Goal: Transaction & Acquisition: Purchase product/service

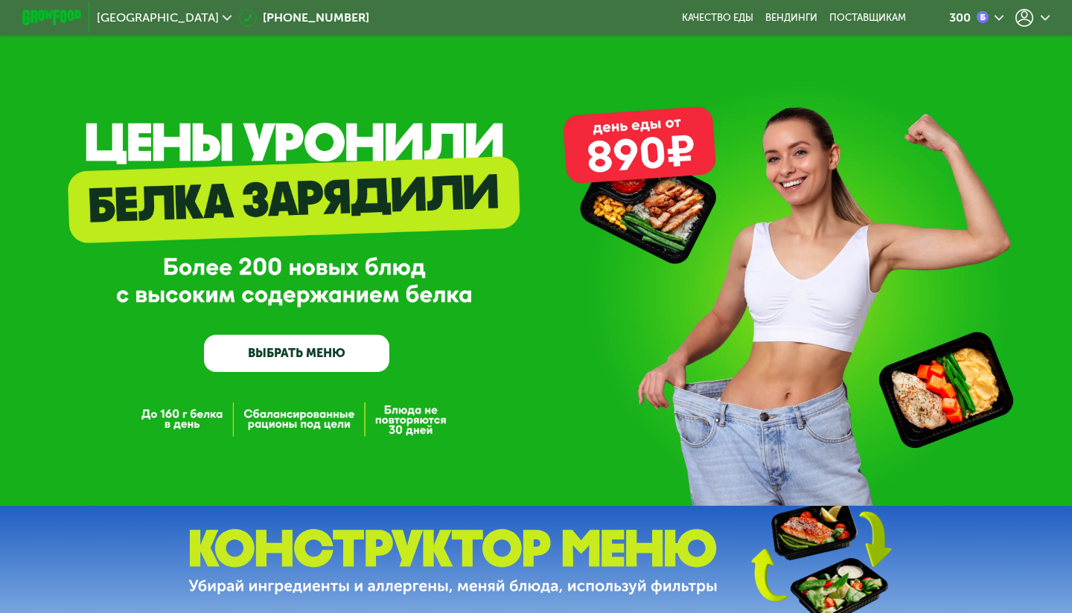
click at [1044, 12] on div at bounding box center [1032, 18] width 34 height 18
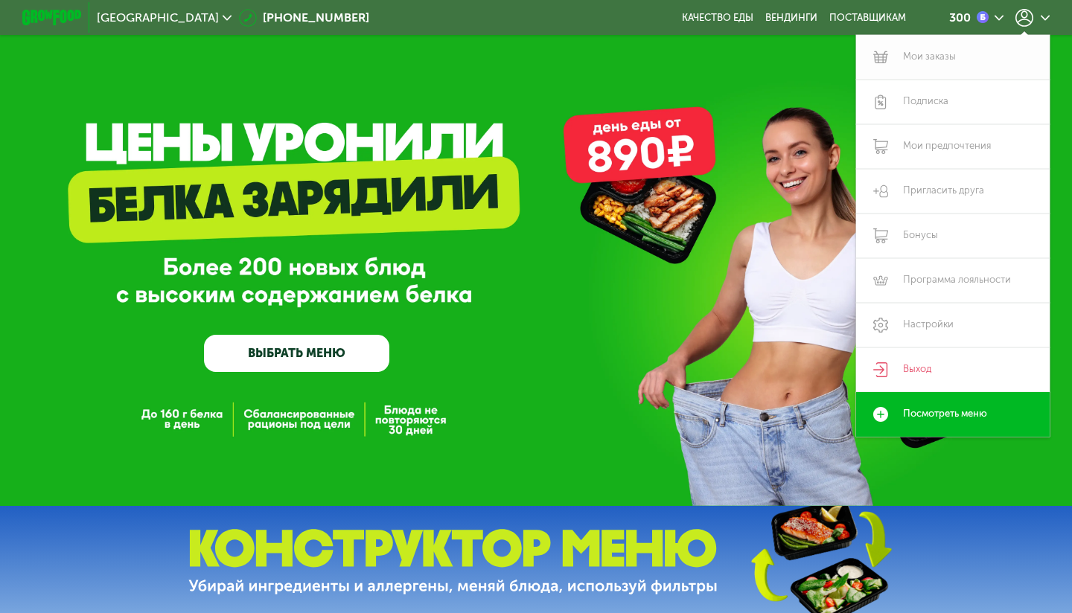
click at [924, 57] on link "Мои заказы" at bounding box center [953, 57] width 194 height 45
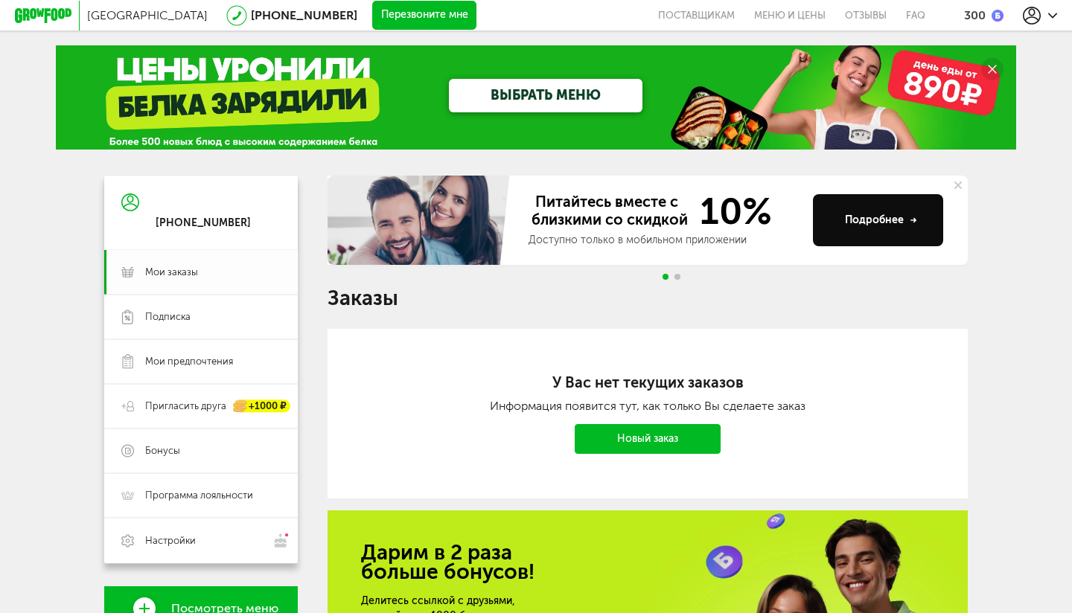
click at [177, 269] on span "Мои заказы" at bounding box center [171, 272] width 53 height 13
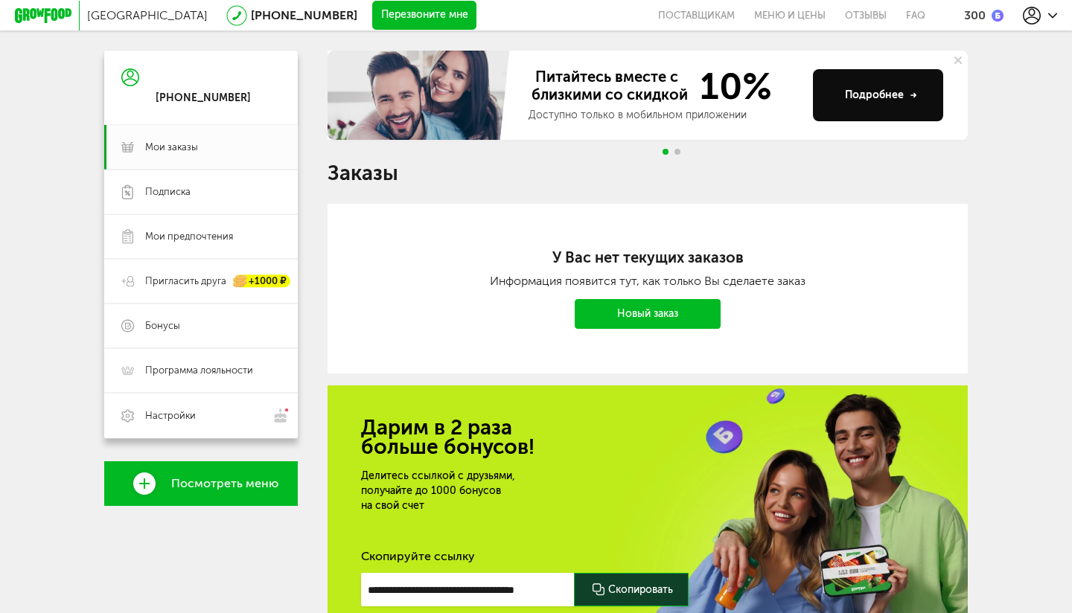
scroll to position [142, 0]
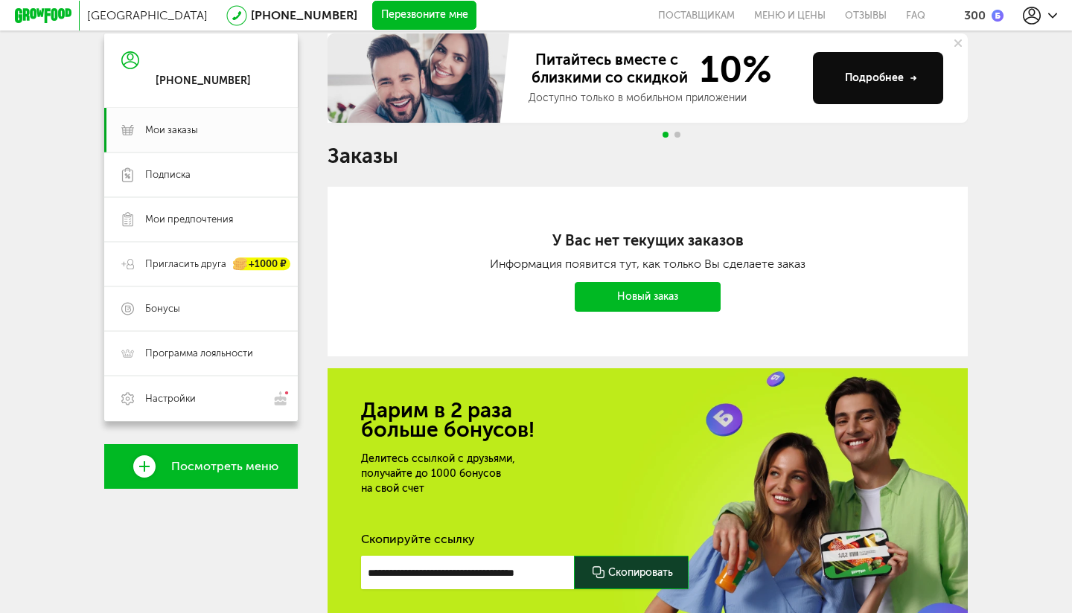
click at [638, 302] on link "Новый заказ" at bounding box center [648, 297] width 146 height 30
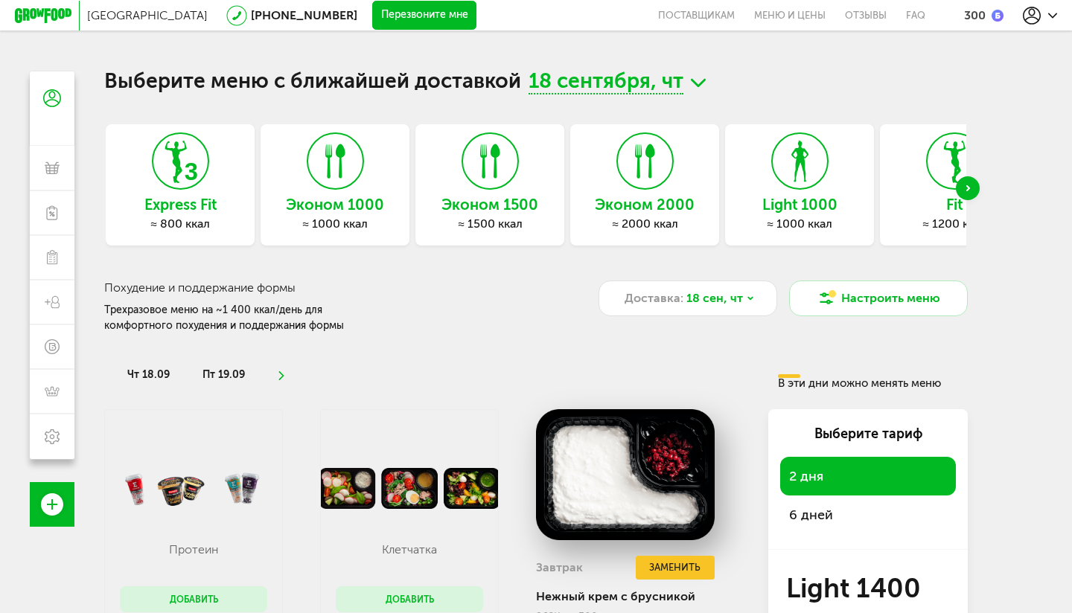
click at [966, 191] on use "Next slide" at bounding box center [968, 188] width 4 height 6
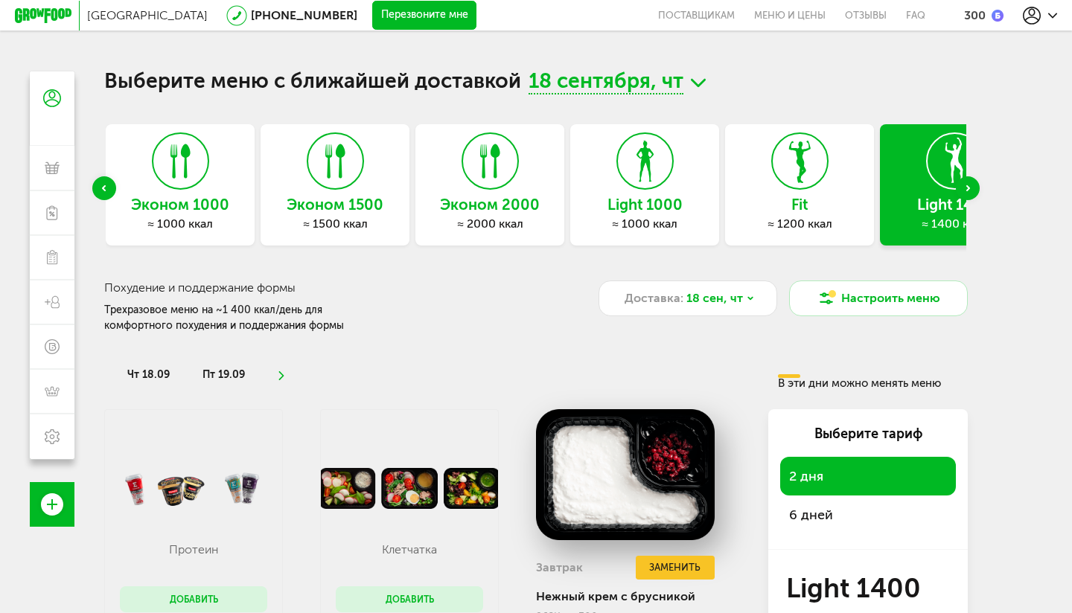
click at [966, 191] on use "Next slide" at bounding box center [968, 188] width 4 height 6
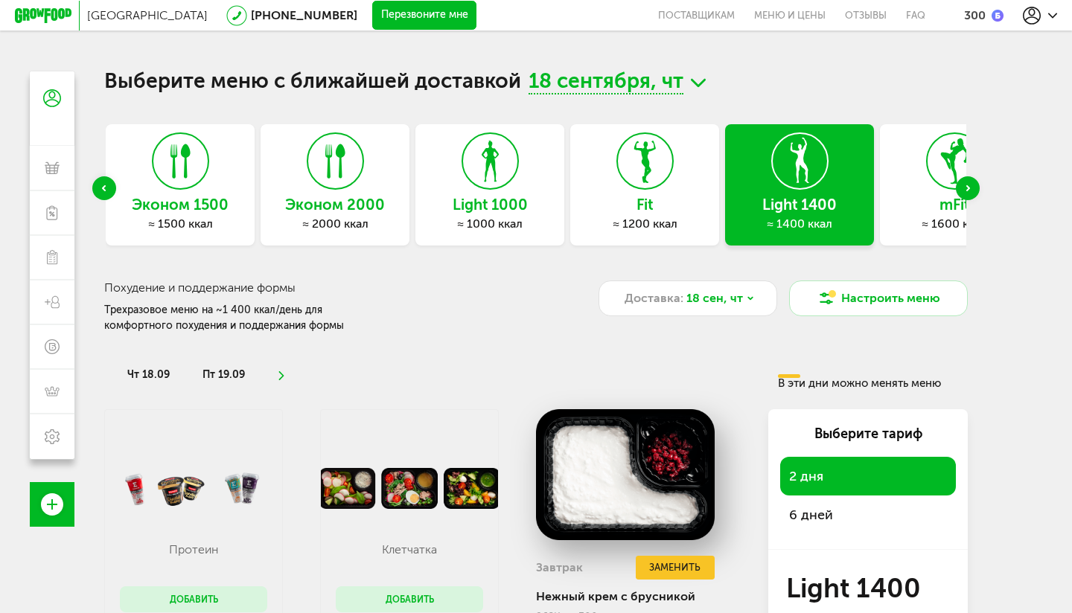
click at [966, 191] on use "Next slide" at bounding box center [968, 188] width 4 height 6
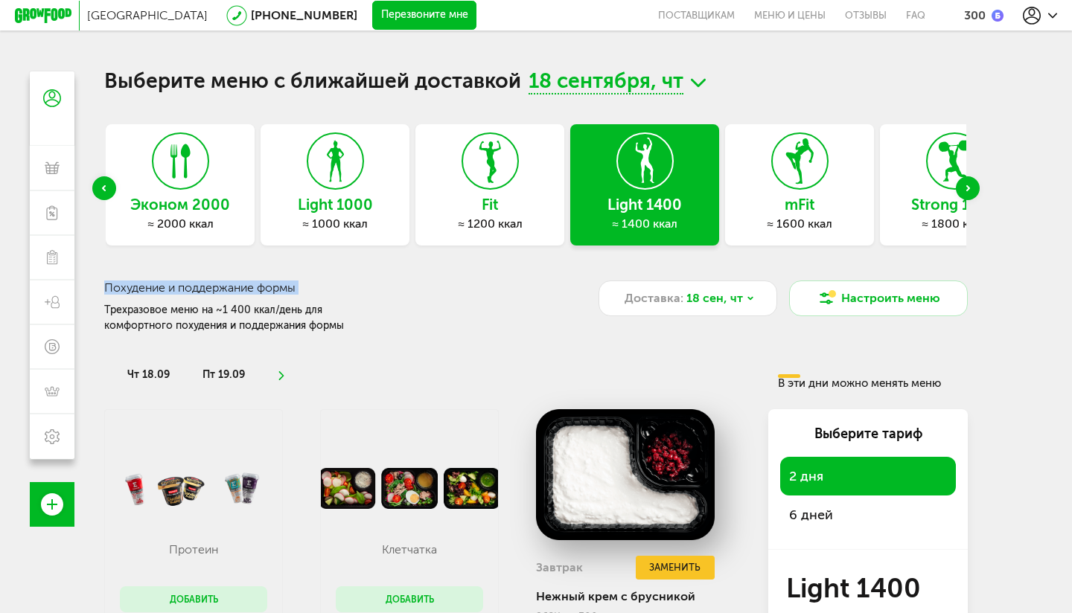
click at [966, 191] on use "Next slide" at bounding box center [968, 188] width 4 height 6
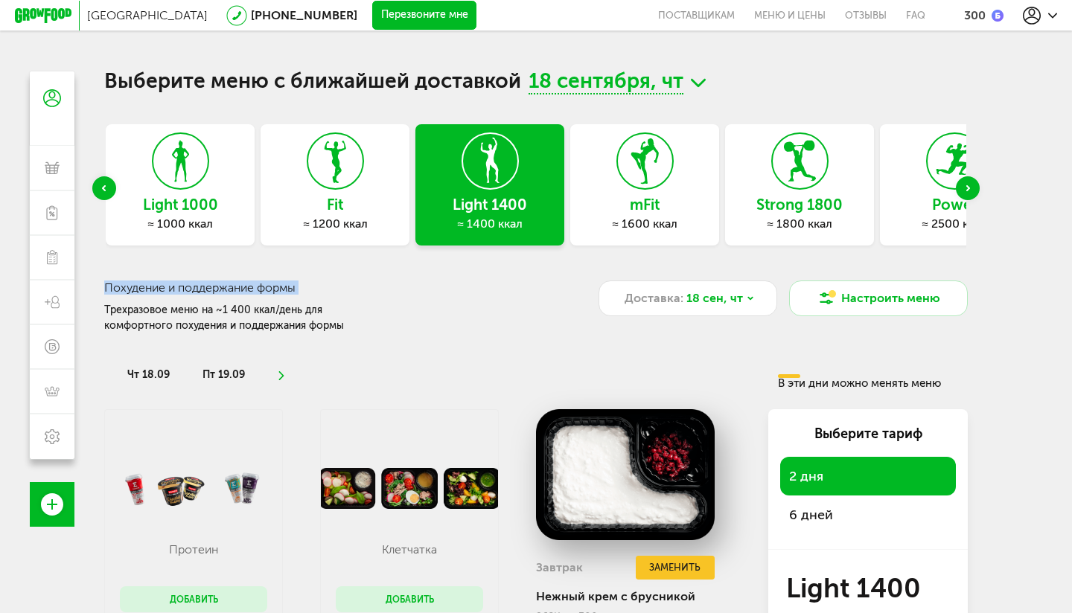
click at [966, 191] on use "Next slide" at bounding box center [968, 188] width 4 height 6
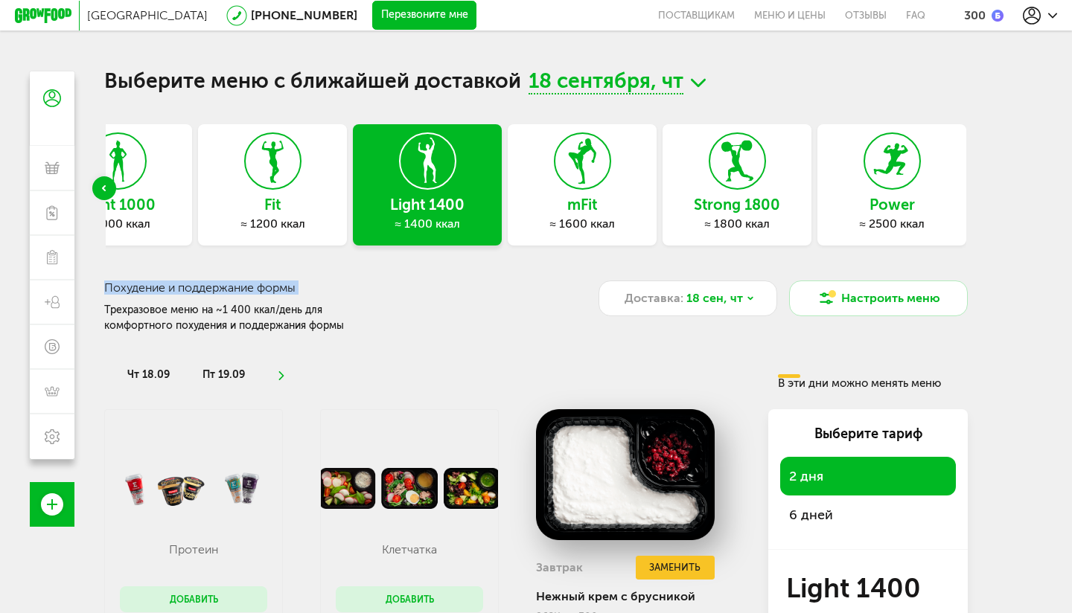
click at [966, 191] on div "Express Fit ≈ 800 ккал Эконом 1000 ≈ 1000 ккал Эконом 1500 ≈ 1500 ккал Эконом 2…" at bounding box center [536, 188] width 864 height 129
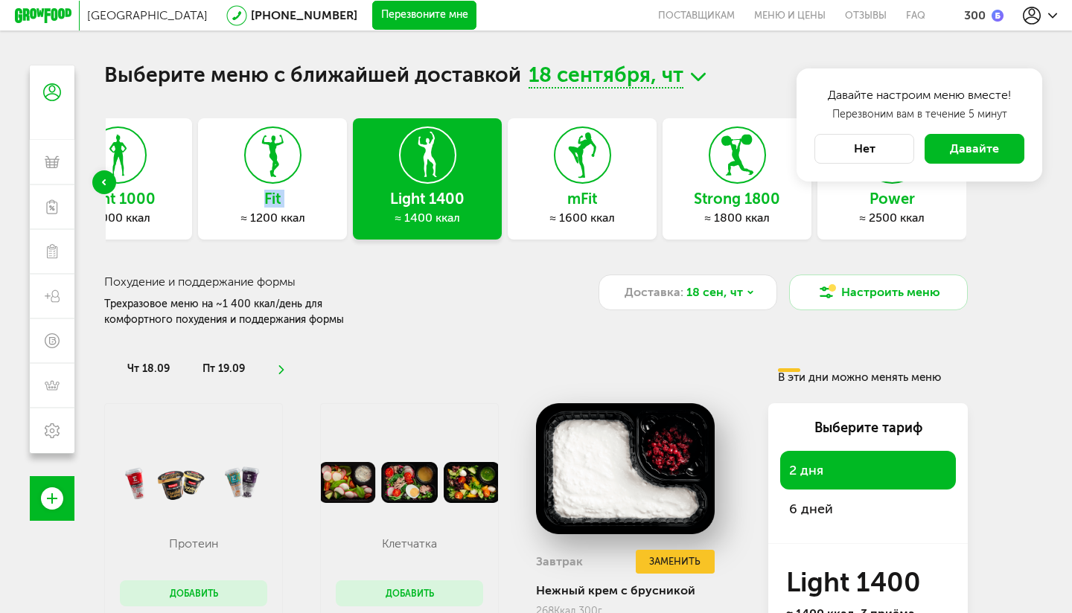
scroll to position [5, 0]
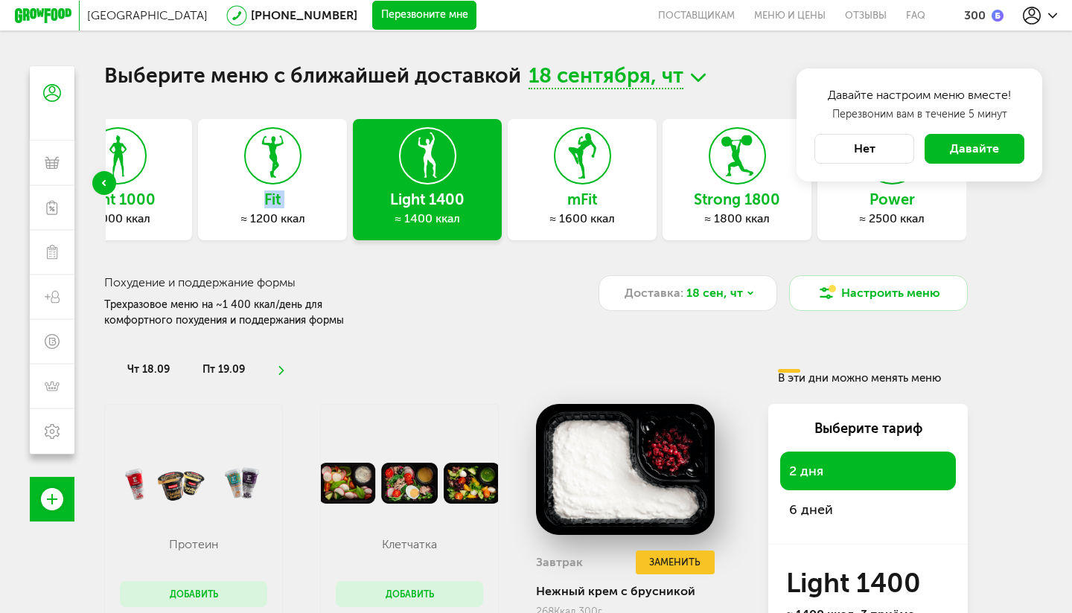
click at [879, 150] on button "Нет" at bounding box center [864, 149] width 100 height 30
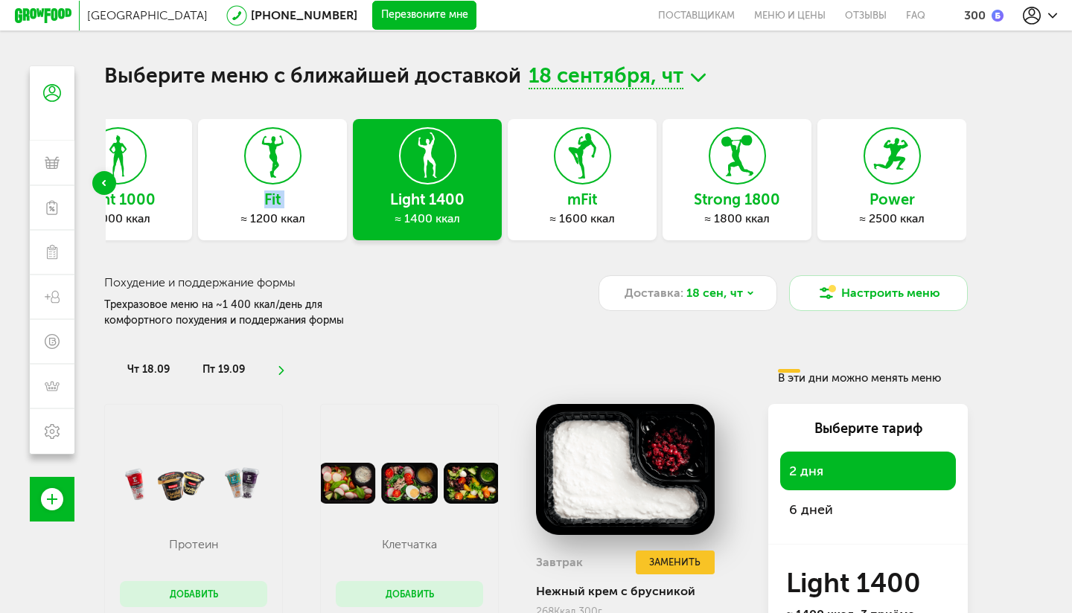
click at [264, 212] on div "≈ 1200 ккал" at bounding box center [272, 218] width 149 height 15
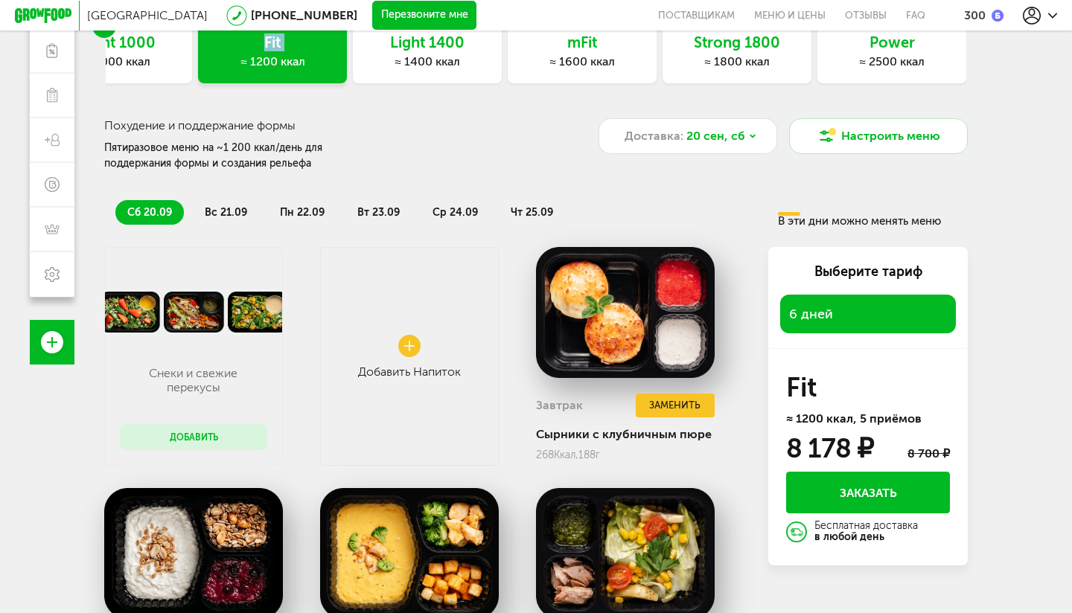
scroll to position [162, 0]
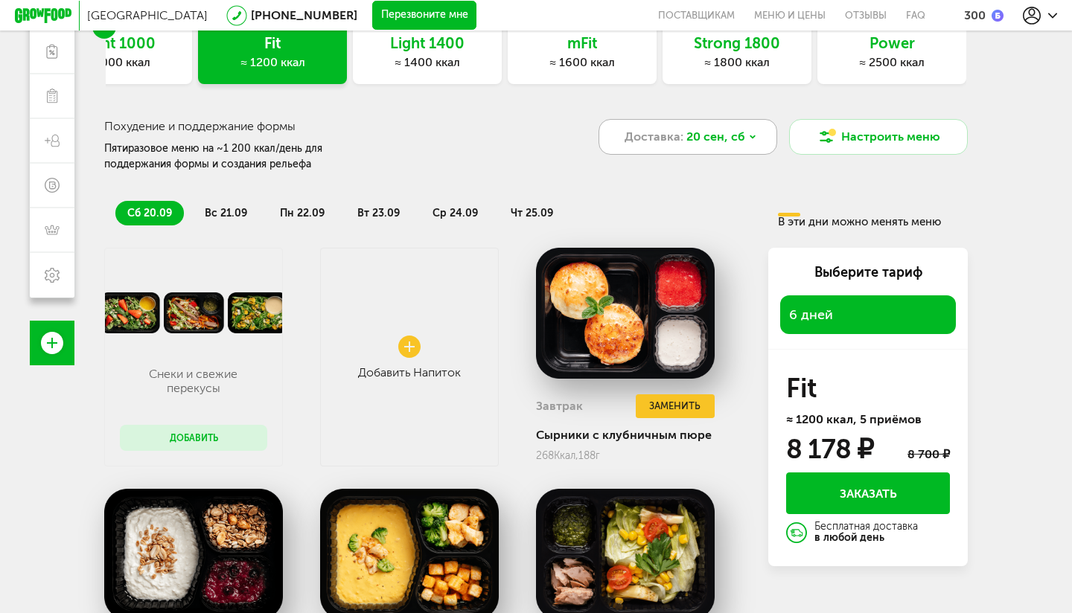
click at [748, 140] on icon at bounding box center [752, 137] width 9 height 9
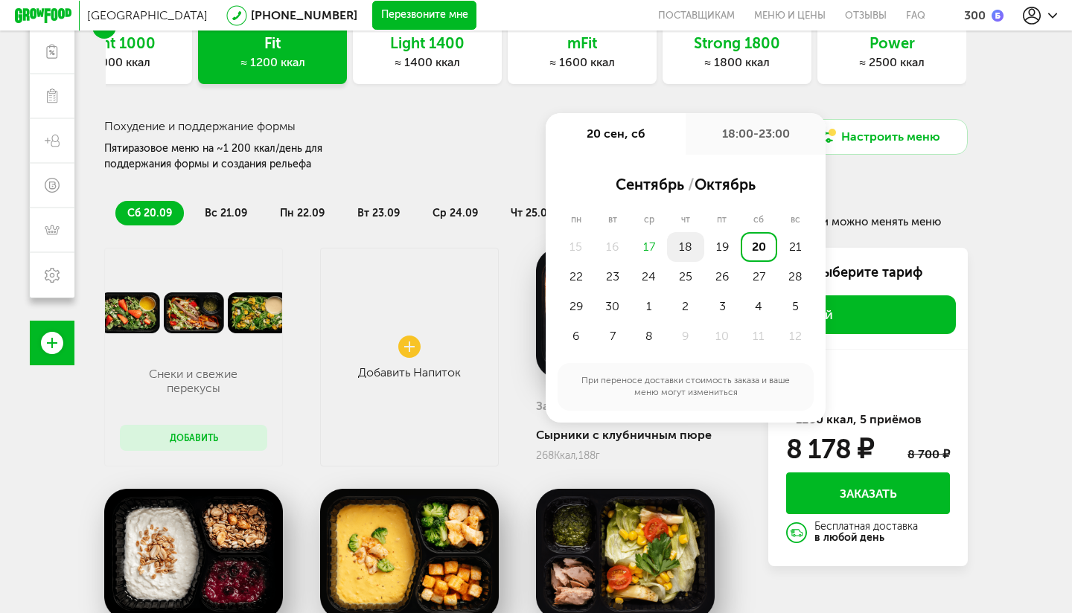
click at [689, 241] on div "18" at bounding box center [685, 247] width 36 height 30
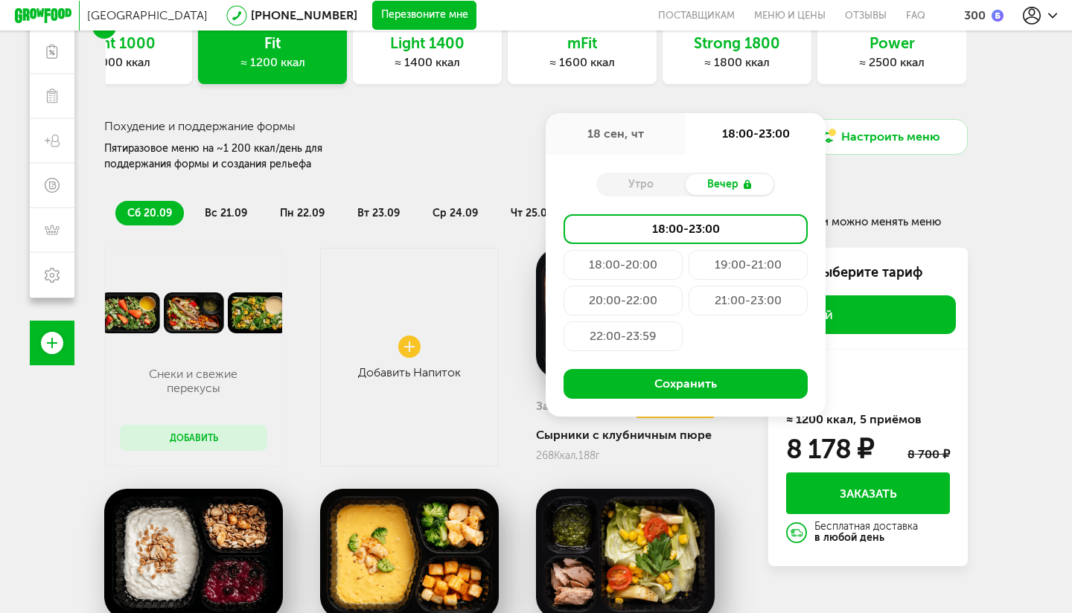
click at [481, 157] on div "Похудение и поддержание формы Пятиразовое меню на ~1 200 ккал/день для поддержа…" at bounding box center [318, 146] width 428 height 54
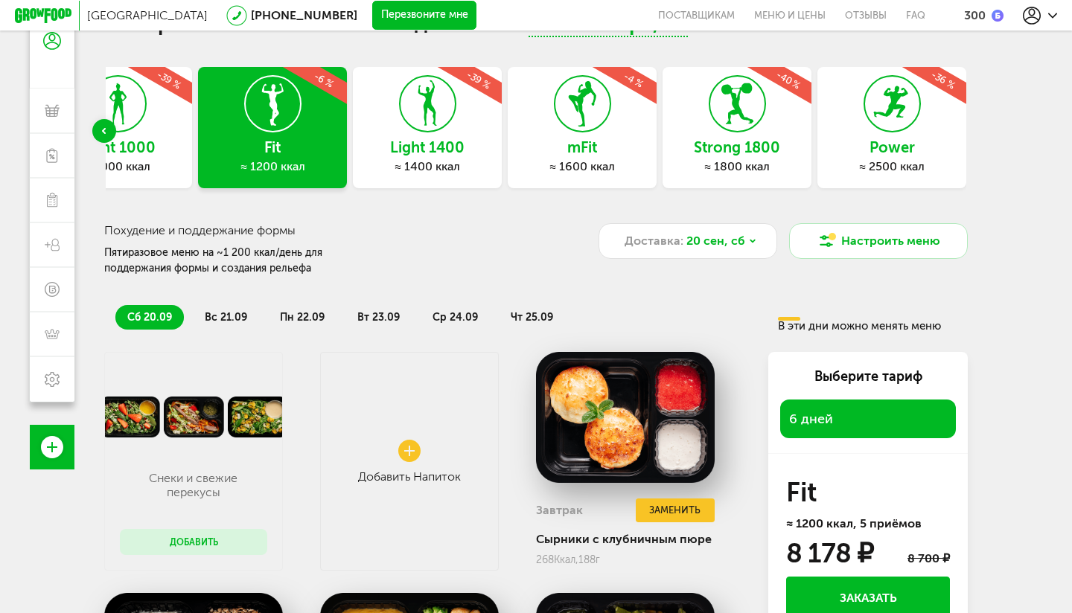
scroll to position [72, 0]
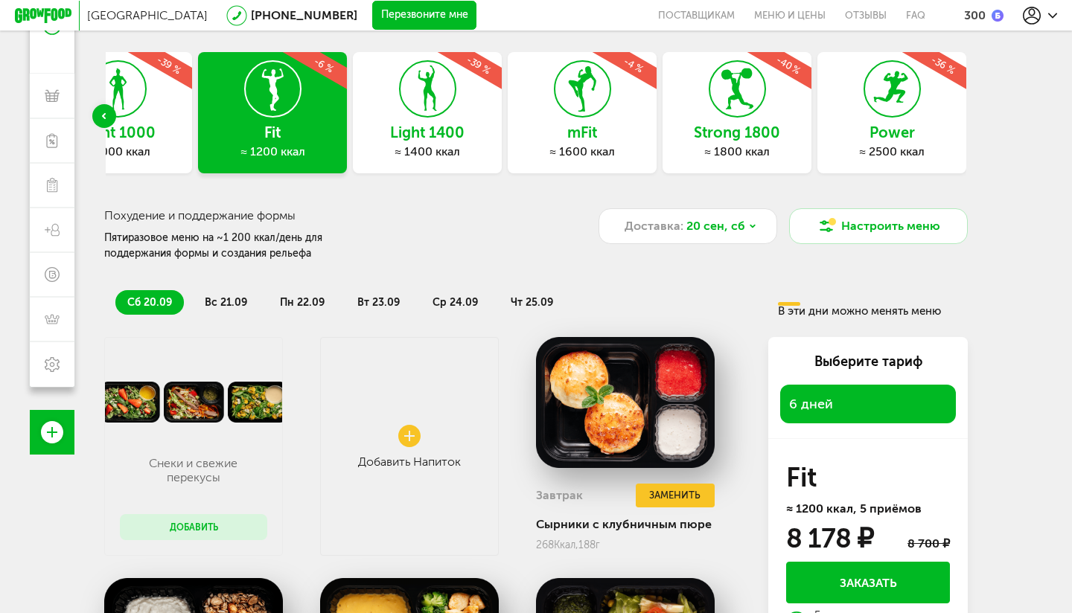
click at [434, 142] on div "Light 1400 ≈ 1400 ккал -39 %" at bounding box center [427, 112] width 149 height 121
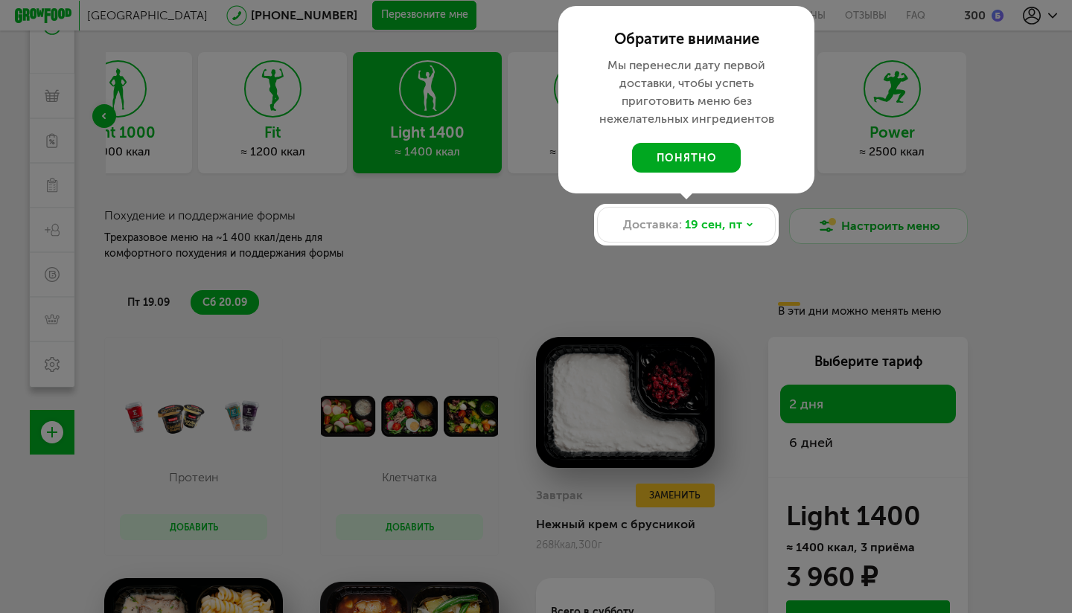
click at [678, 164] on button "понятно" at bounding box center [686, 158] width 109 height 30
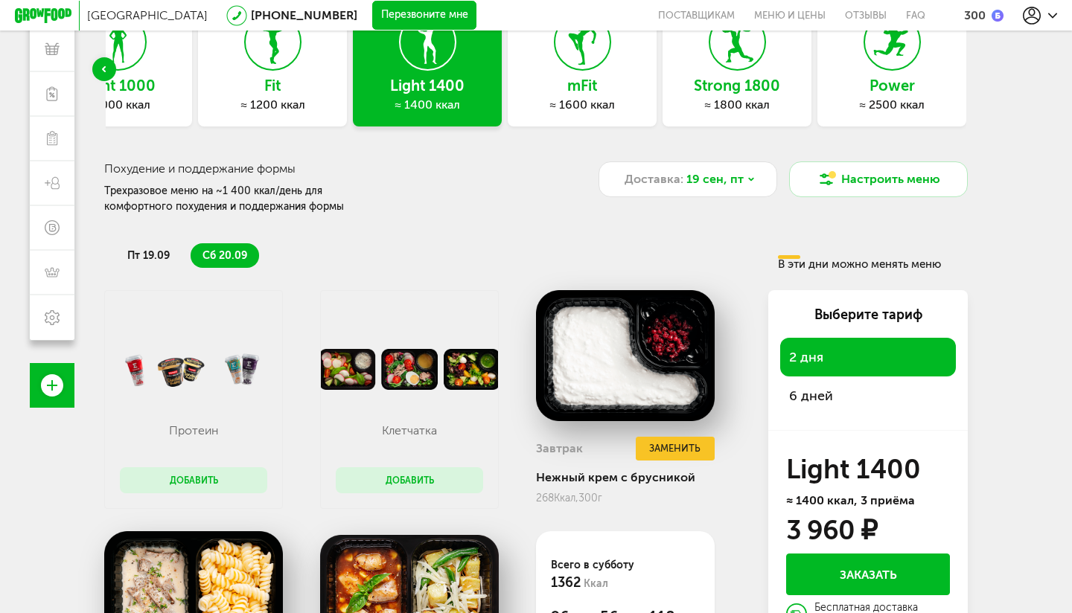
scroll to position [133, 0]
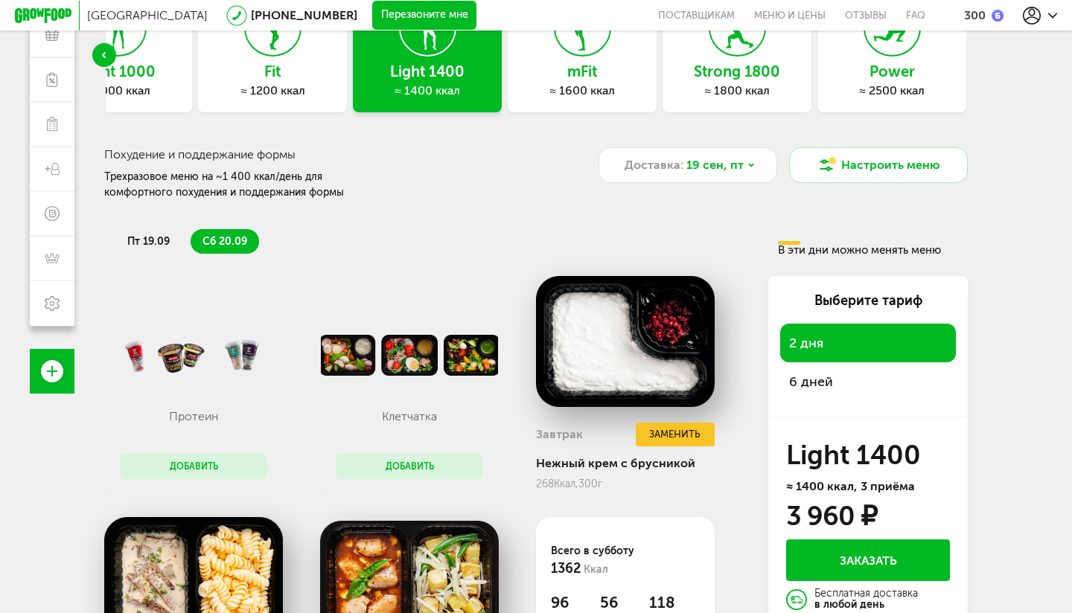
click at [835, 398] on div "6 дней" at bounding box center [868, 382] width 176 height 39
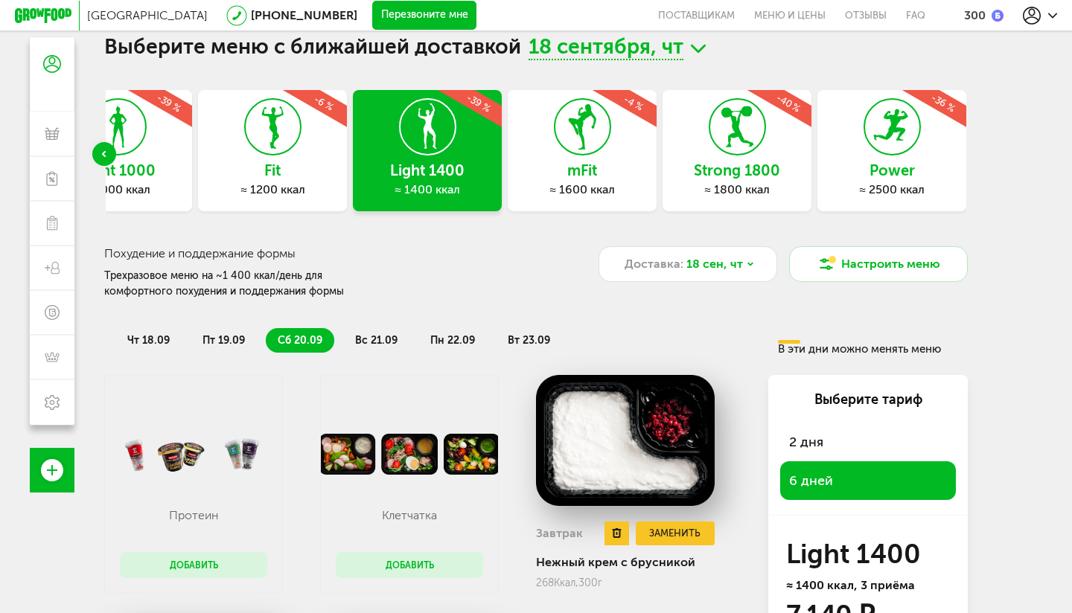
scroll to position [32, 0]
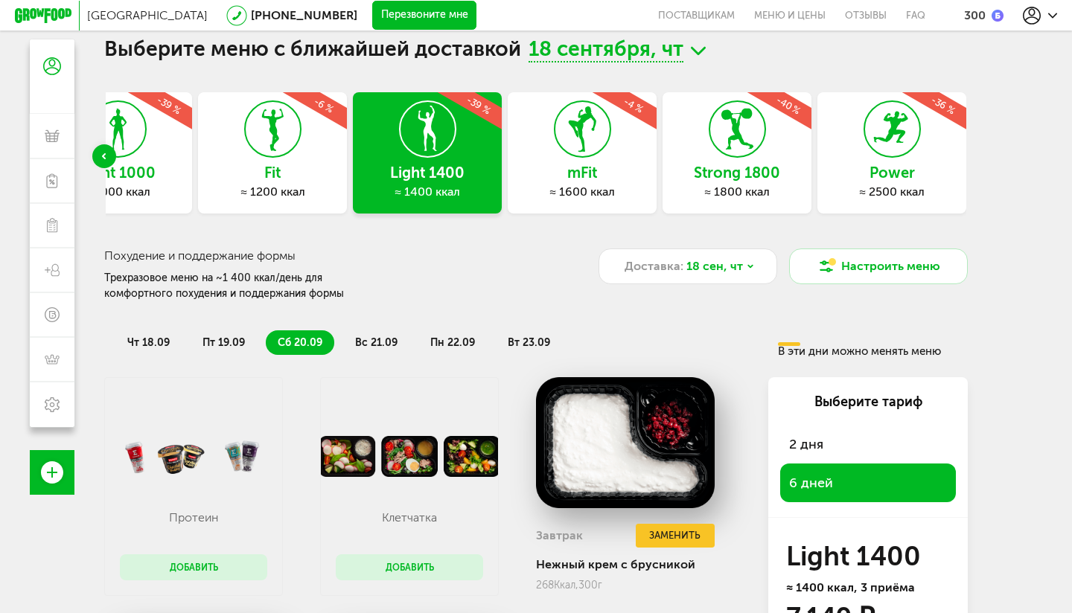
click at [150, 339] on span "чт 18.09" at bounding box center [148, 343] width 42 height 13
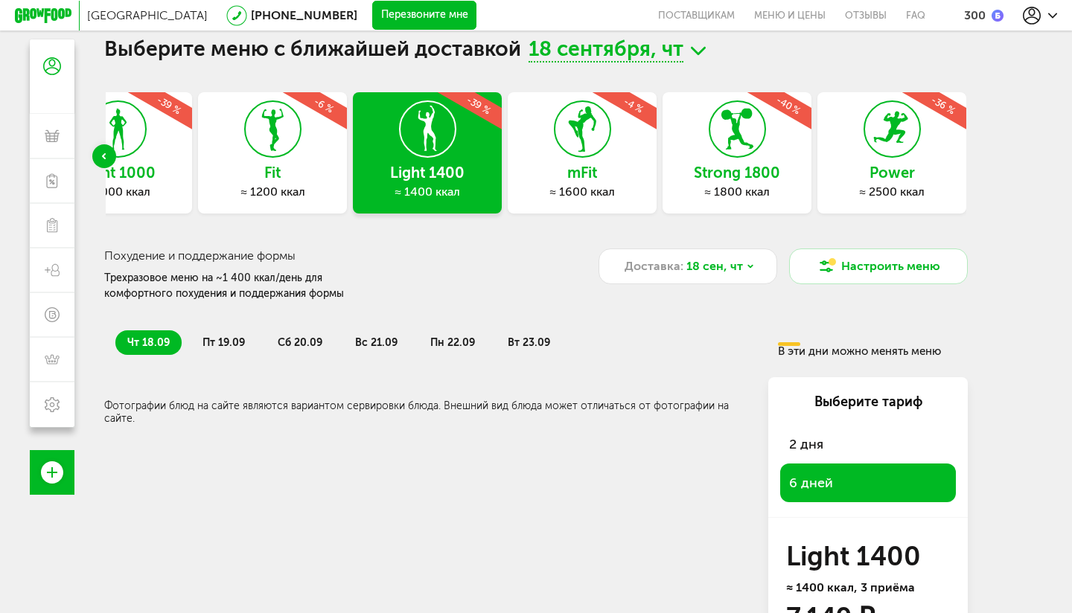
scroll to position [0, 0]
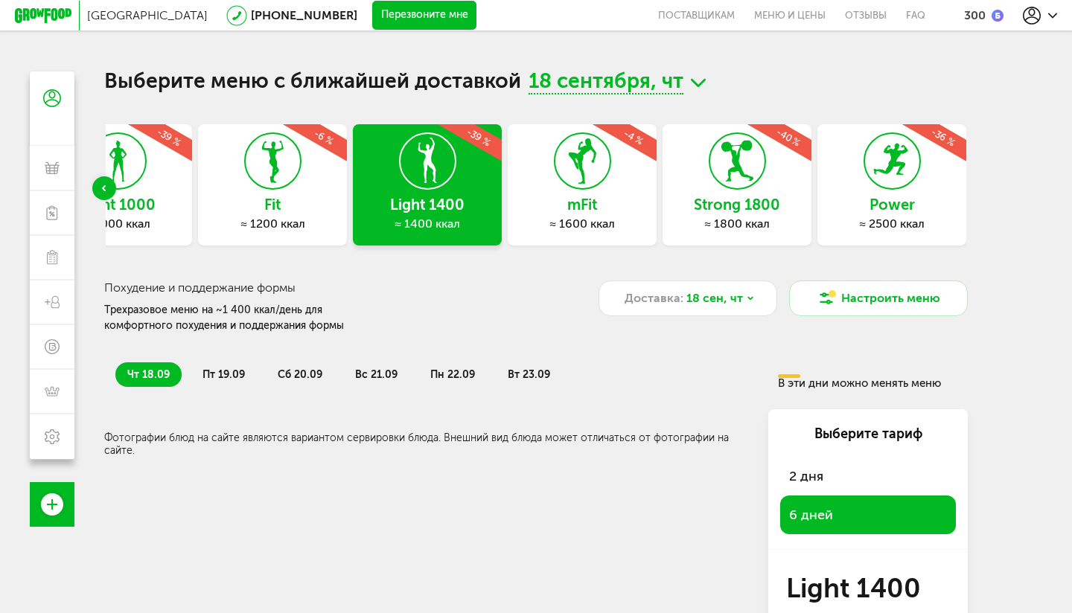
click at [601, 89] on span "18 сентября, чт" at bounding box center [606, 82] width 155 height 23
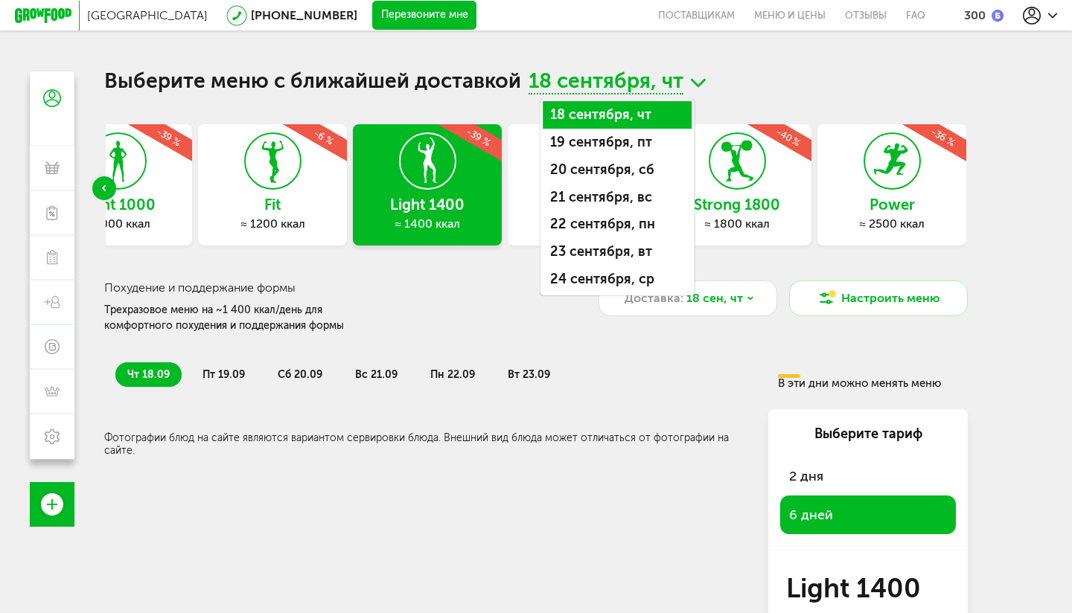
click at [605, 112] on li "18 сентября, чт" at bounding box center [617, 115] width 149 height 28
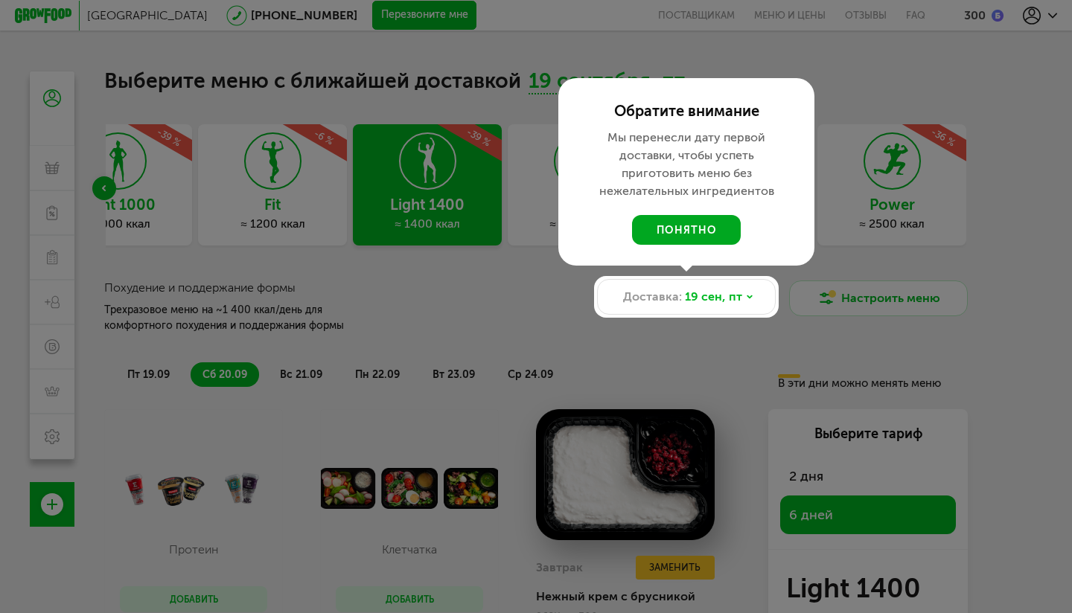
click at [674, 228] on button "понятно" at bounding box center [686, 230] width 109 height 30
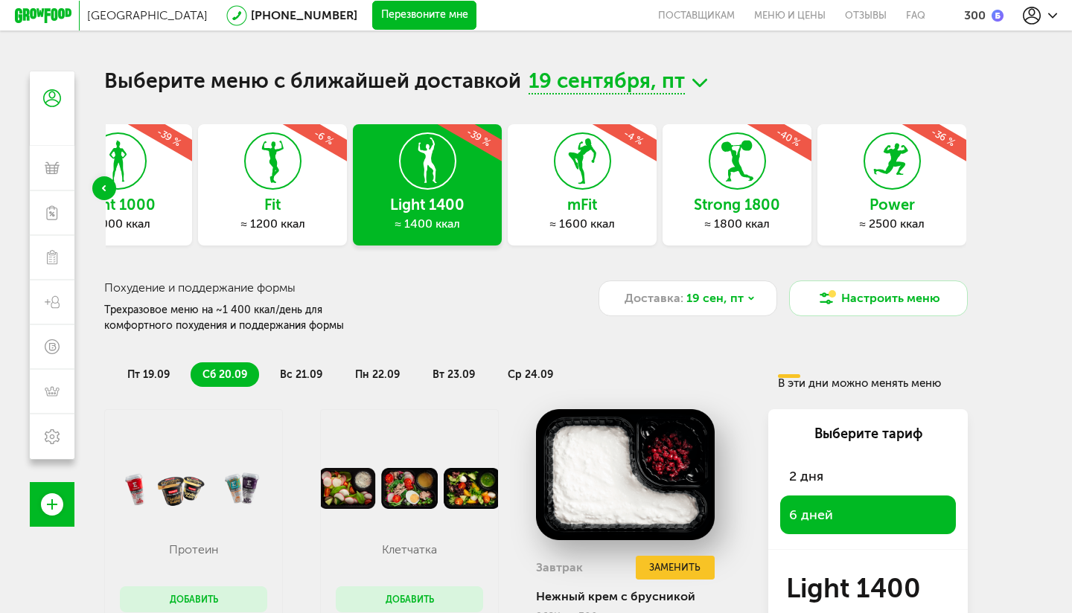
click at [852, 463] on div "2 дня" at bounding box center [868, 476] width 176 height 39
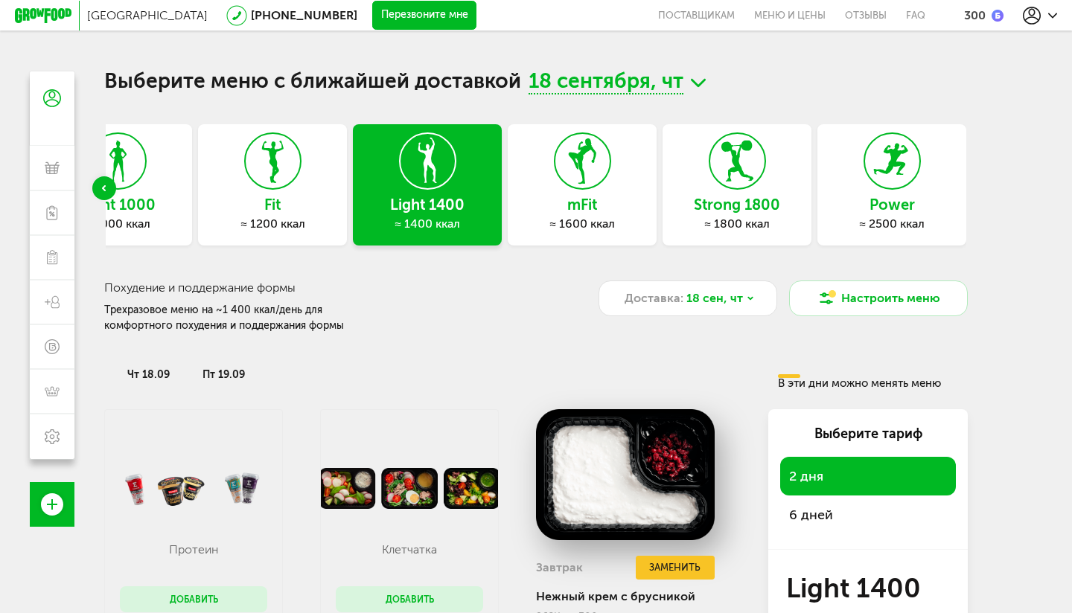
click at [160, 380] on span "чт 18.09" at bounding box center [148, 375] width 42 height 13
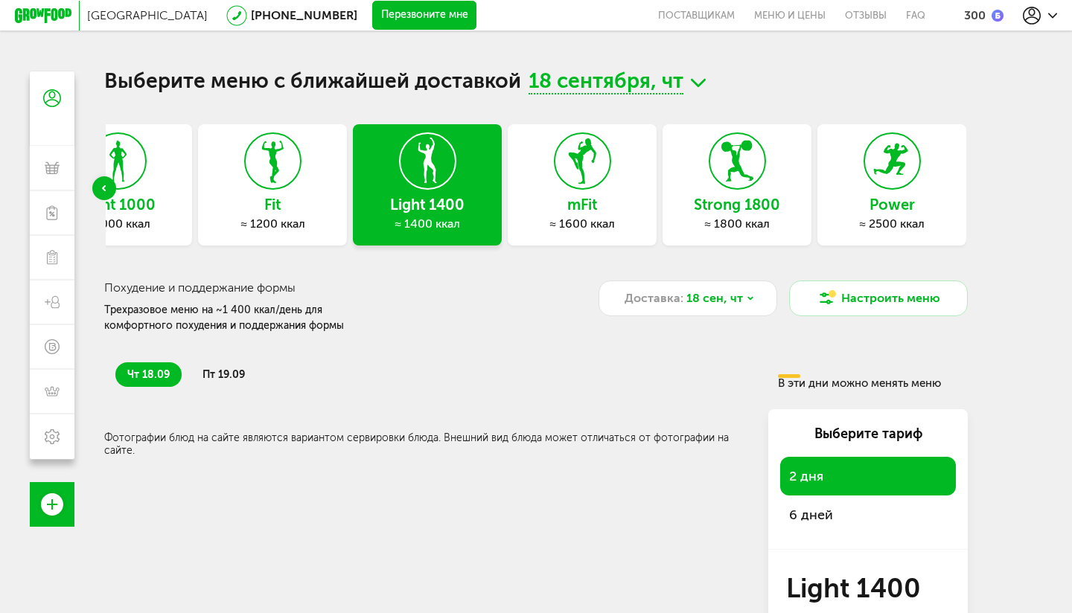
click at [841, 523] on span "6 дней" at bounding box center [868, 515] width 158 height 21
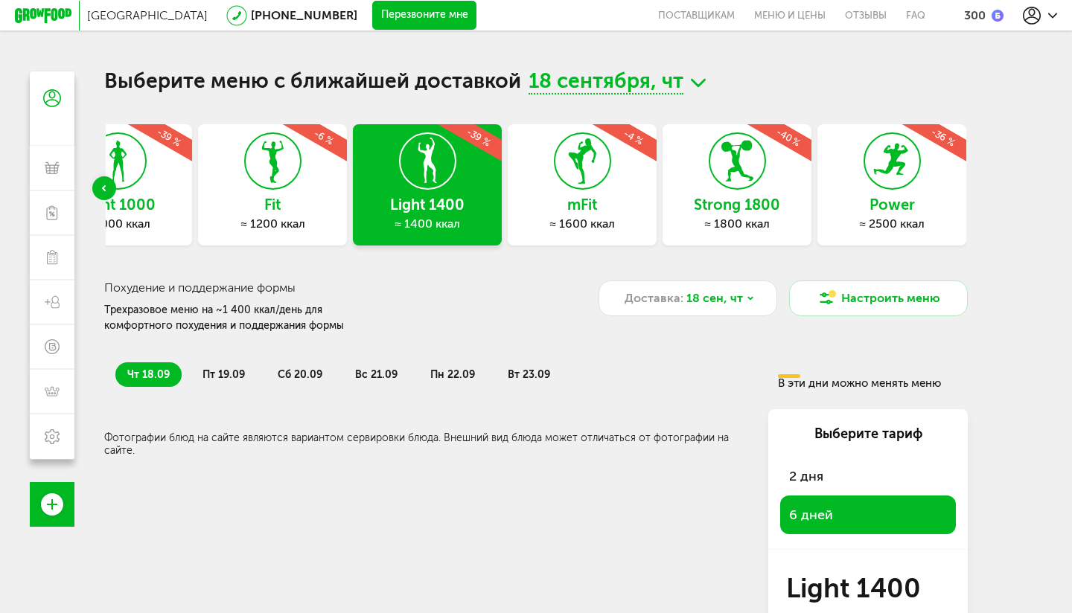
click at [229, 377] on span "пт 19.09" at bounding box center [223, 375] width 42 height 13
click at [287, 377] on span "сб 20.09" at bounding box center [300, 375] width 45 height 13
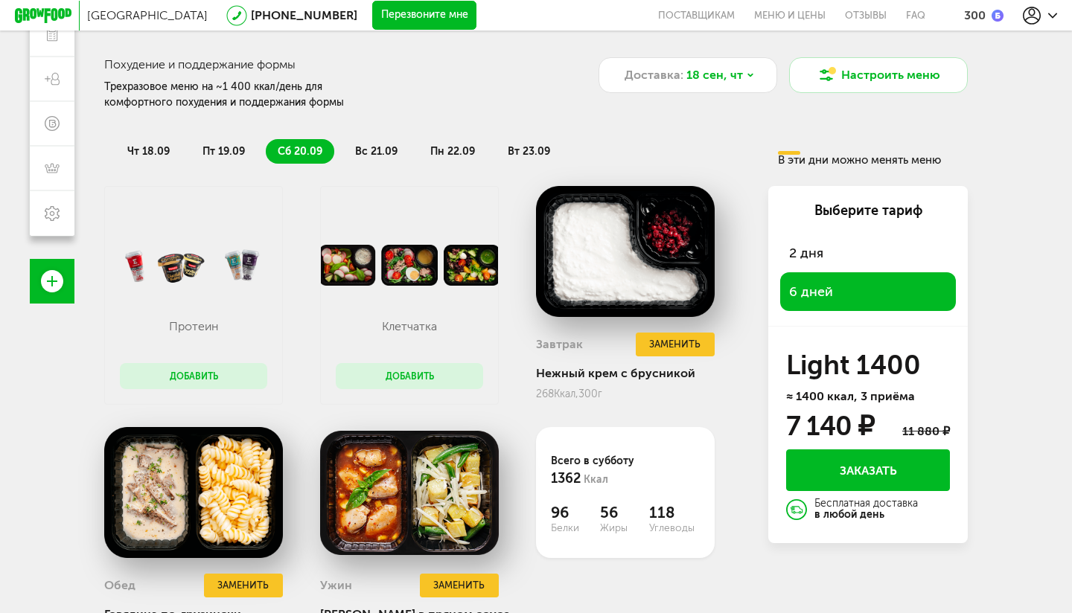
scroll to position [225, 0]
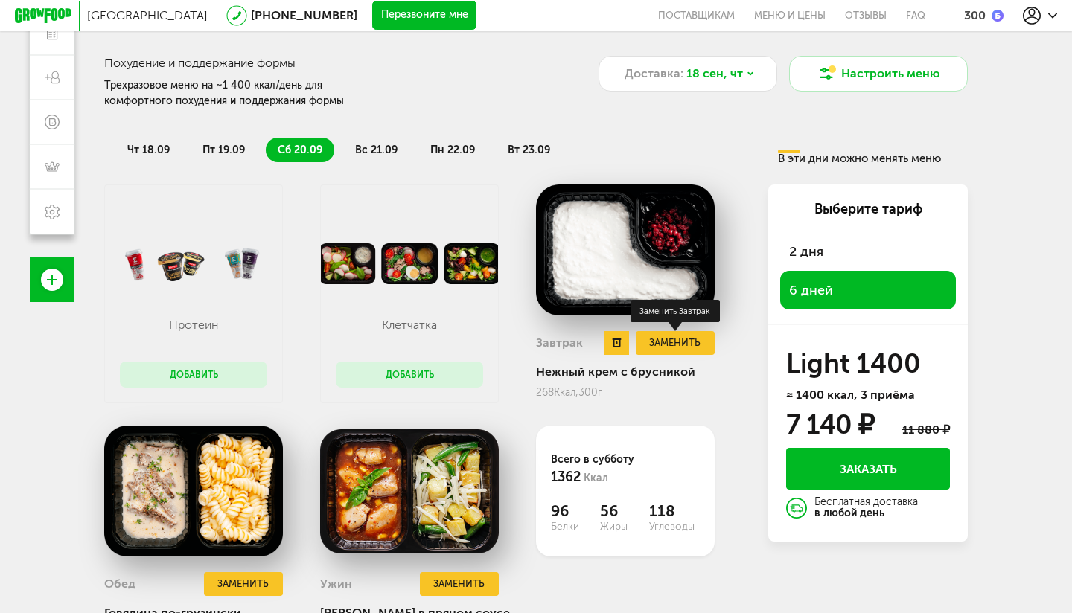
click at [683, 345] on button "Заменить" at bounding box center [675, 343] width 79 height 25
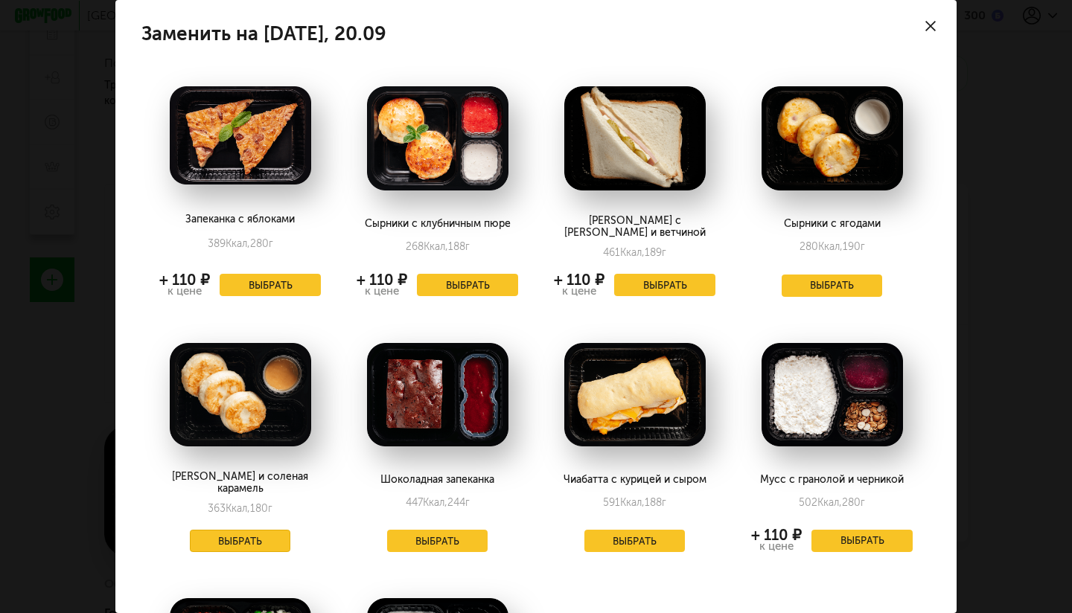
click at [254, 530] on button "Выбрать" at bounding box center [240, 541] width 101 height 22
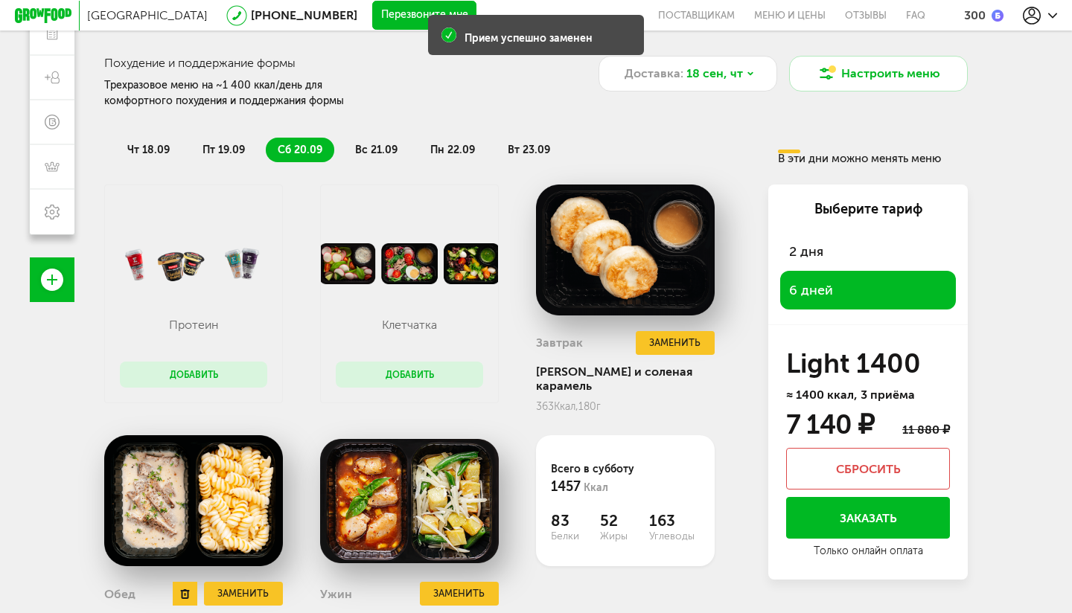
scroll to position [299, 0]
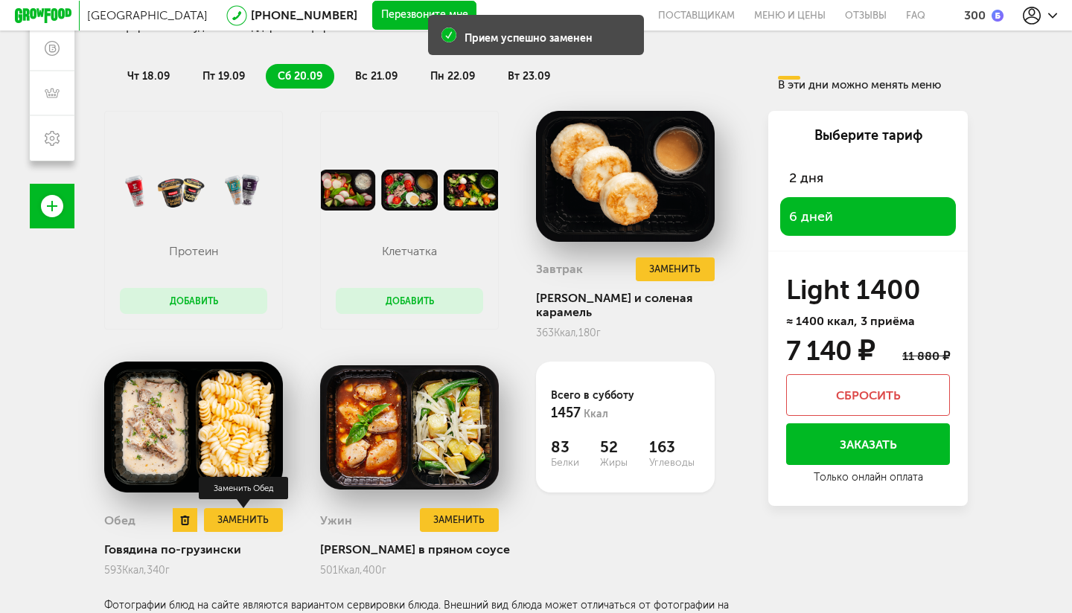
click at [256, 517] on button "Заменить" at bounding box center [243, 520] width 79 height 25
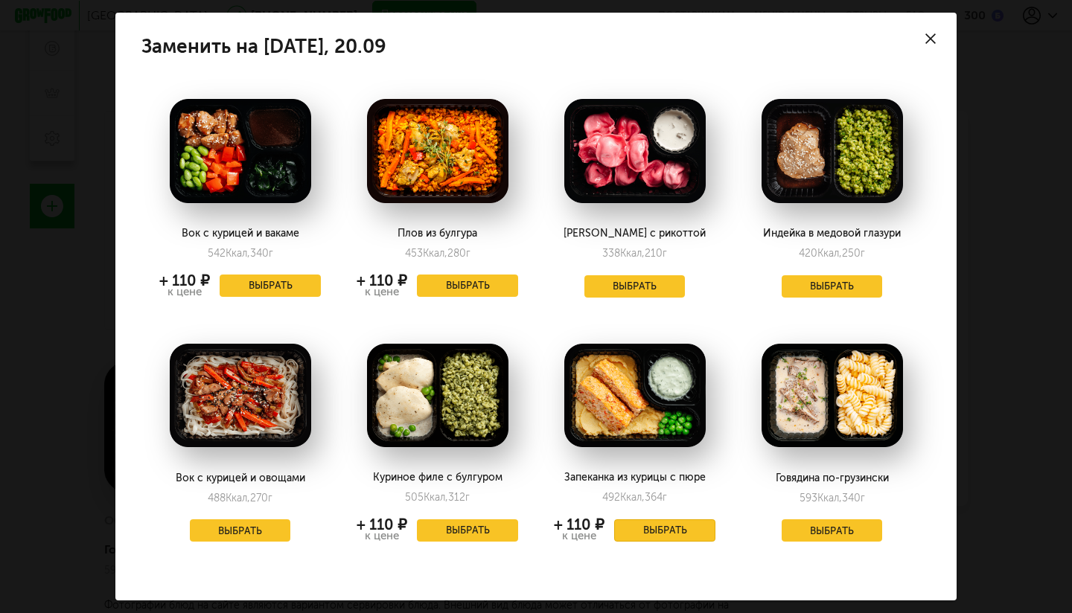
click at [643, 537] on button "Выбрать" at bounding box center [664, 531] width 101 height 22
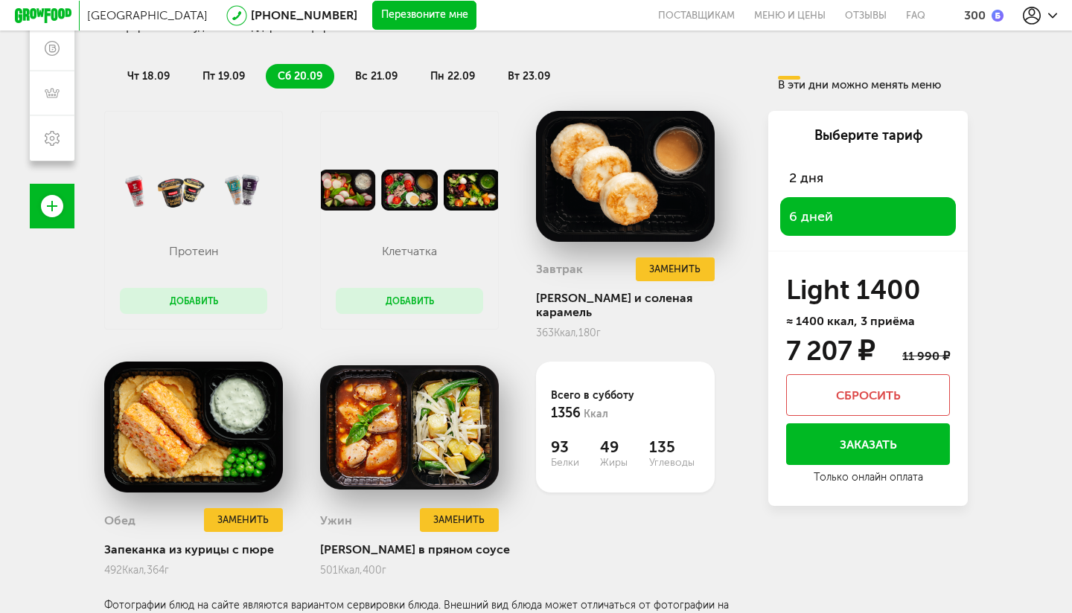
click at [220, 314] on div "Протеин Добавить" at bounding box center [193, 270] width 177 height 118
click at [219, 307] on button "Добавить" at bounding box center [193, 301] width 147 height 26
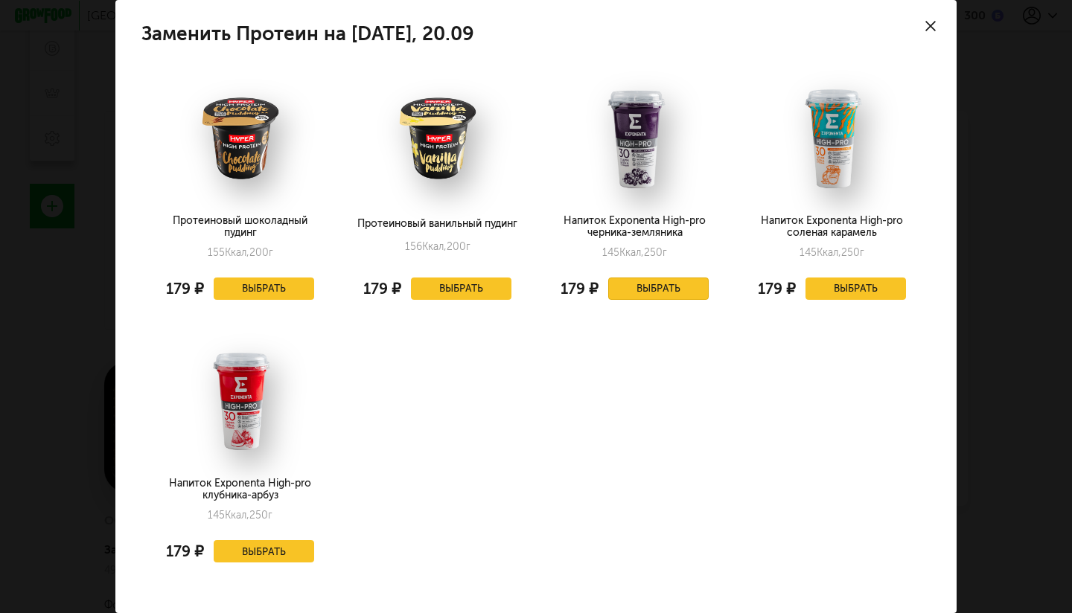
click at [617, 295] on button "Выбрать" at bounding box center [658, 289] width 101 height 22
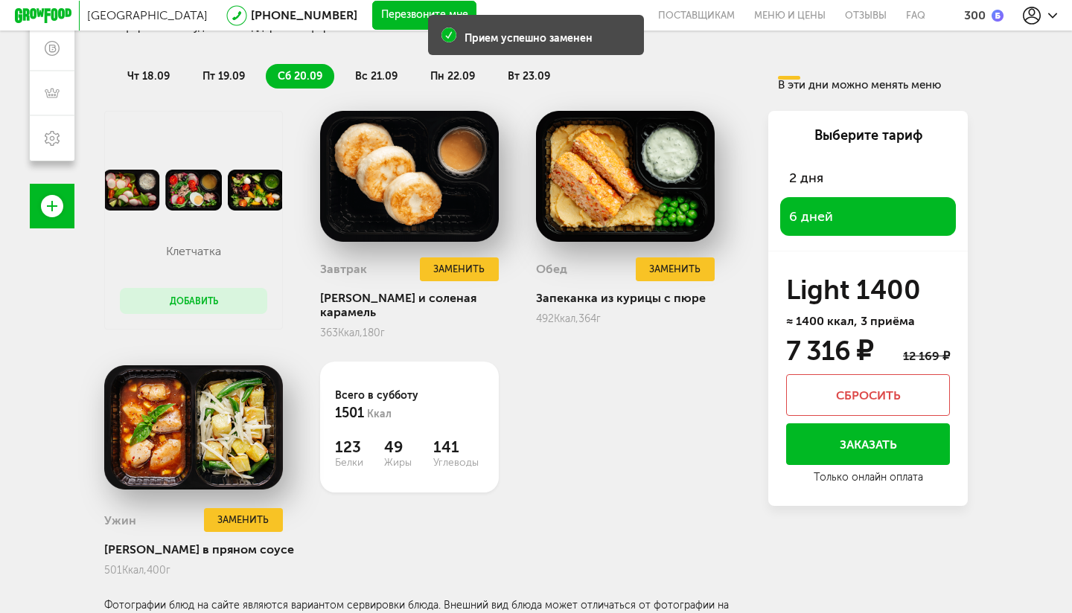
click at [366, 77] on span "вс 21.09" at bounding box center [376, 76] width 42 height 13
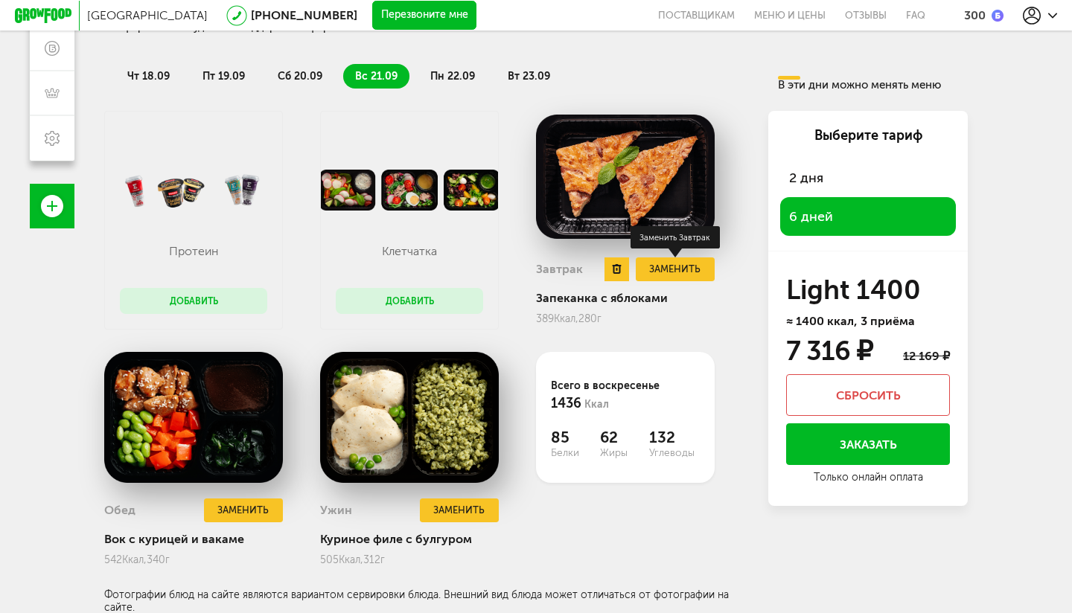
click at [686, 263] on button "Заменить" at bounding box center [675, 270] width 79 height 25
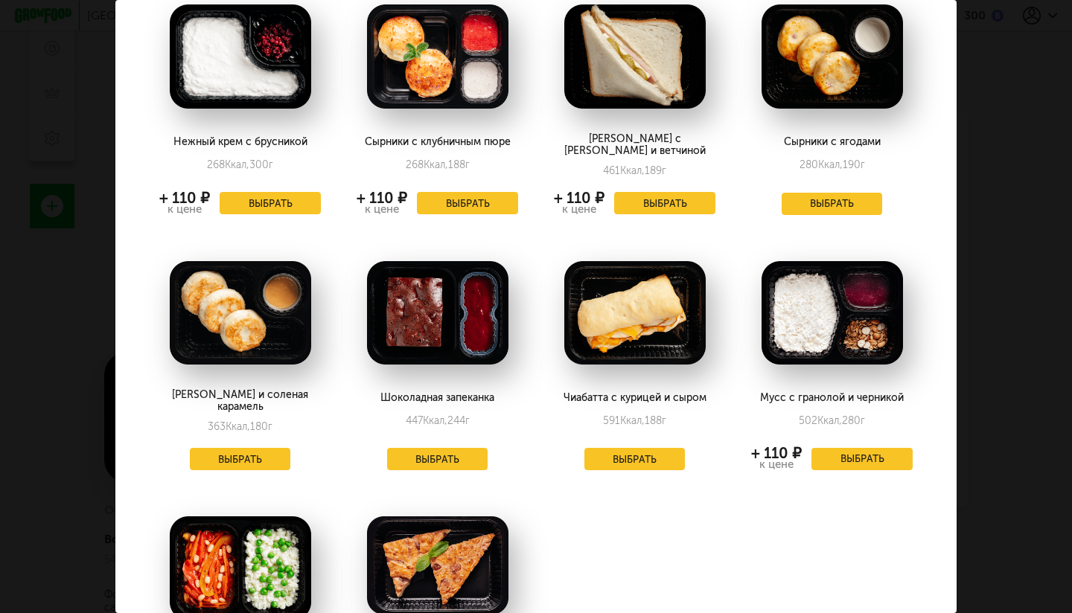
scroll to position [112, 0]
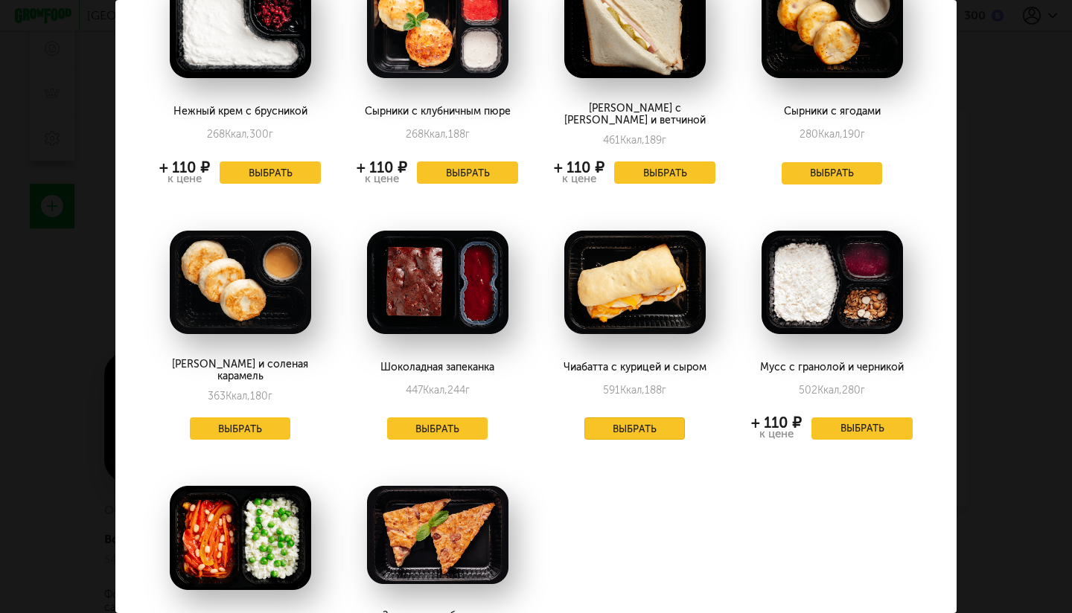
click at [656, 418] on button "Выбрать" at bounding box center [634, 429] width 101 height 22
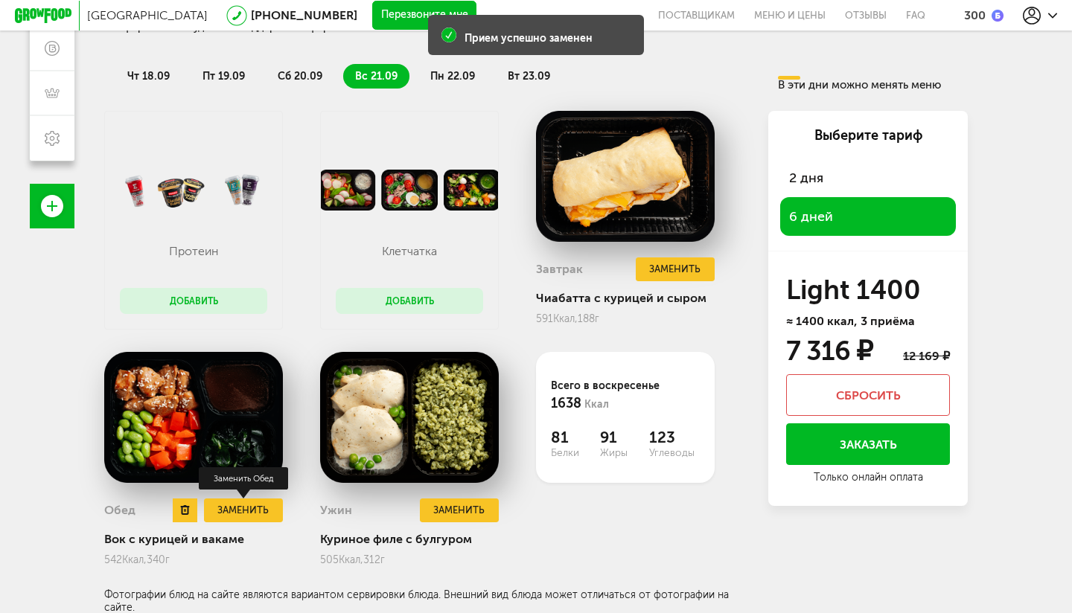
click at [264, 505] on button "Заменить" at bounding box center [243, 511] width 79 height 25
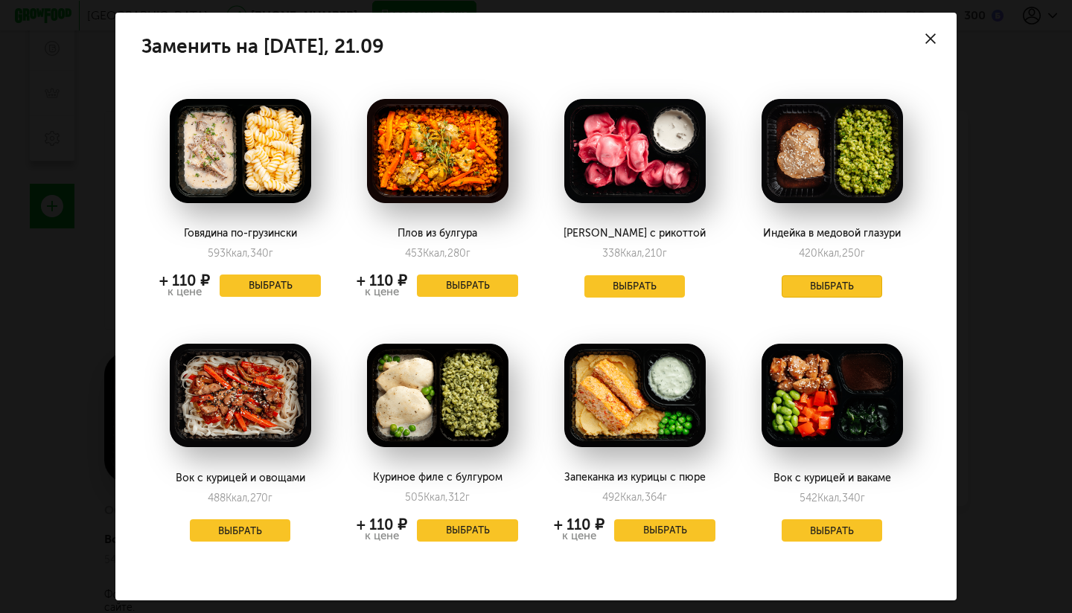
click at [870, 285] on button "Выбрать" at bounding box center [832, 286] width 101 height 22
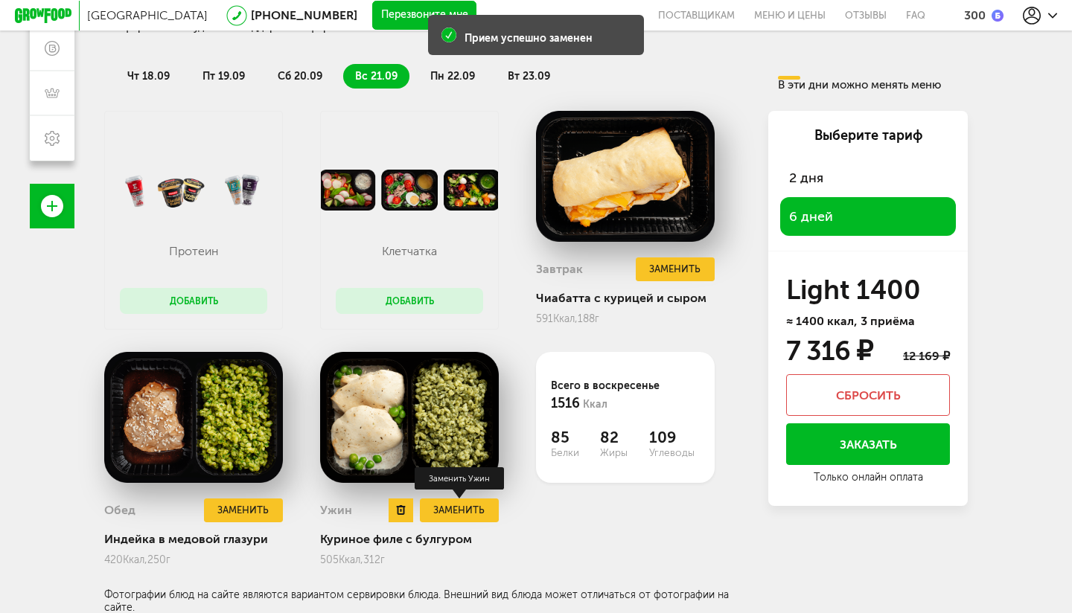
click at [471, 511] on button "Заменить" at bounding box center [459, 511] width 79 height 25
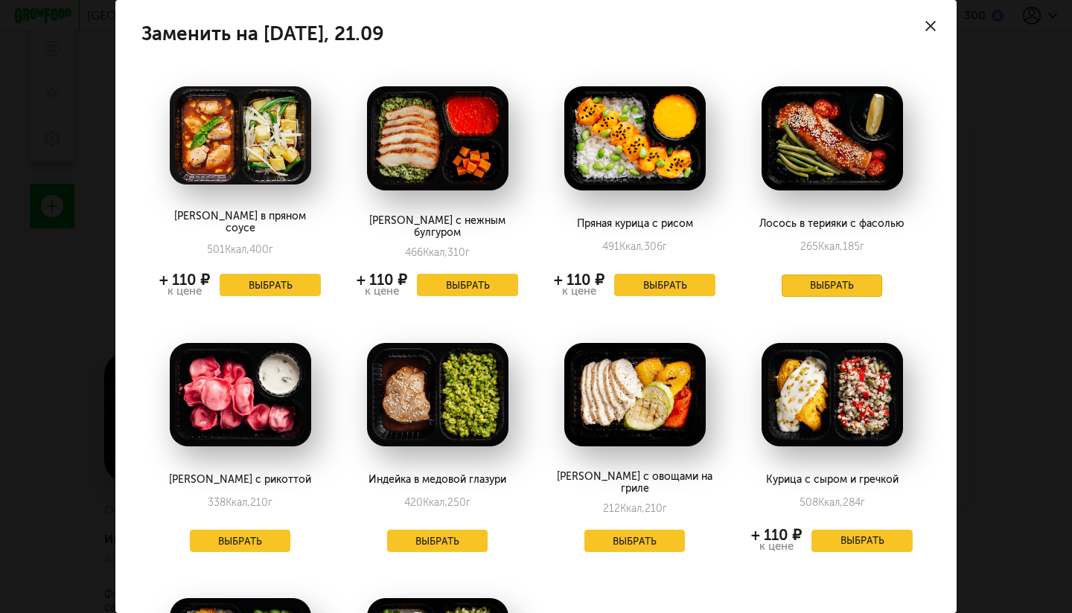
click at [839, 281] on button "Выбрать" at bounding box center [832, 286] width 101 height 22
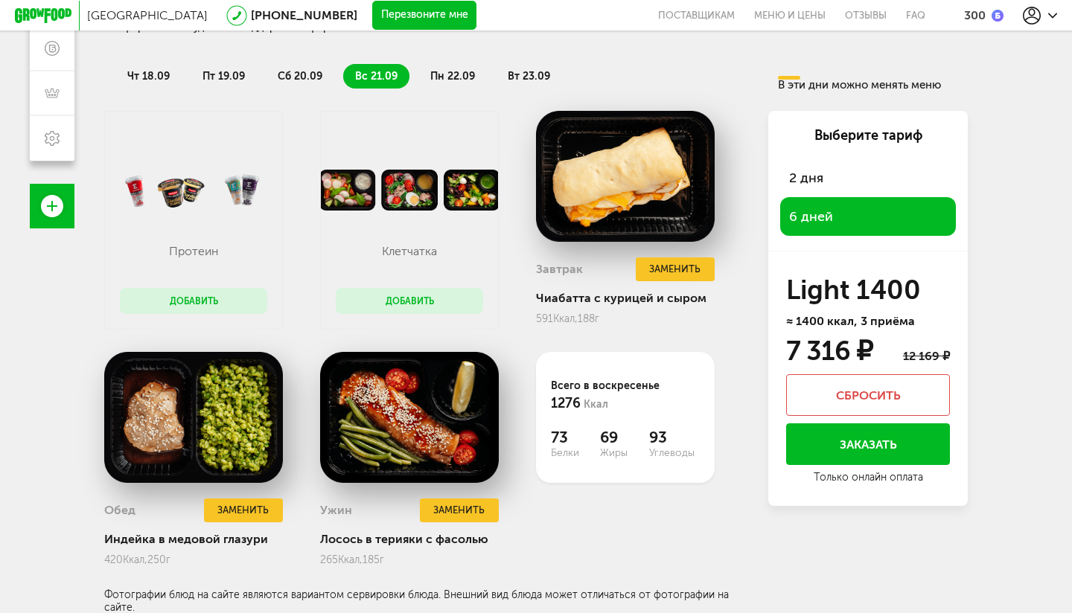
click at [462, 73] on span "пн 22.09" at bounding box center [452, 76] width 45 height 13
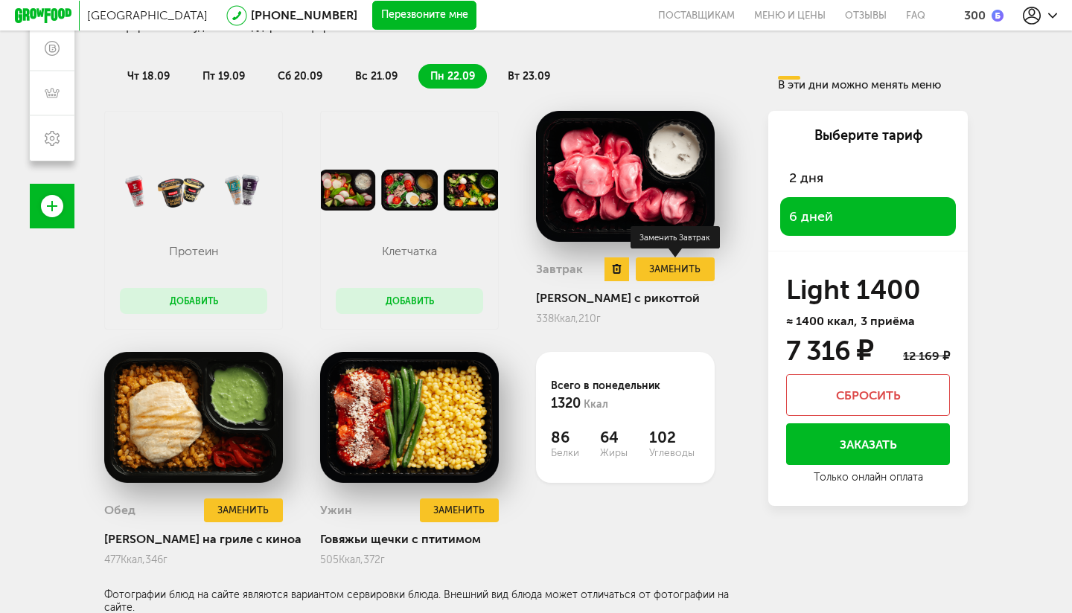
click at [670, 278] on button "Заменить" at bounding box center [675, 270] width 79 height 25
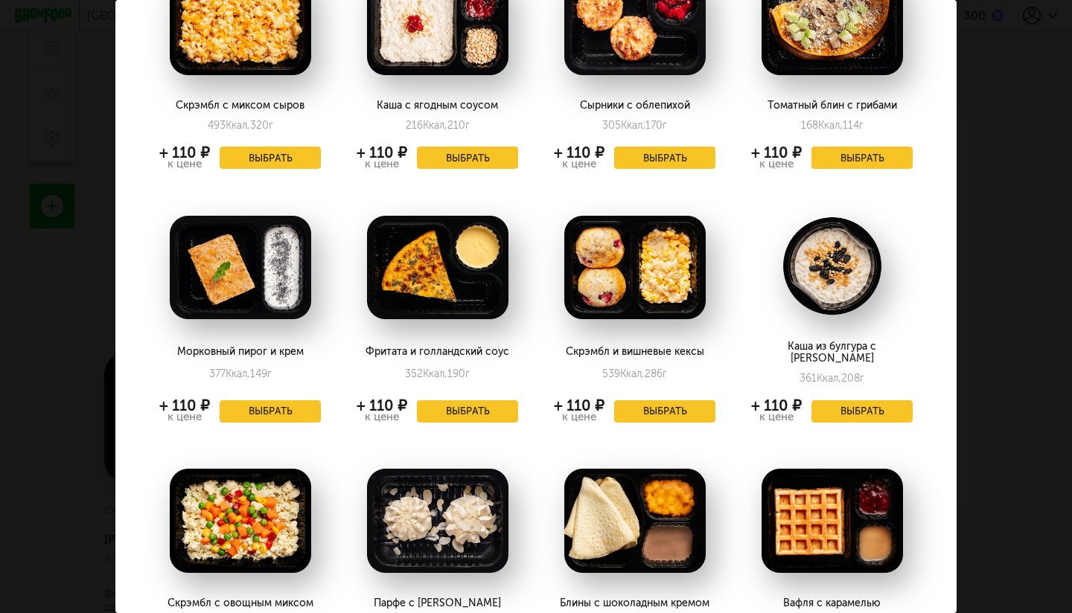
scroll to position [0, 0]
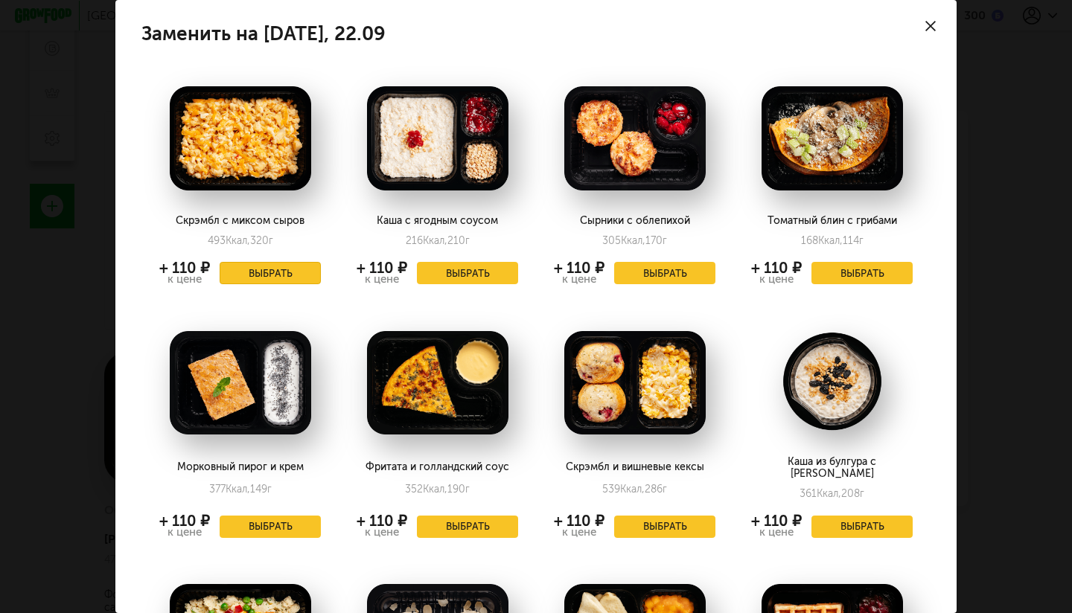
click at [306, 267] on button "Выбрать" at bounding box center [270, 273] width 101 height 22
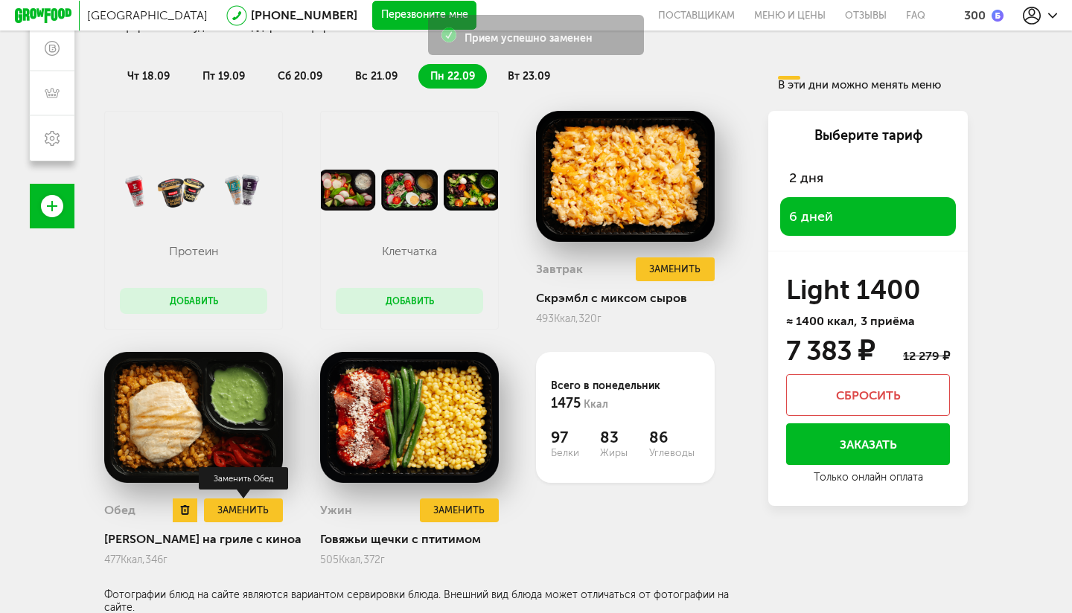
click at [255, 512] on button "Заменить" at bounding box center [243, 511] width 79 height 25
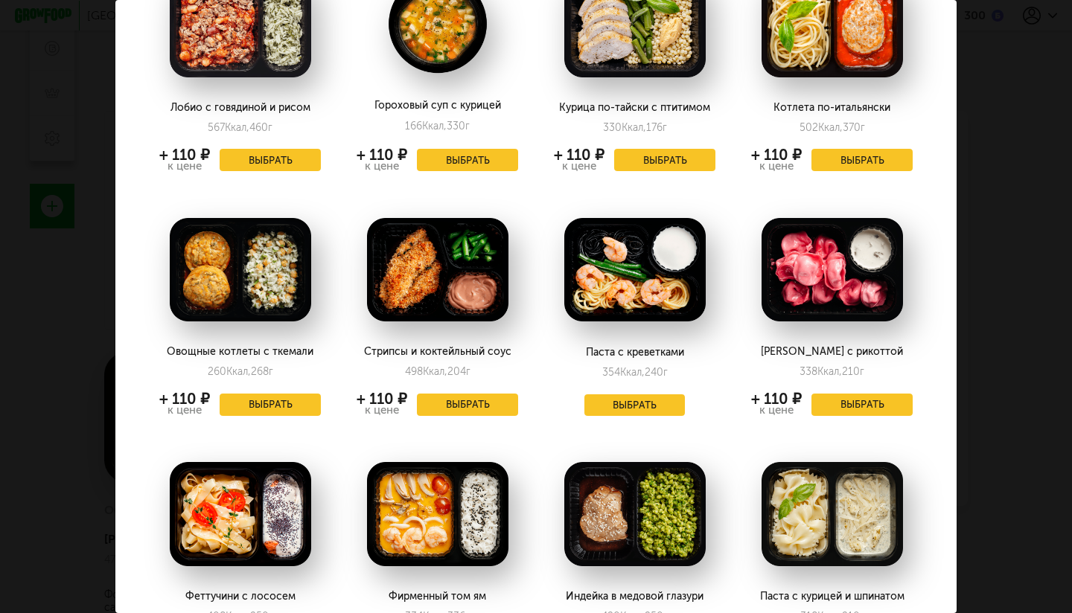
scroll to position [53, 0]
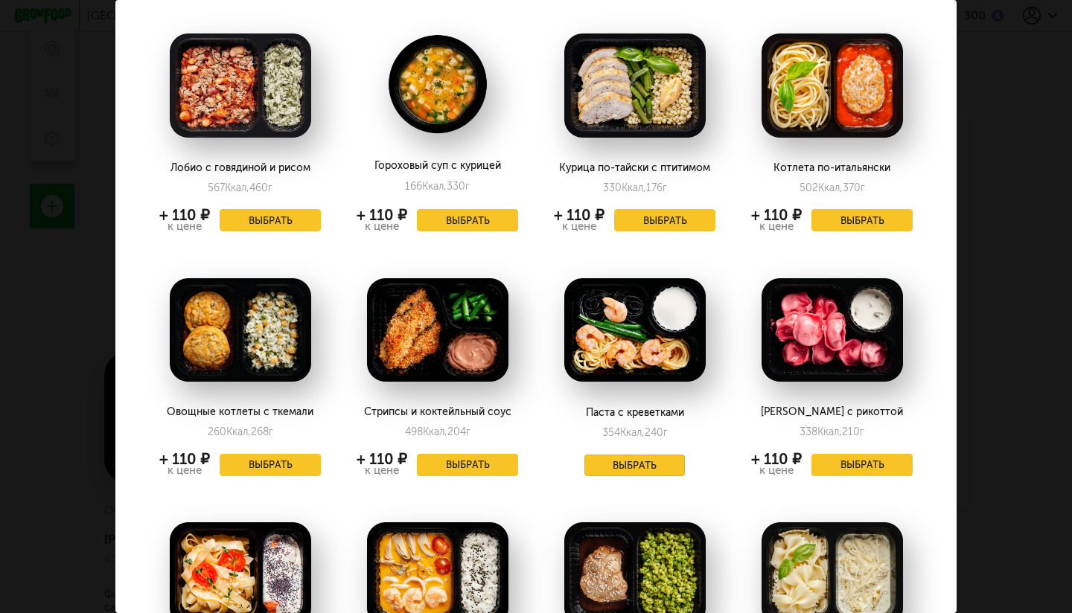
click at [654, 474] on button "Выбрать" at bounding box center [634, 466] width 101 height 22
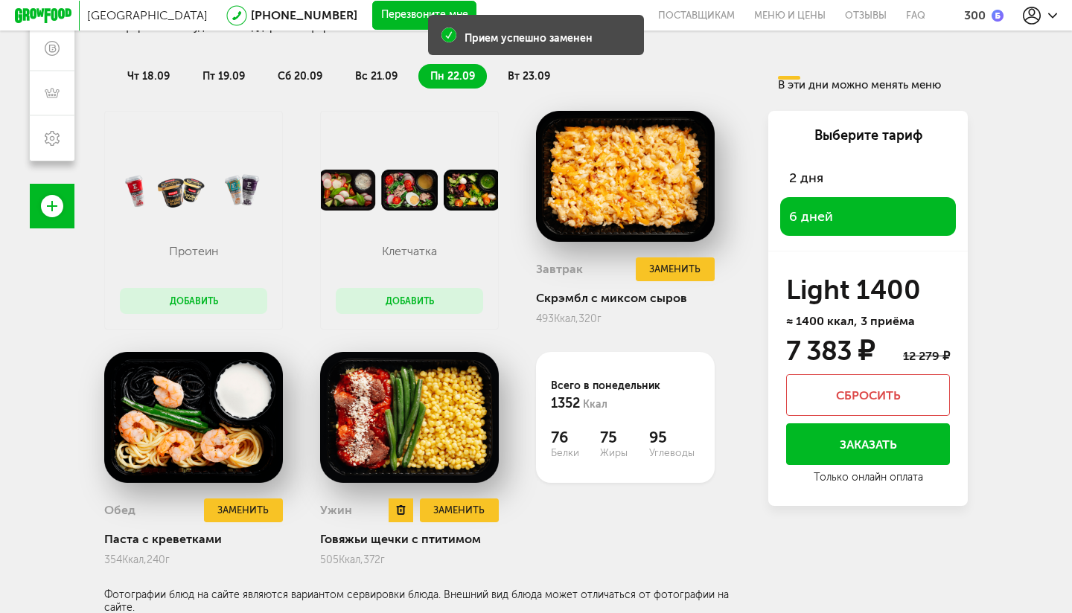
click at [456, 527] on div "Ужин Заменить Говяжьи щечки с птитимом 505 Ккал, 372 г" at bounding box center [409, 526] width 179 height 82
click at [458, 518] on button "Заменить" at bounding box center [459, 511] width 79 height 25
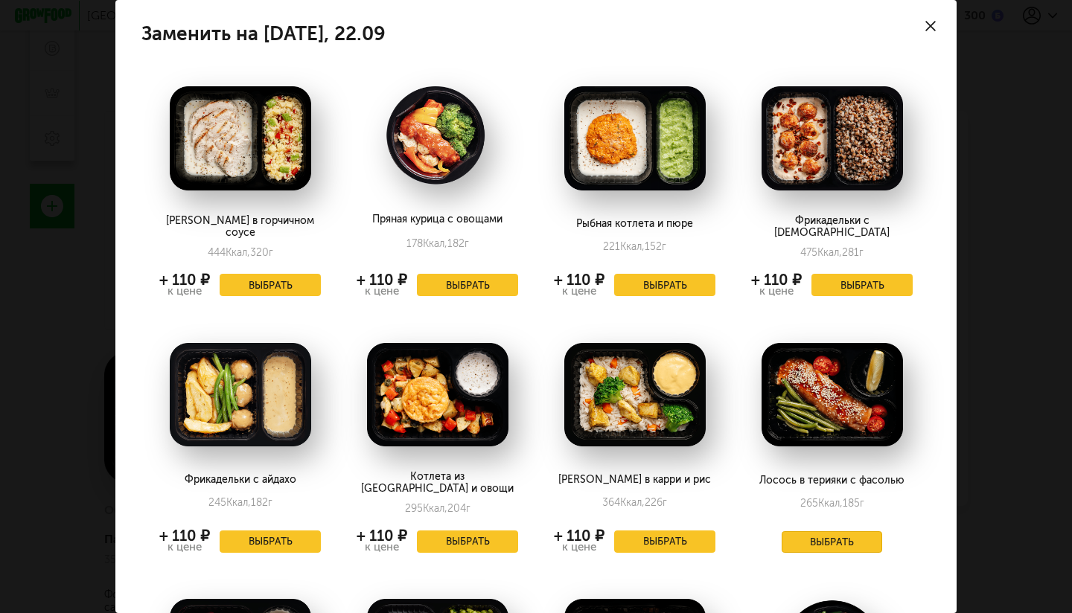
click at [841, 532] on button "Выбрать" at bounding box center [832, 543] width 101 height 22
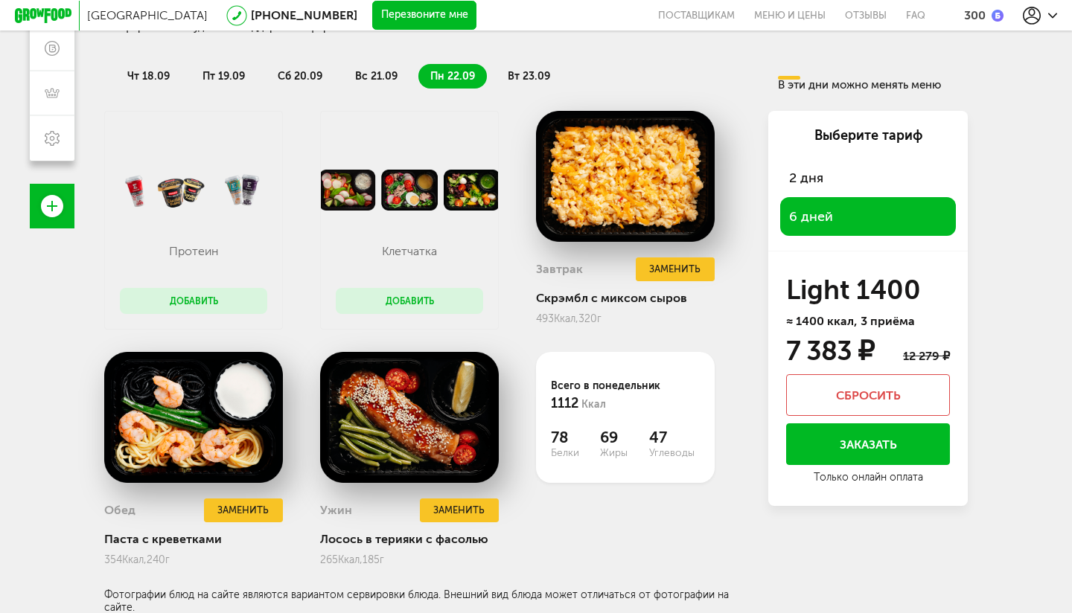
click at [512, 68] on li "вт 23.09" at bounding box center [529, 76] width 66 height 25
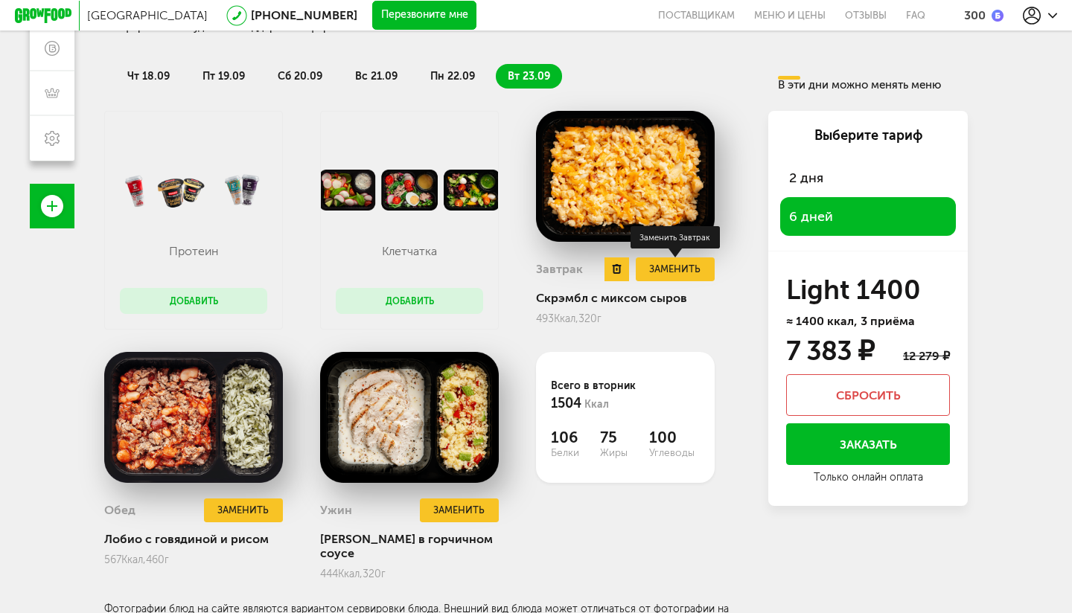
click at [679, 271] on button "Заменить" at bounding box center [675, 270] width 79 height 25
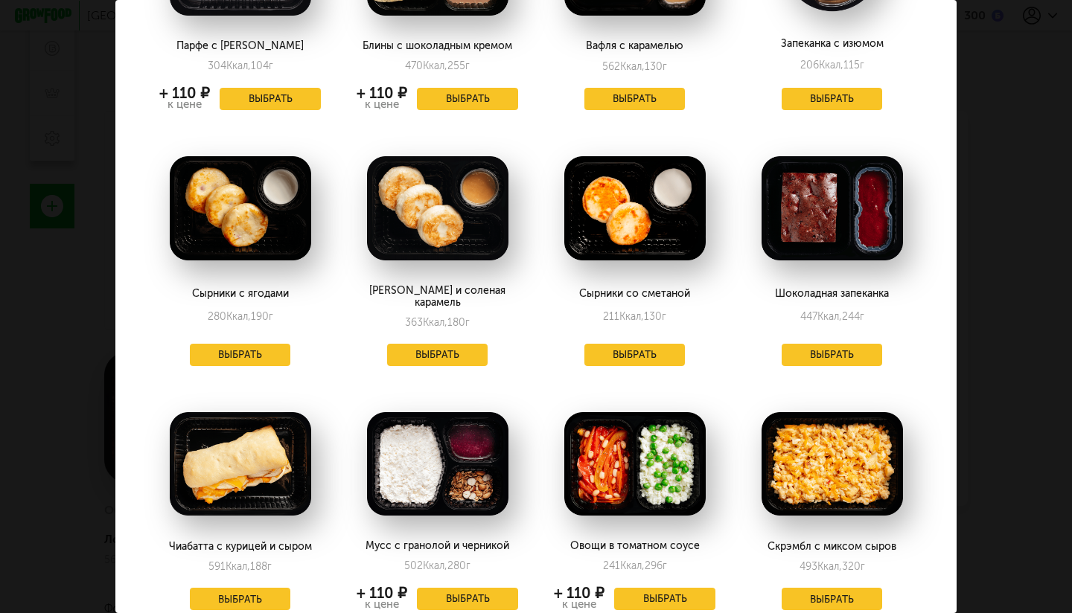
scroll to position [707, 0]
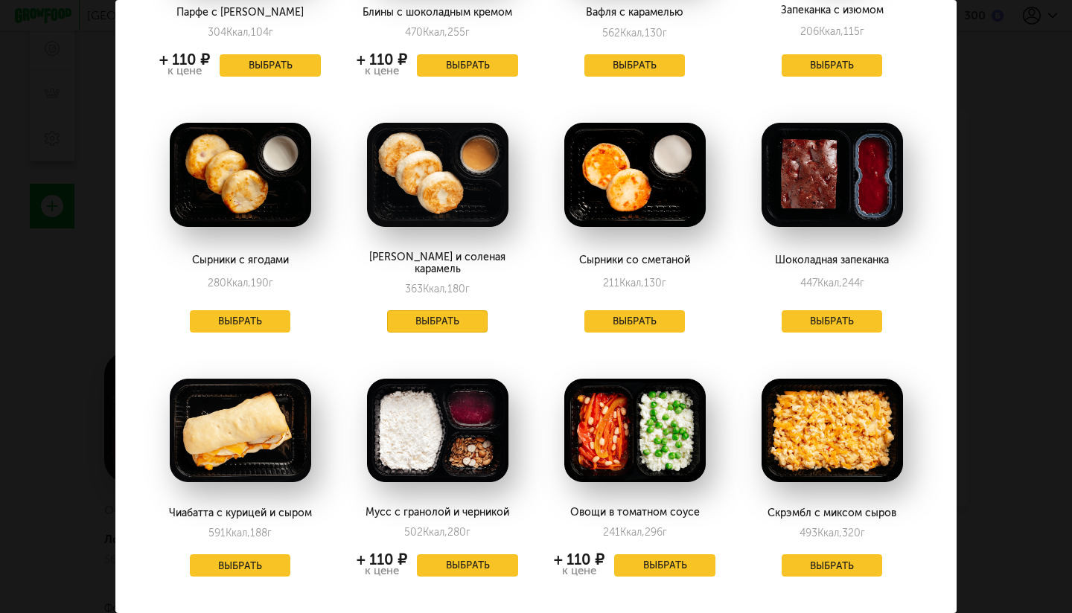
click at [467, 310] on button "Выбрать" at bounding box center [437, 321] width 101 height 22
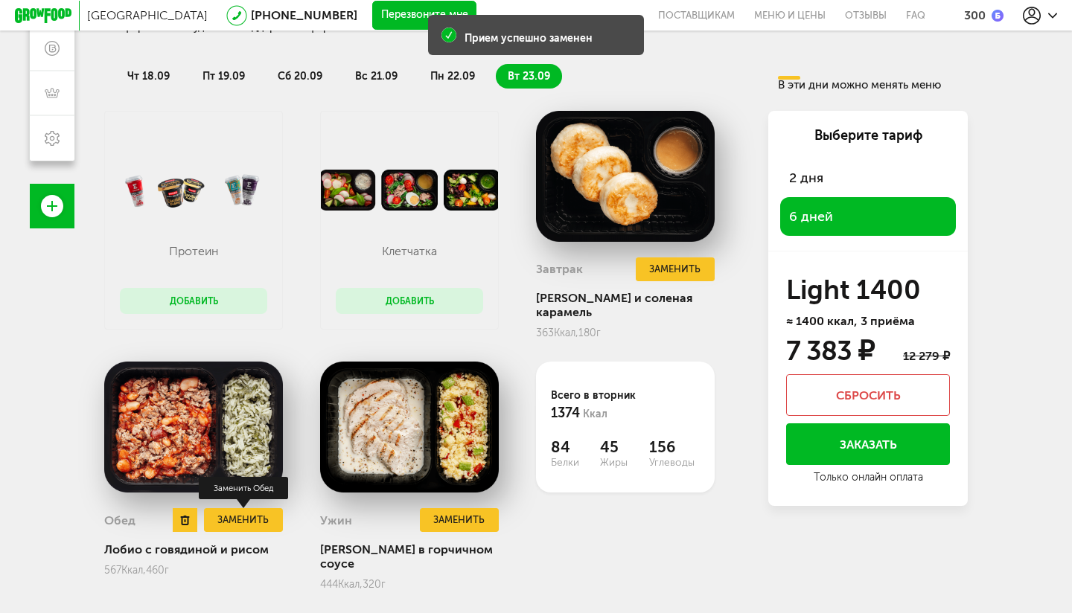
click at [260, 508] on span "Заменить" at bounding box center [243, 520] width 79 height 25
click at [261, 508] on button "Заменить" at bounding box center [243, 520] width 79 height 25
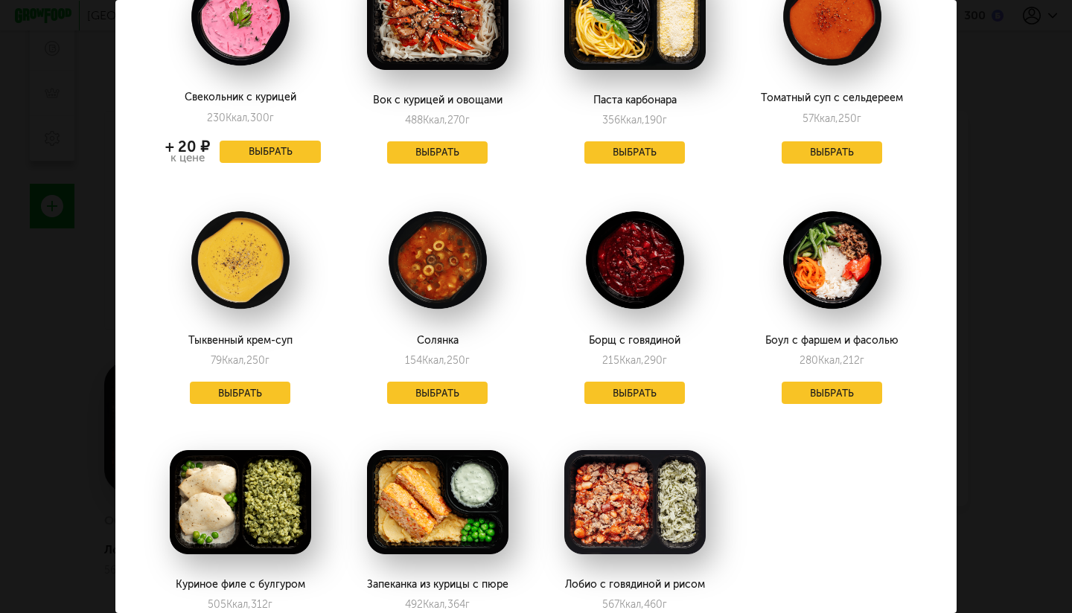
scroll to position [0, 0]
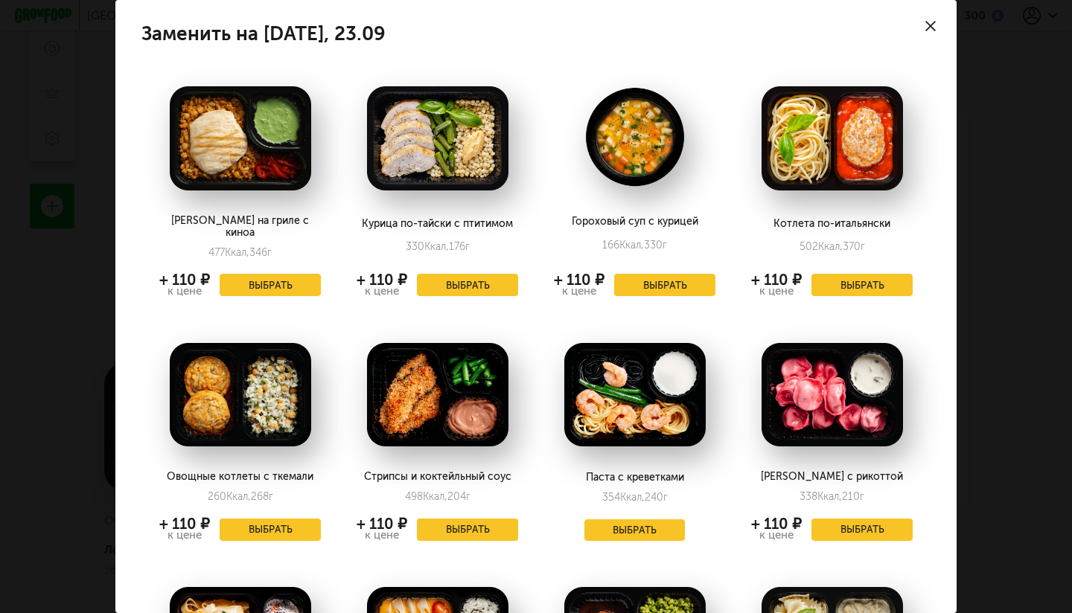
click at [658, 284] on div "Гороховый суп с курицей 166 Ккал, 330 г + 110 ₽ к цене Выбрать" at bounding box center [634, 188] width 191 height 248
click at [658, 274] on button "Выбрать" at bounding box center [664, 285] width 101 height 22
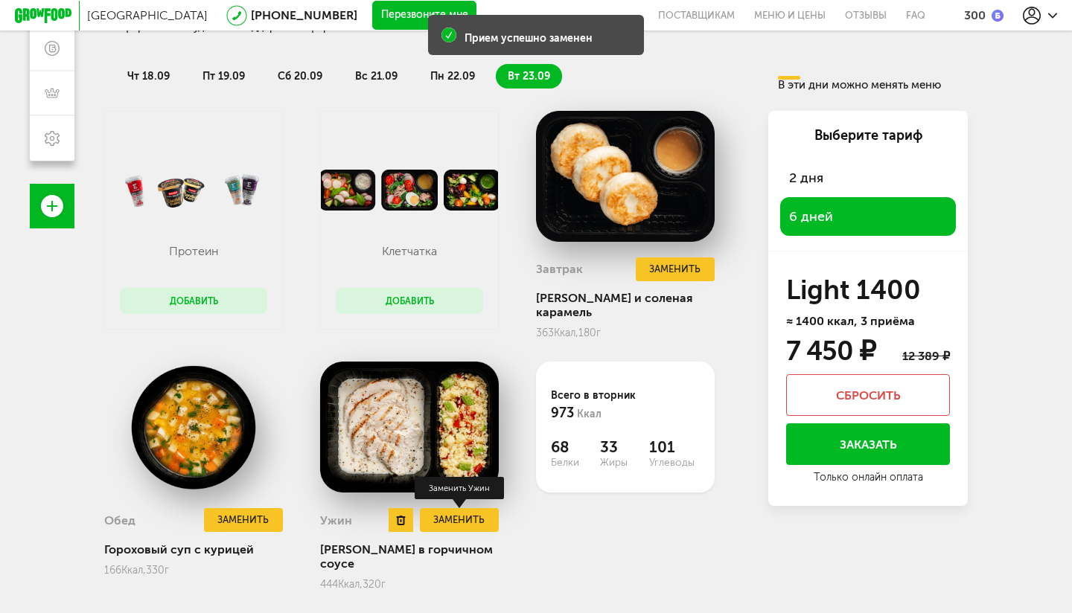
click at [461, 518] on button "Заменить" at bounding box center [459, 520] width 79 height 25
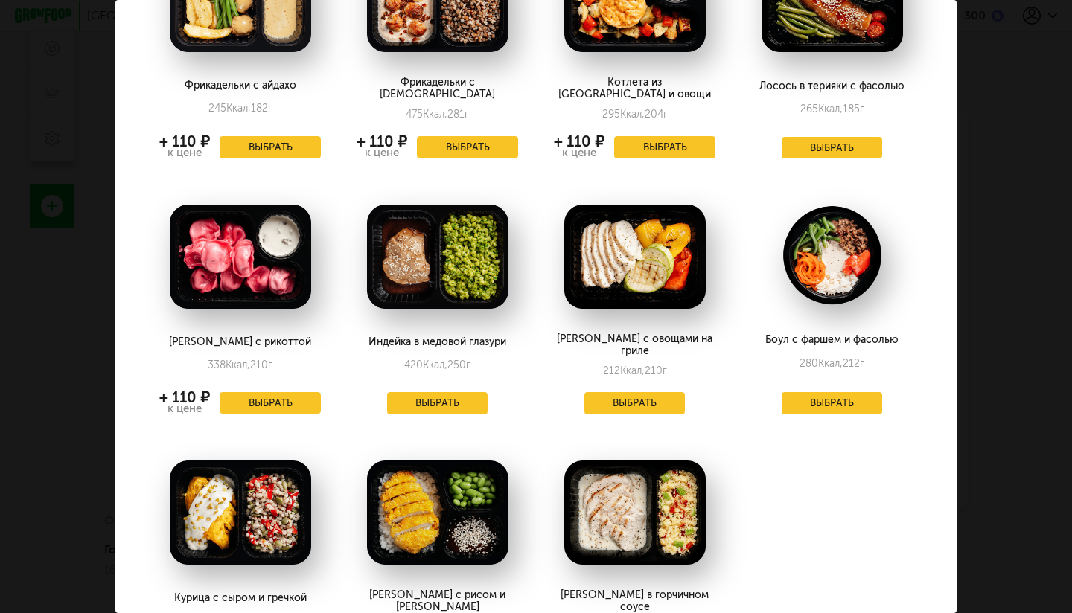
scroll to position [393, 0]
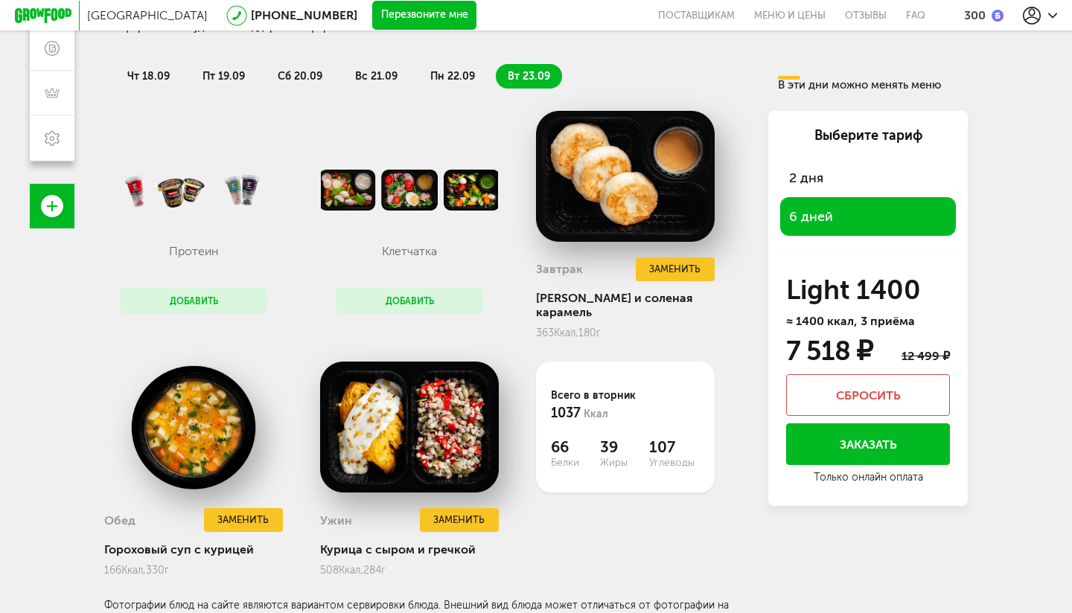
click at [841, 446] on button "Заказать" at bounding box center [868, 445] width 164 height 42
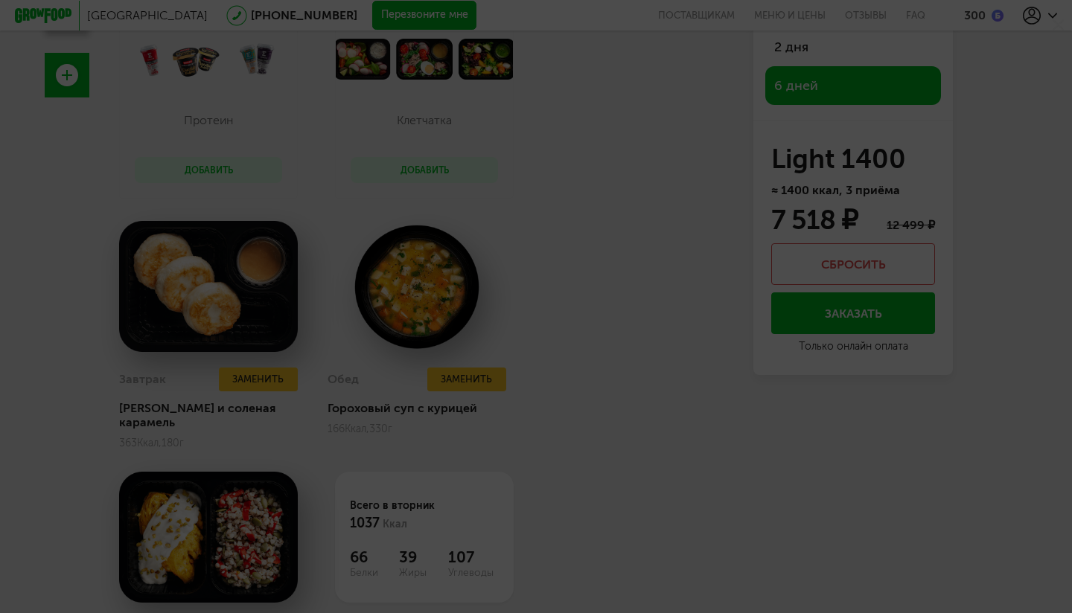
scroll to position [131, 0]
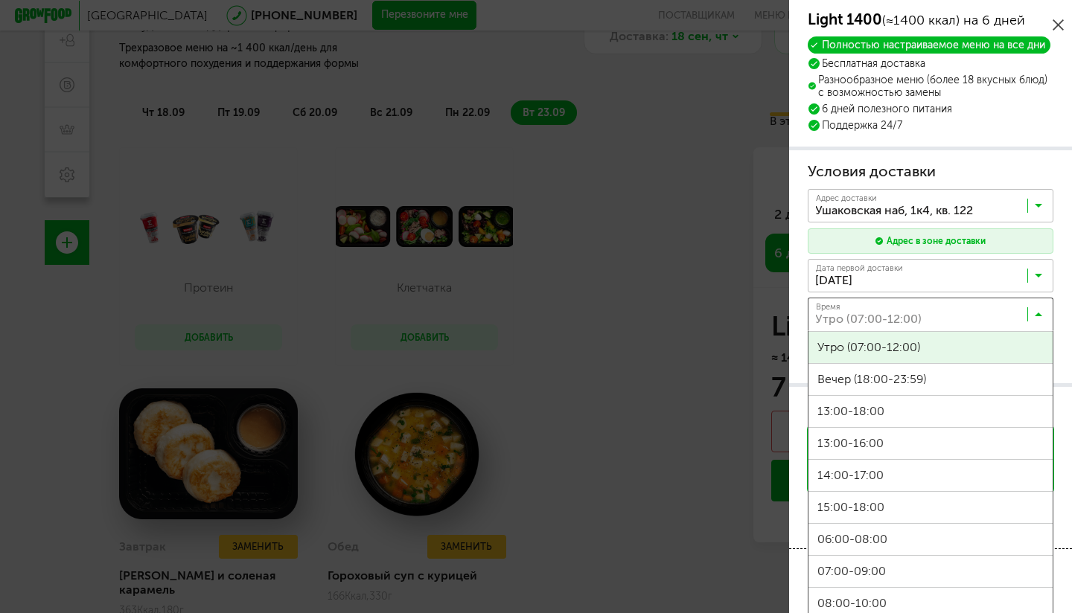
click at [1032, 313] on input "Search for option" at bounding box center [934, 317] width 246 height 25
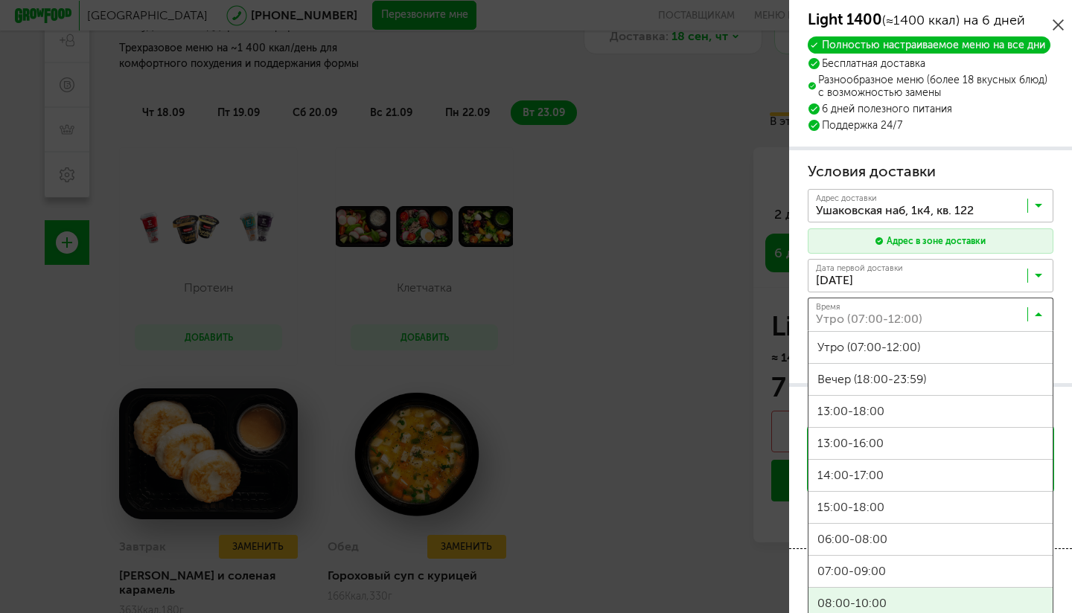
click at [887, 594] on span "08:00-10:00" at bounding box center [930, 603] width 244 height 31
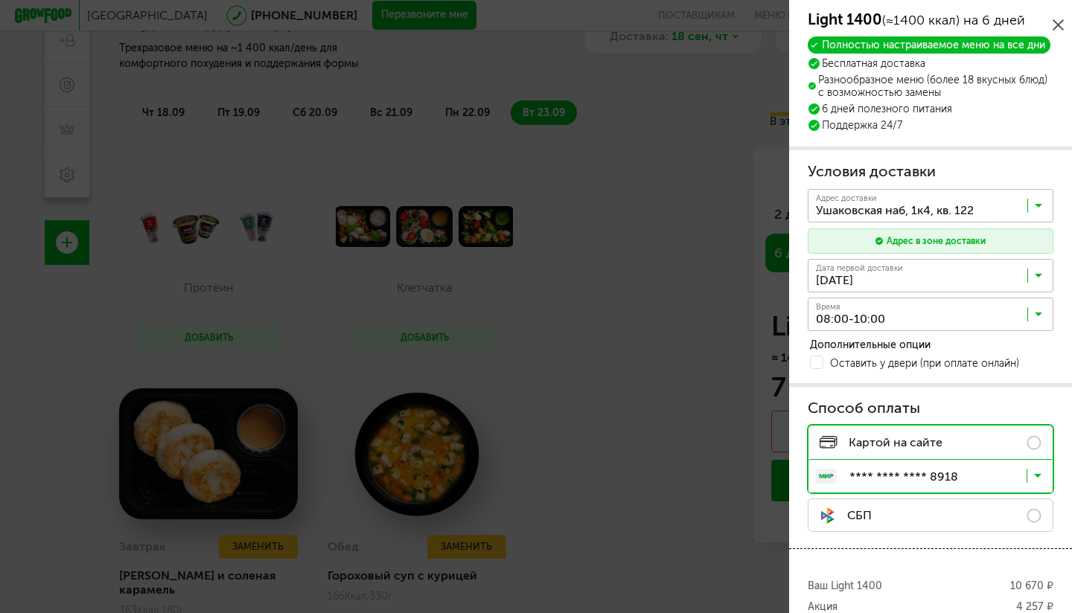
scroll to position [160, 0]
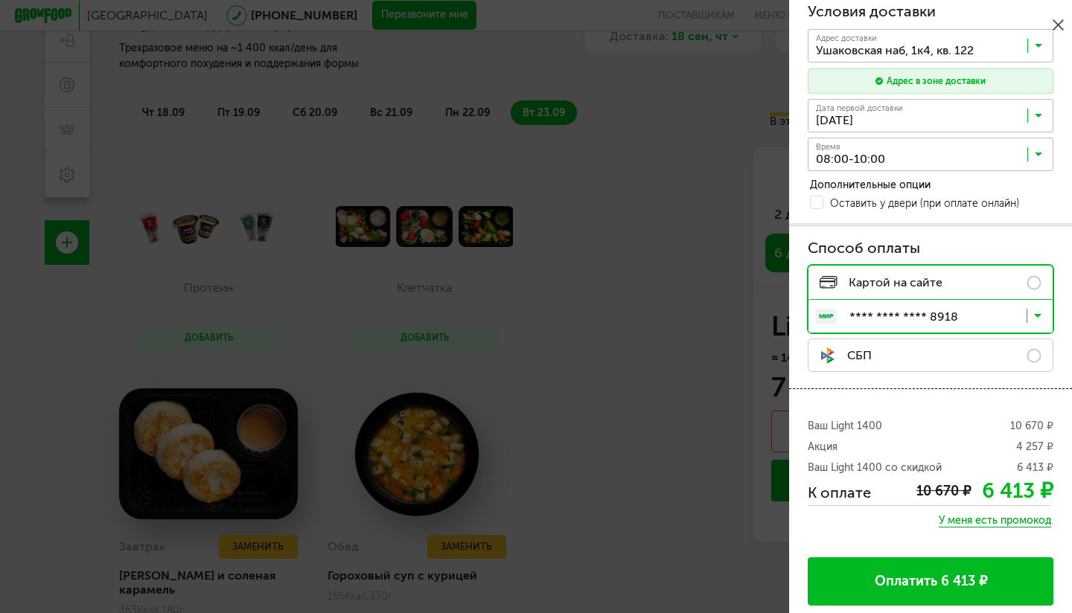
click at [957, 584] on button "Оплатить 6 413 ₽" at bounding box center [931, 582] width 246 height 48
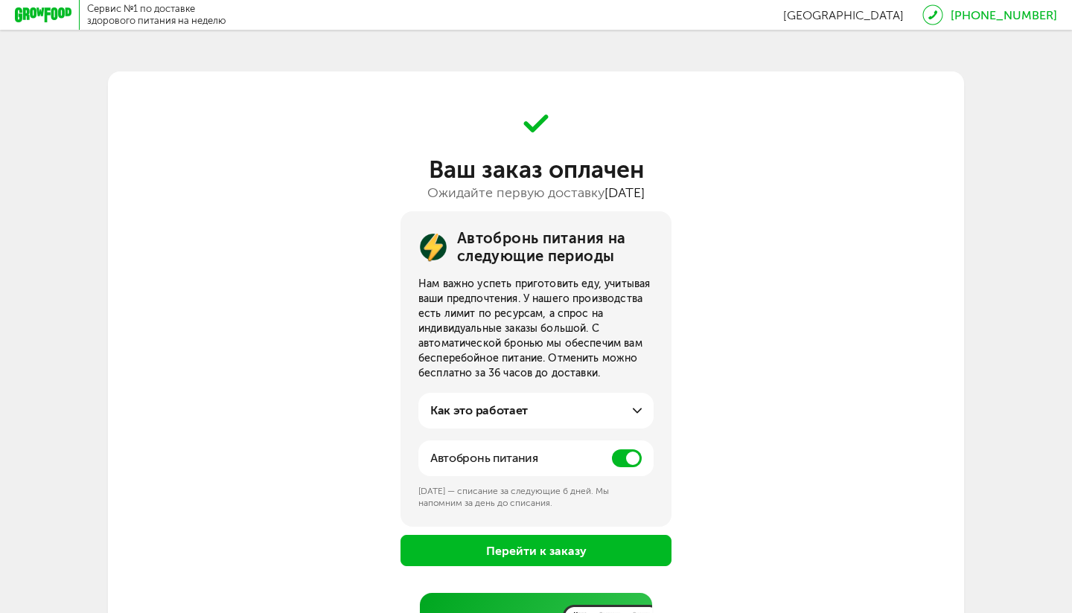
click at [619, 462] on span at bounding box center [627, 459] width 30 height 18
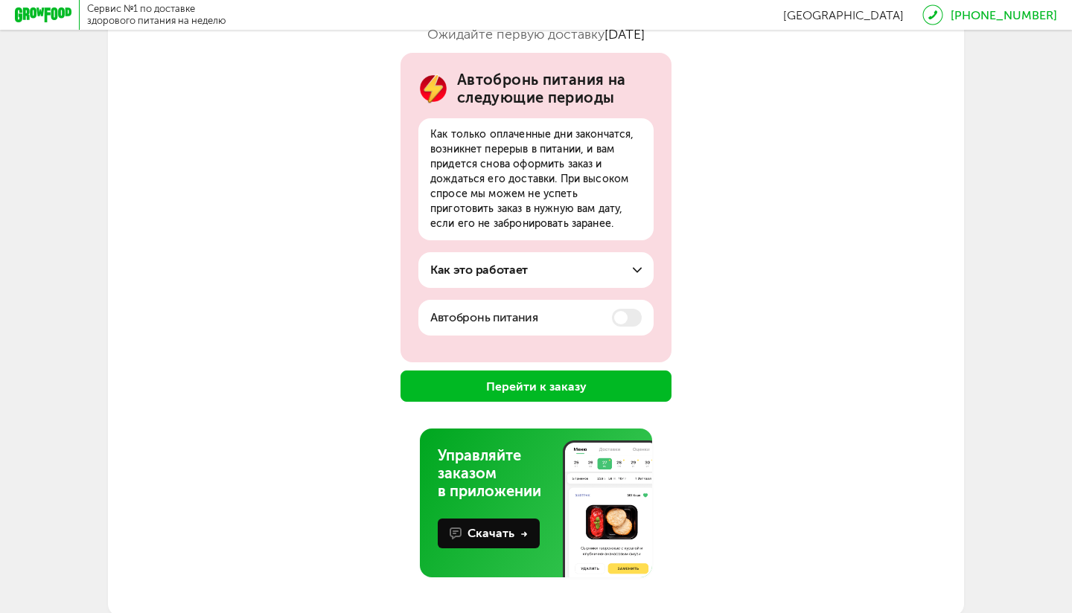
scroll to position [162, 0]
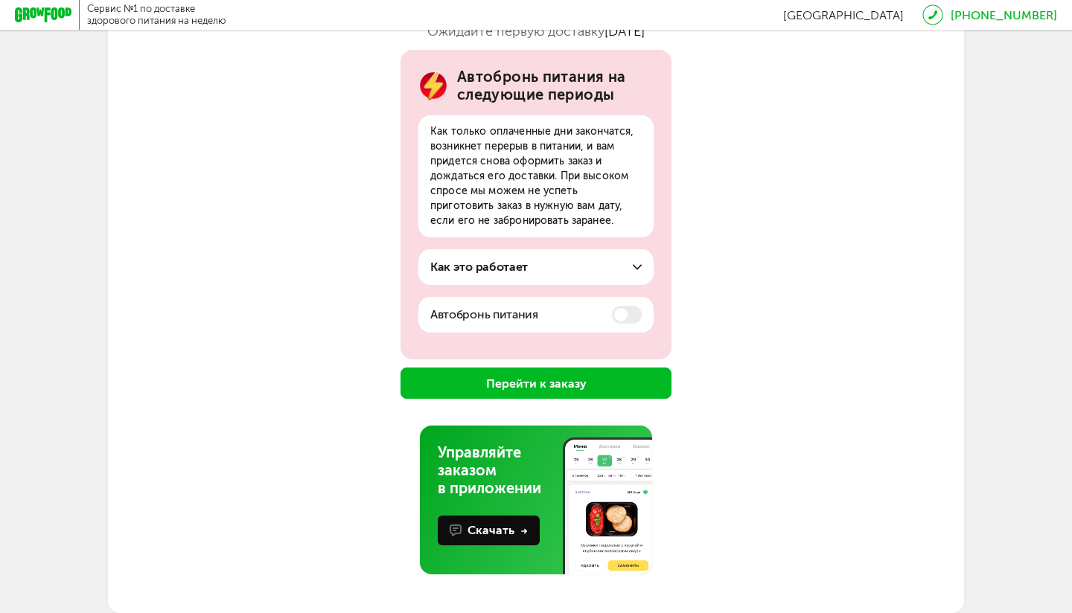
click at [578, 395] on button "Перейти к заказу" at bounding box center [536, 383] width 271 height 31
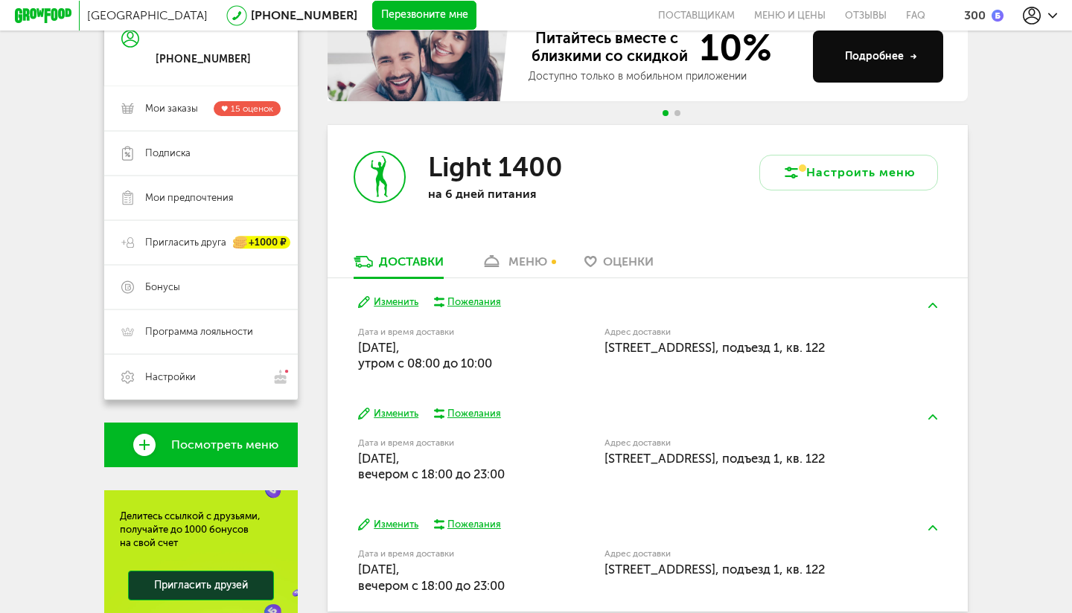
scroll to position [166, 0]
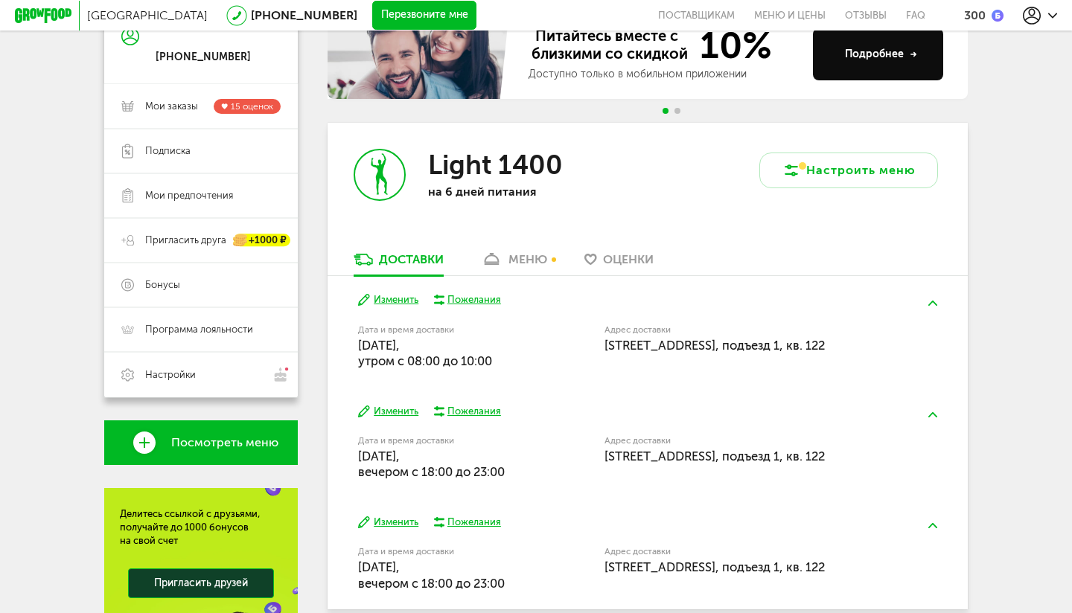
click at [525, 257] on div "меню" at bounding box center [527, 259] width 39 height 14
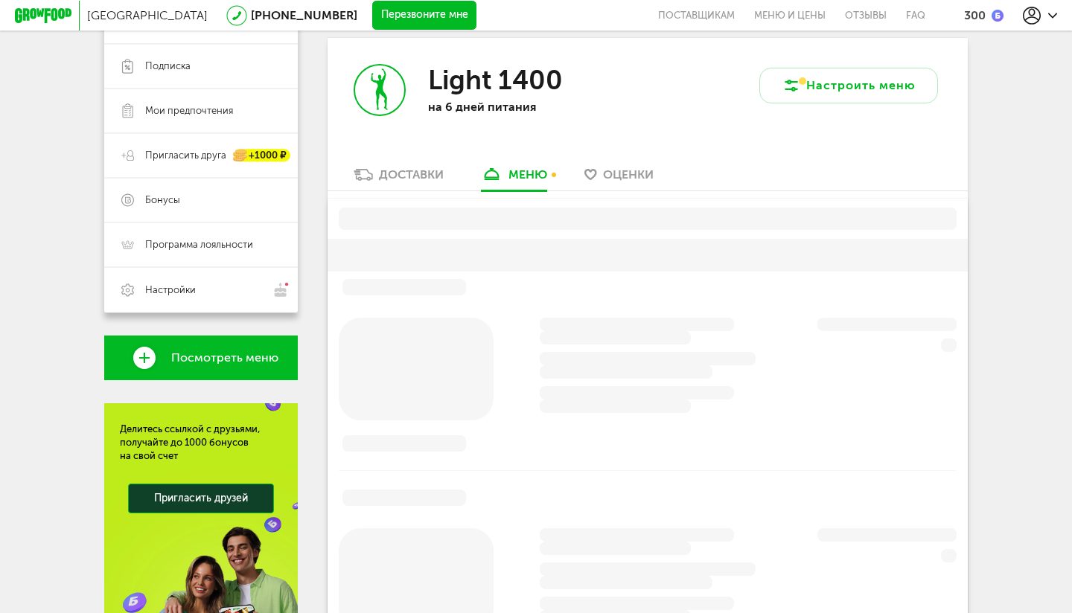
scroll to position [252, 0]
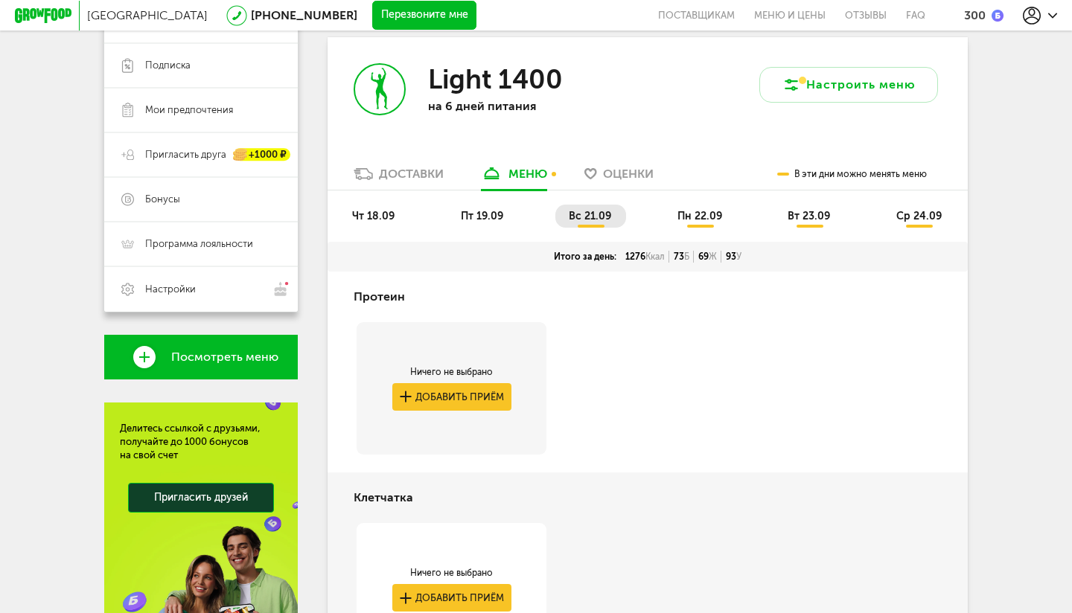
click at [482, 223] on li "пт 19.09" at bounding box center [482, 216] width 71 height 23
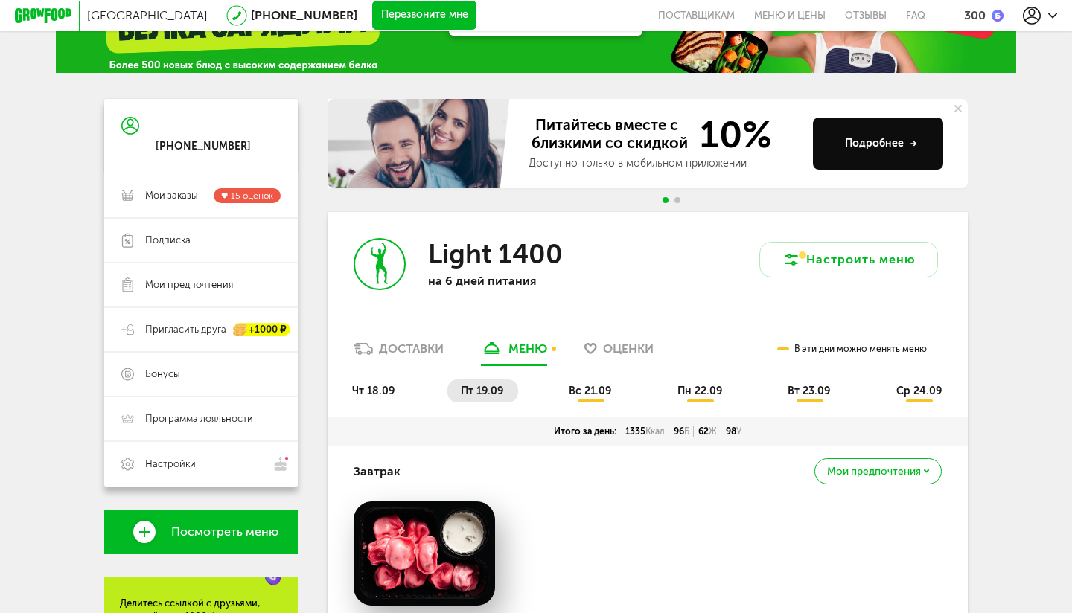
scroll to position [0, 0]
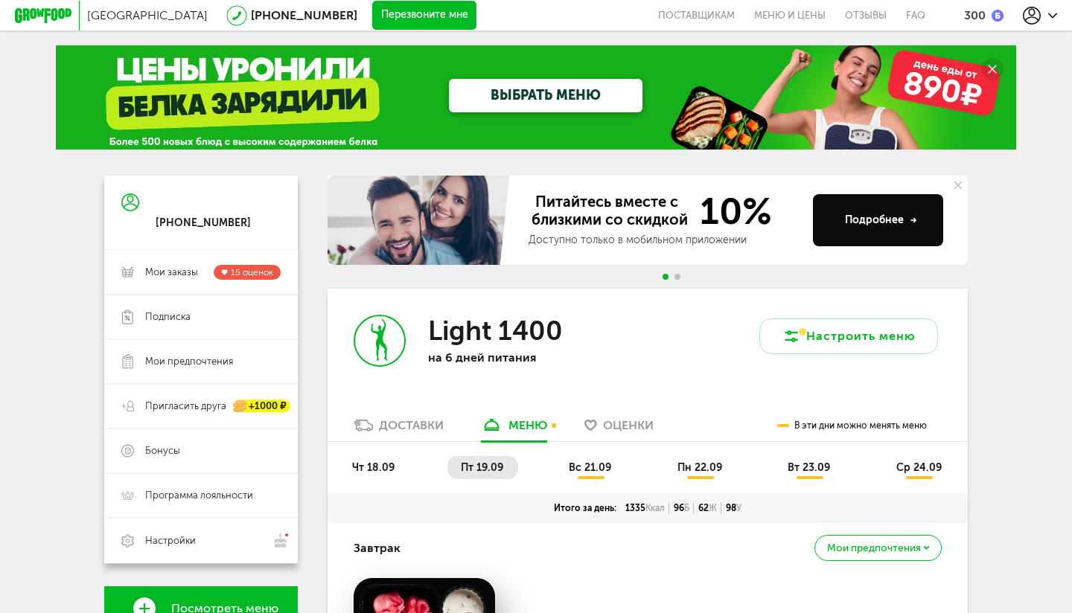
click at [394, 461] on li "чт 18.09" at bounding box center [374, 467] width 71 height 23
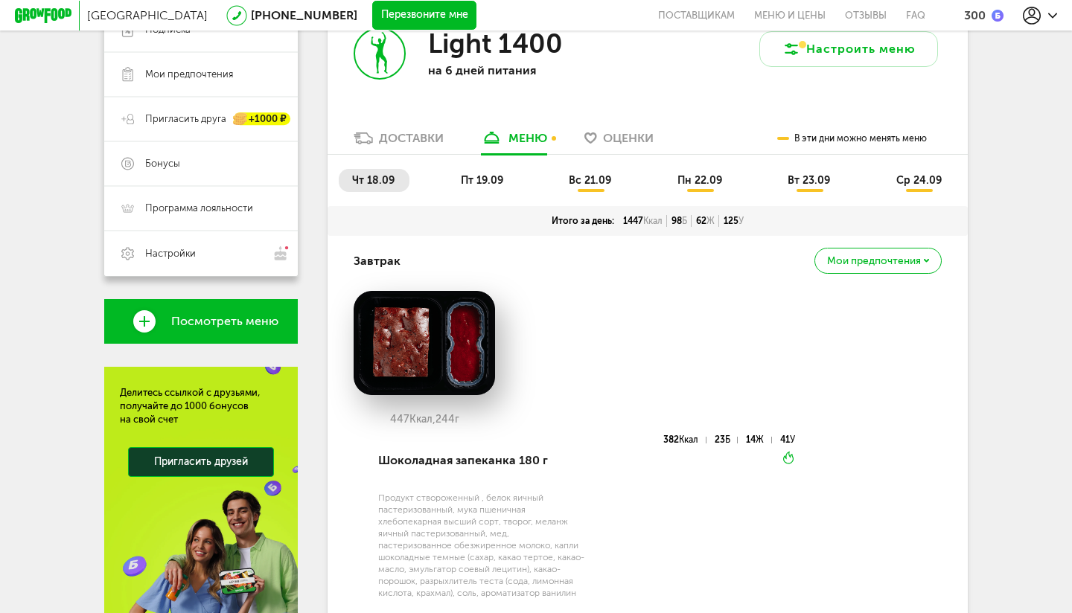
scroll to position [288, 0]
click at [596, 176] on span "вс 21.09" at bounding box center [590, 179] width 42 height 13
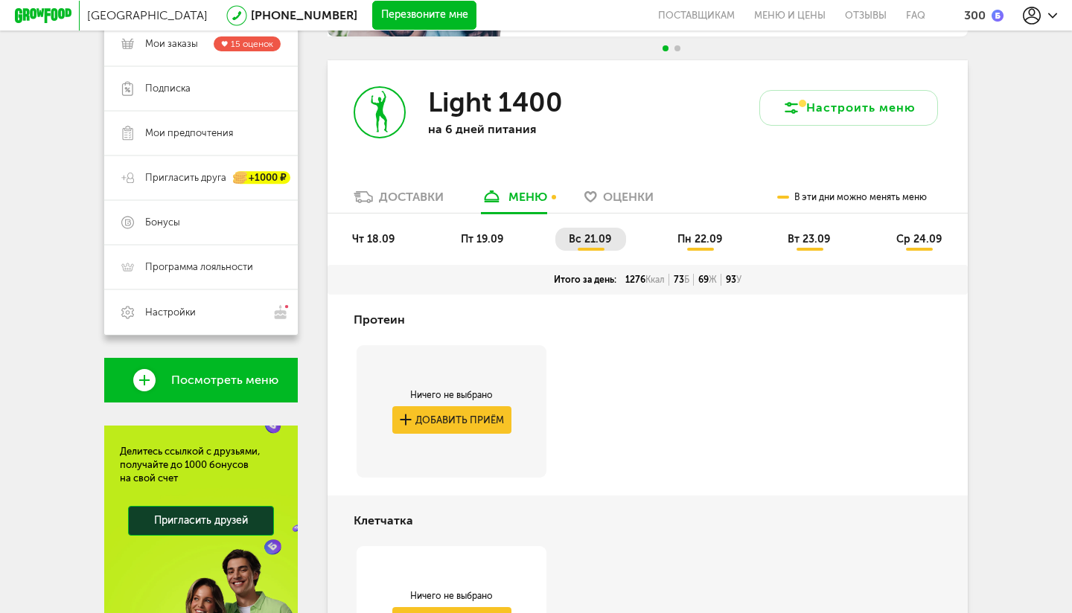
scroll to position [230, 0]
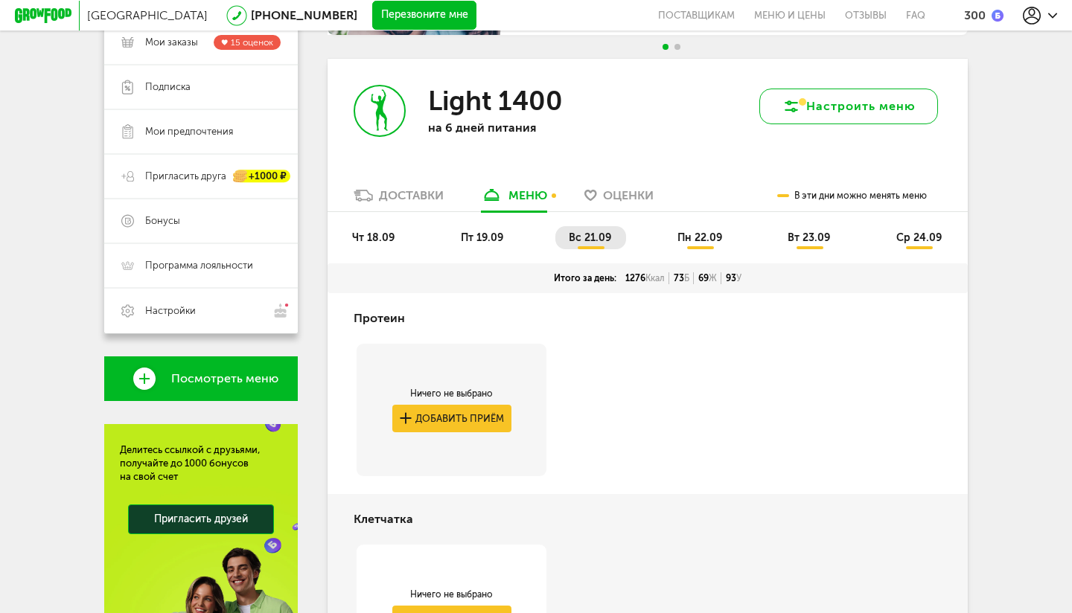
click at [807, 104] on button "Настроить меню" at bounding box center [848, 107] width 179 height 36
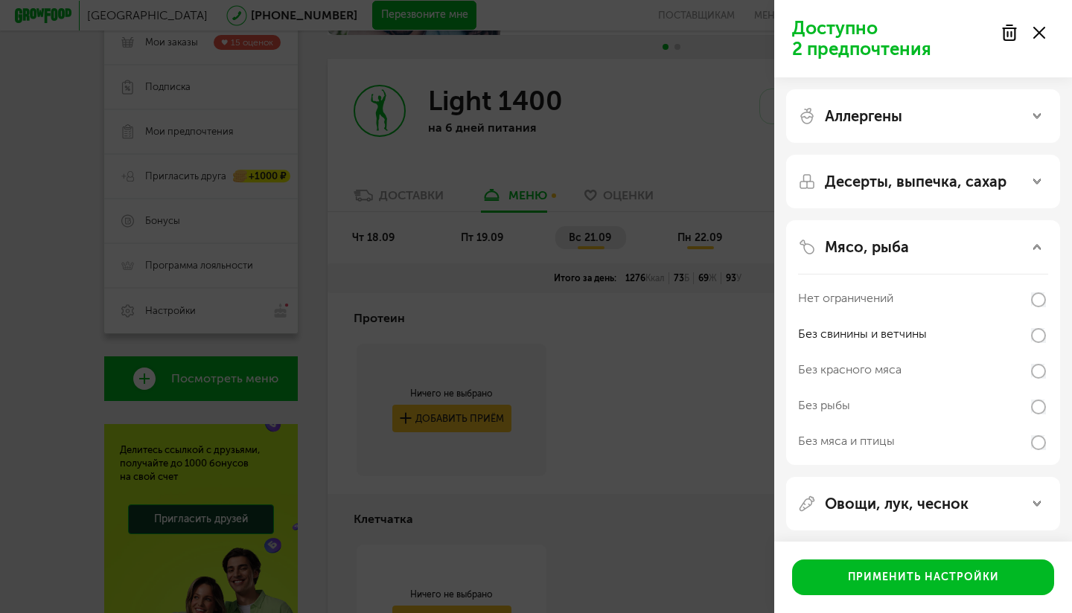
click at [1040, 29] on icon at bounding box center [1039, 33] width 12 height 12
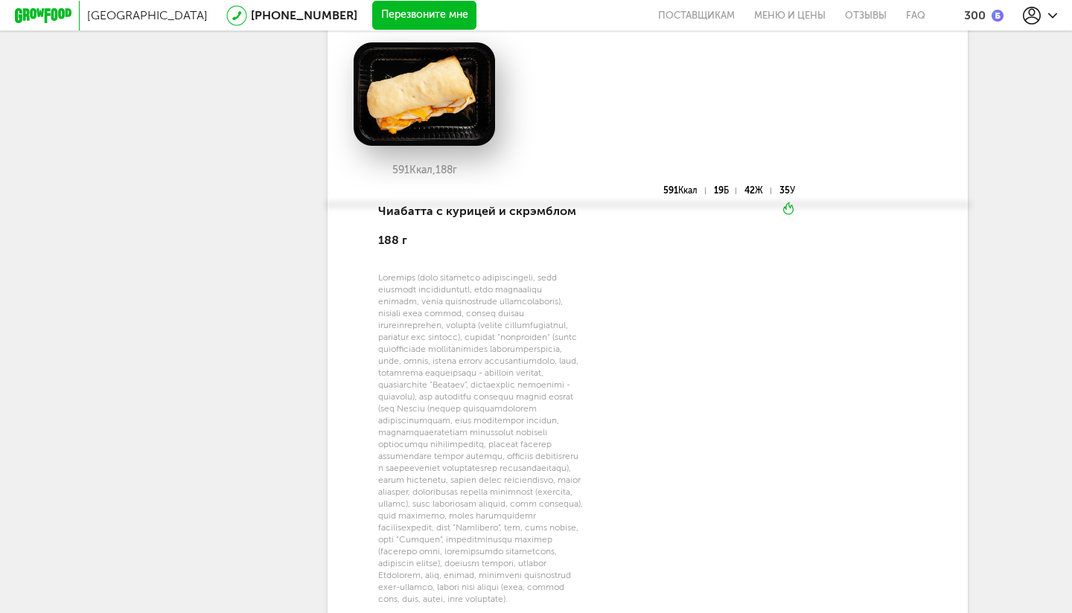
scroll to position [0, 0]
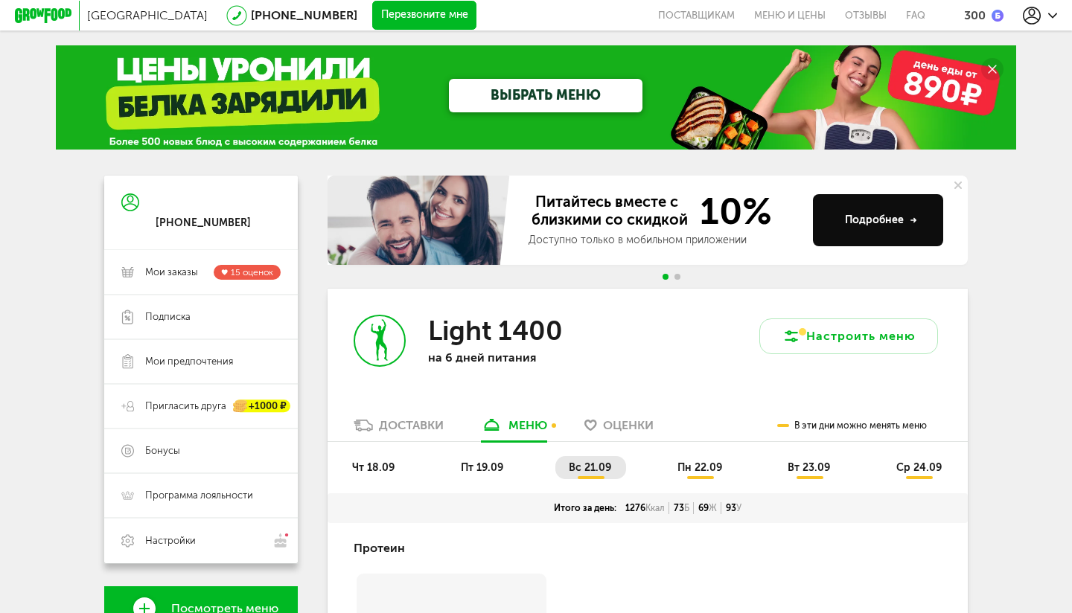
click at [397, 427] on div "Доставки" at bounding box center [411, 425] width 65 height 14
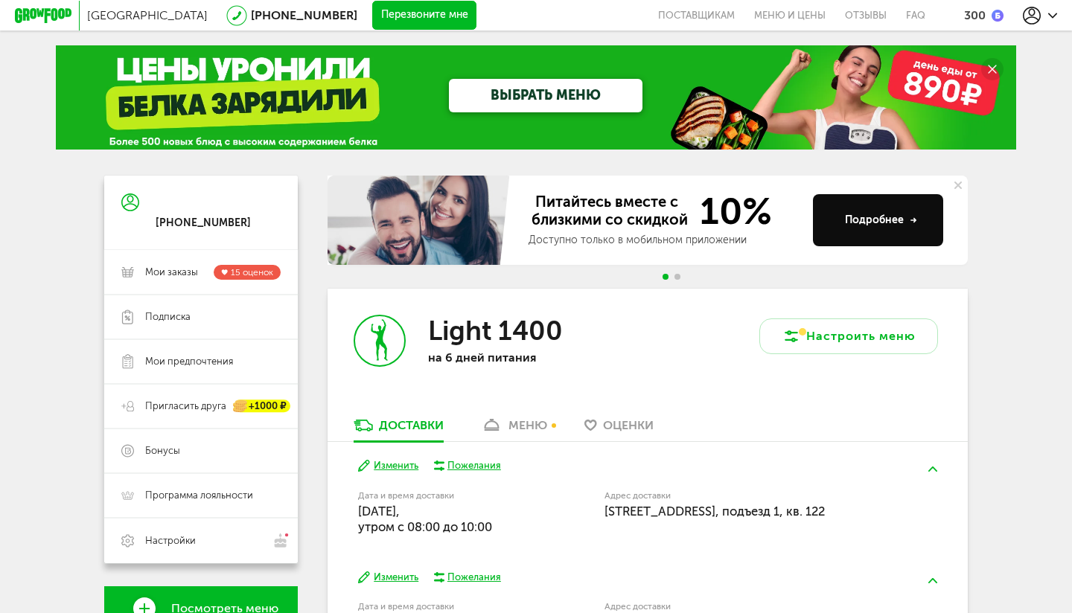
click at [29, 21] on icon at bounding box center [43, 15] width 57 height 15
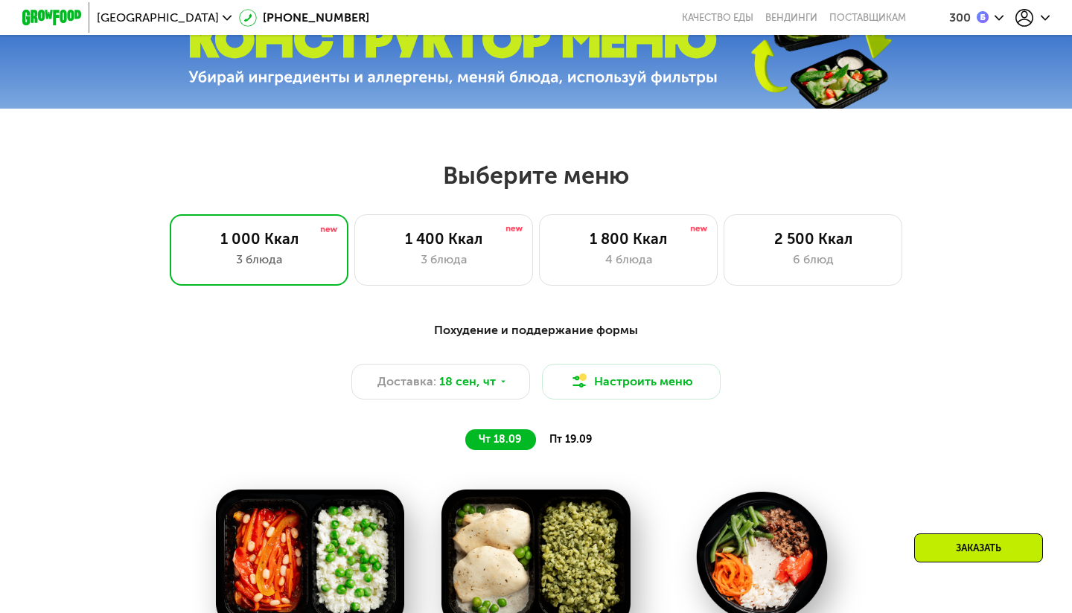
scroll to position [511, 0]
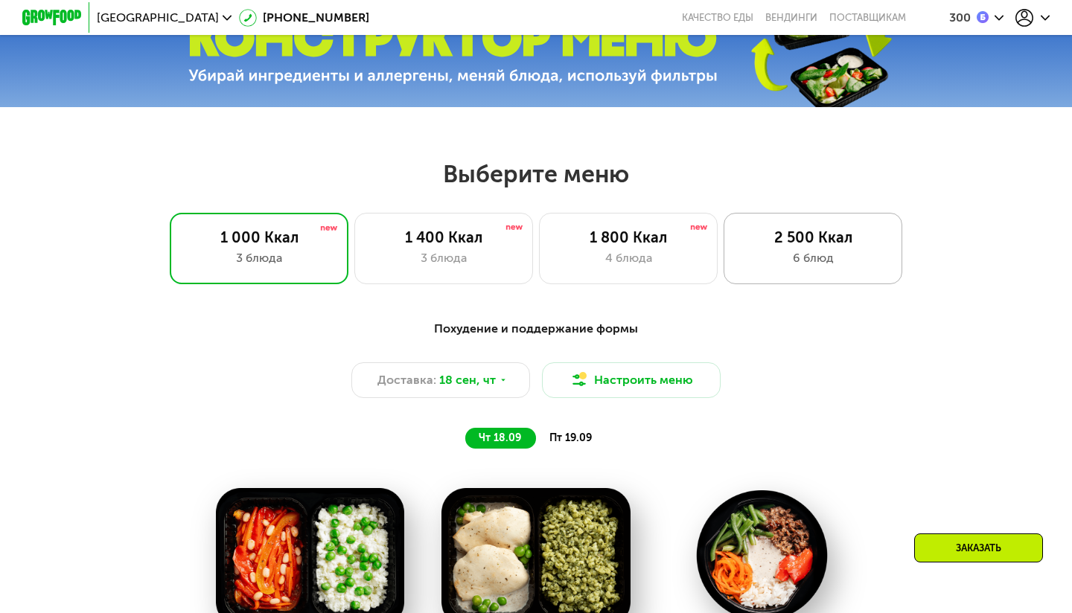
click at [797, 258] on div "6 блюд" at bounding box center [812, 258] width 147 height 18
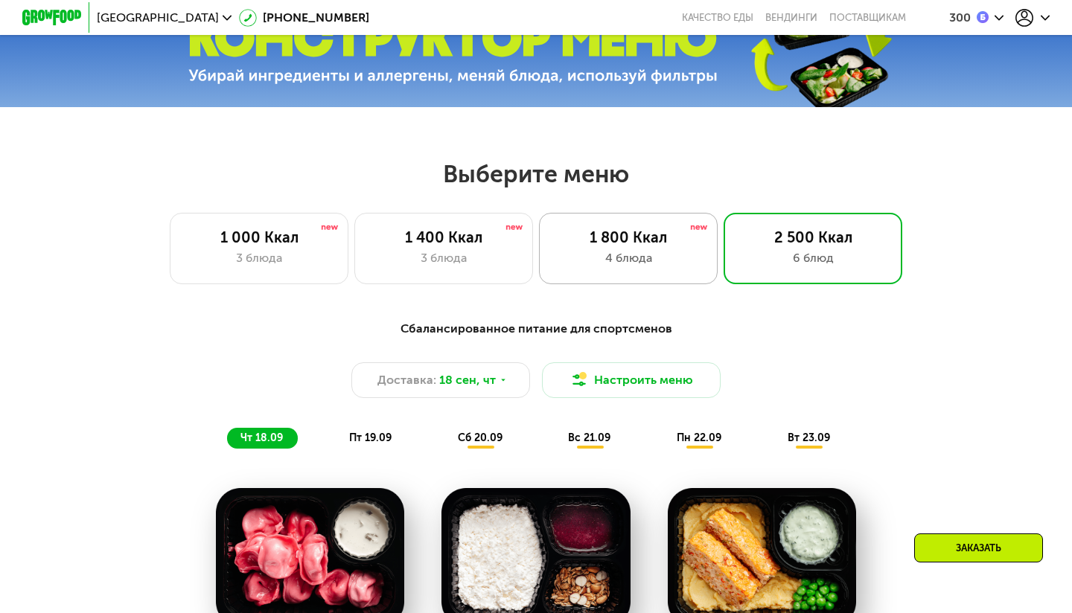
click at [631, 259] on div "4 блюда" at bounding box center [628, 258] width 147 height 18
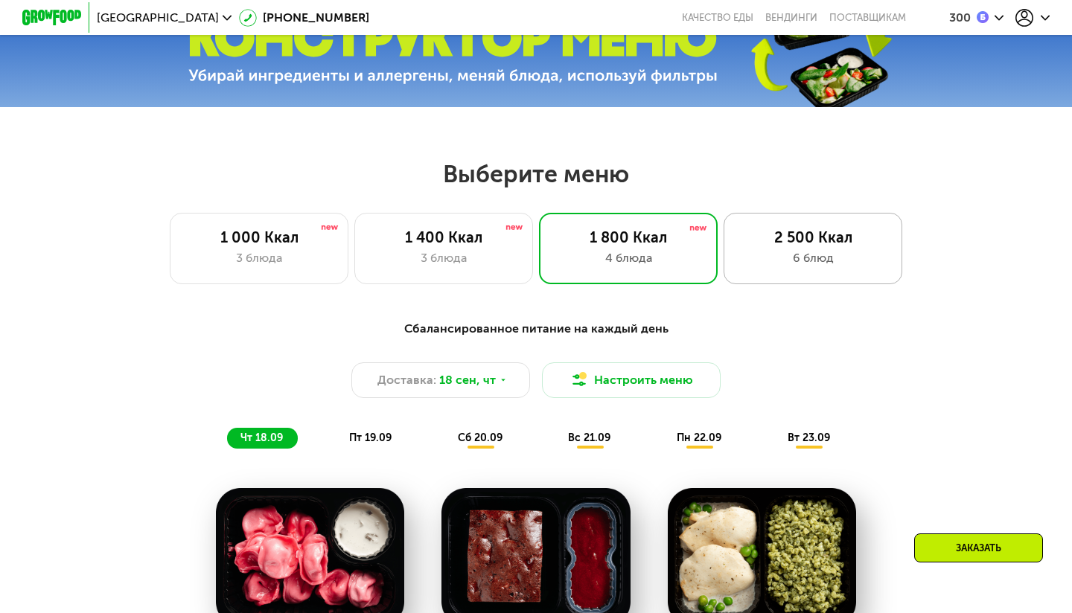
click at [818, 251] on div "6 блюд" at bounding box center [812, 258] width 147 height 18
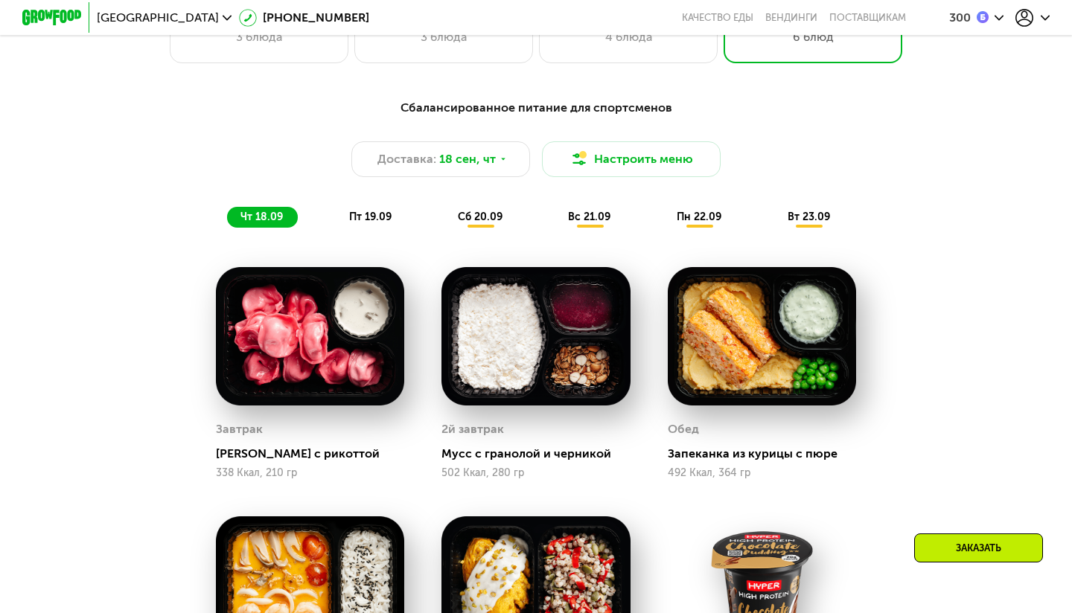
scroll to position [683, 0]
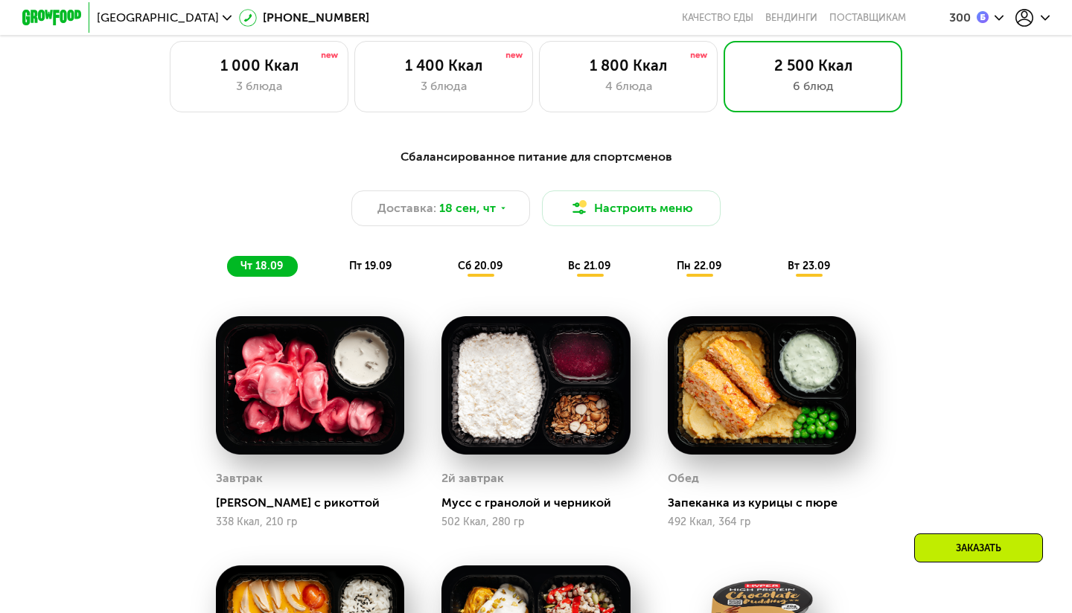
click at [383, 261] on span "пт 19.09" at bounding box center [370, 266] width 42 height 13
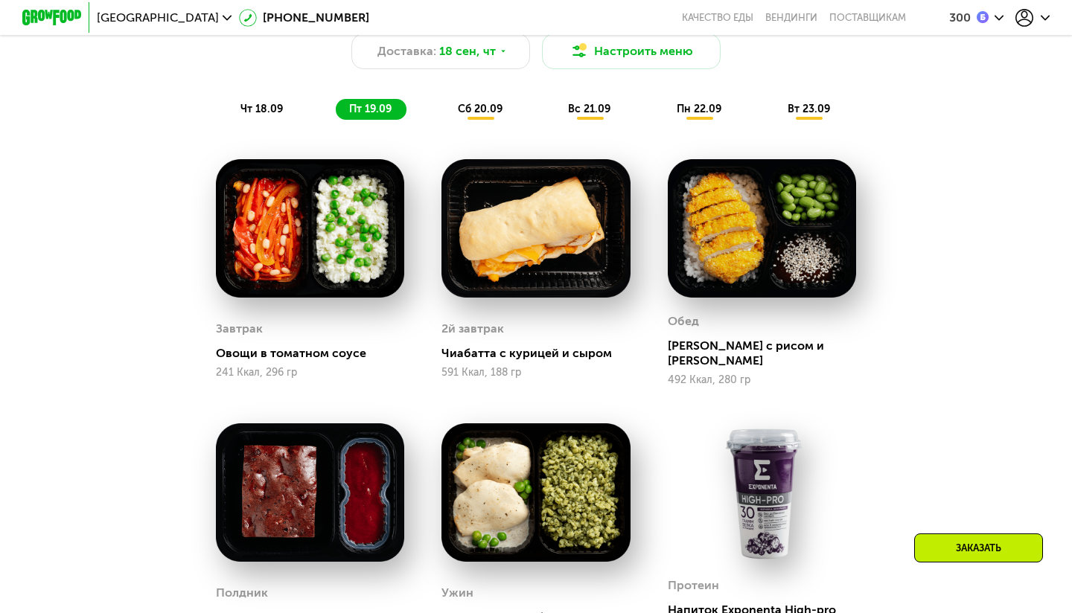
scroll to position [835, 0]
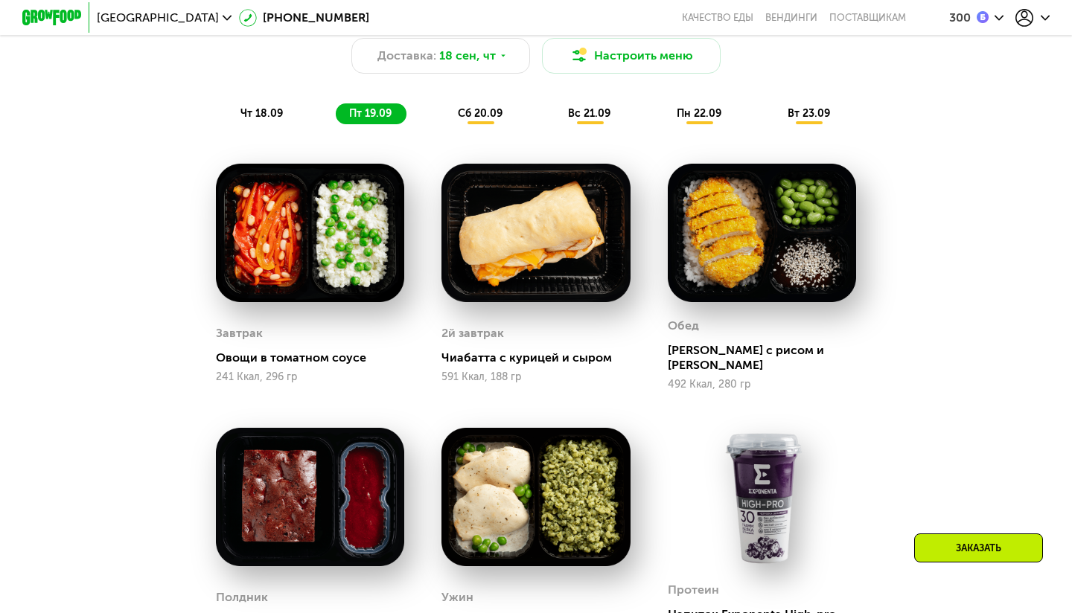
click at [485, 108] on span "сб 20.09" at bounding box center [480, 113] width 45 height 13
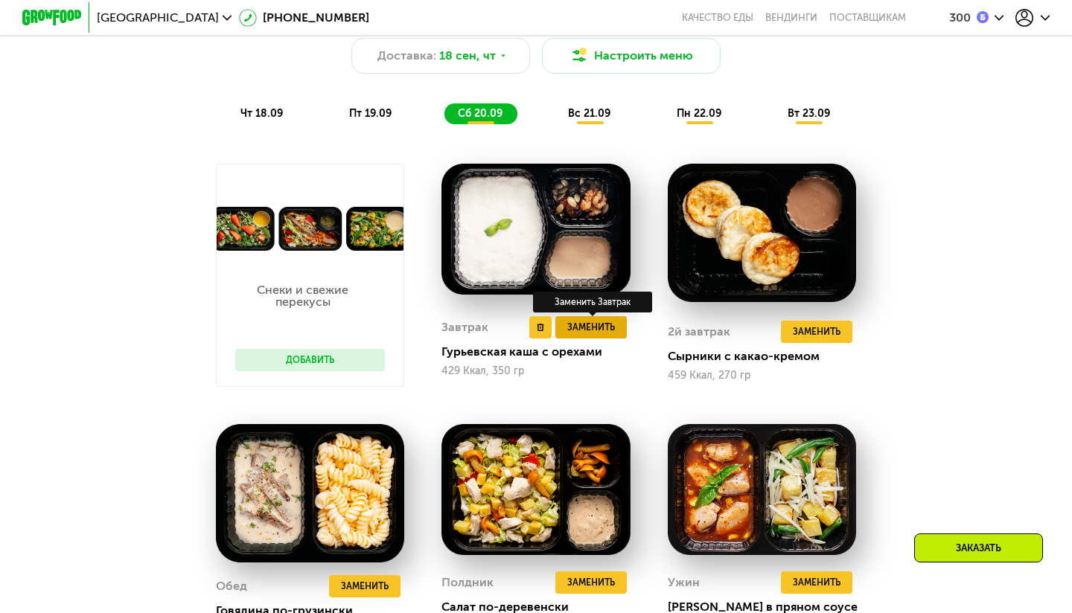
click at [585, 322] on span "Заменить" at bounding box center [591, 327] width 48 height 15
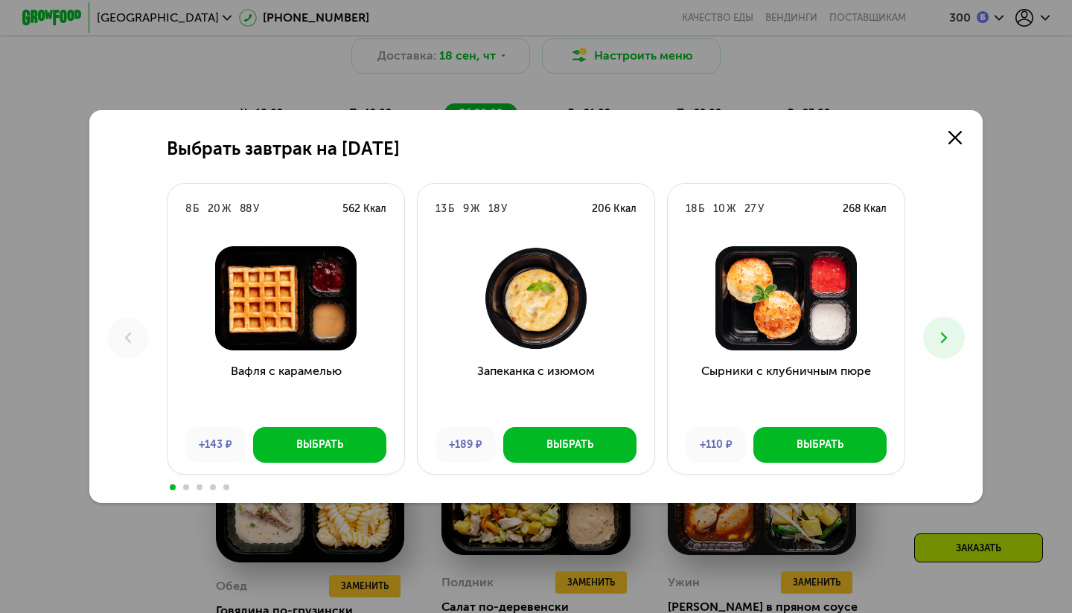
click at [947, 342] on icon at bounding box center [944, 338] width 18 height 18
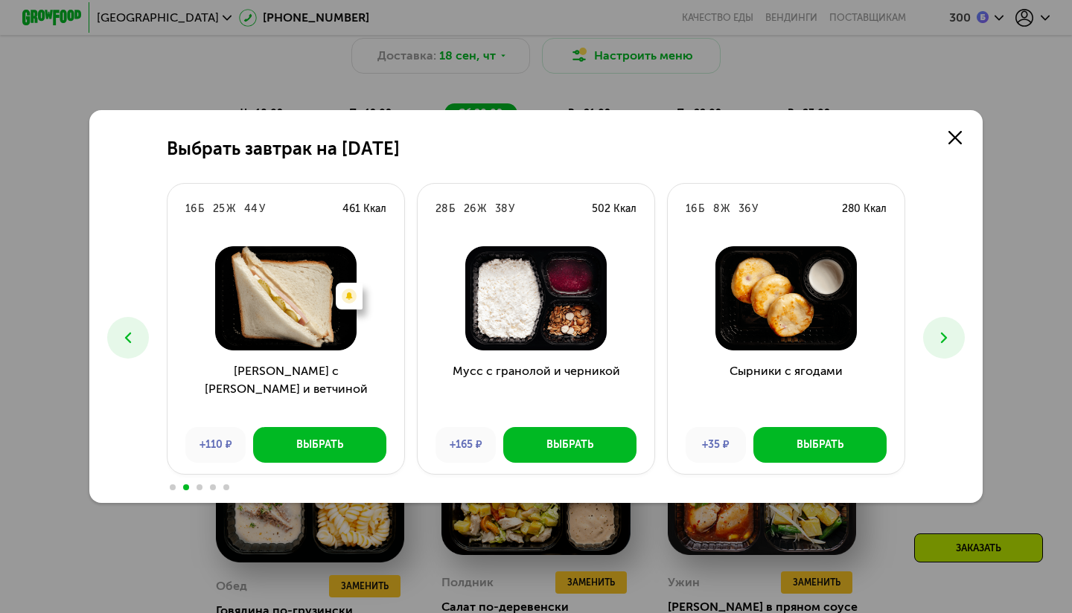
click at [947, 343] on icon at bounding box center [944, 338] width 18 height 18
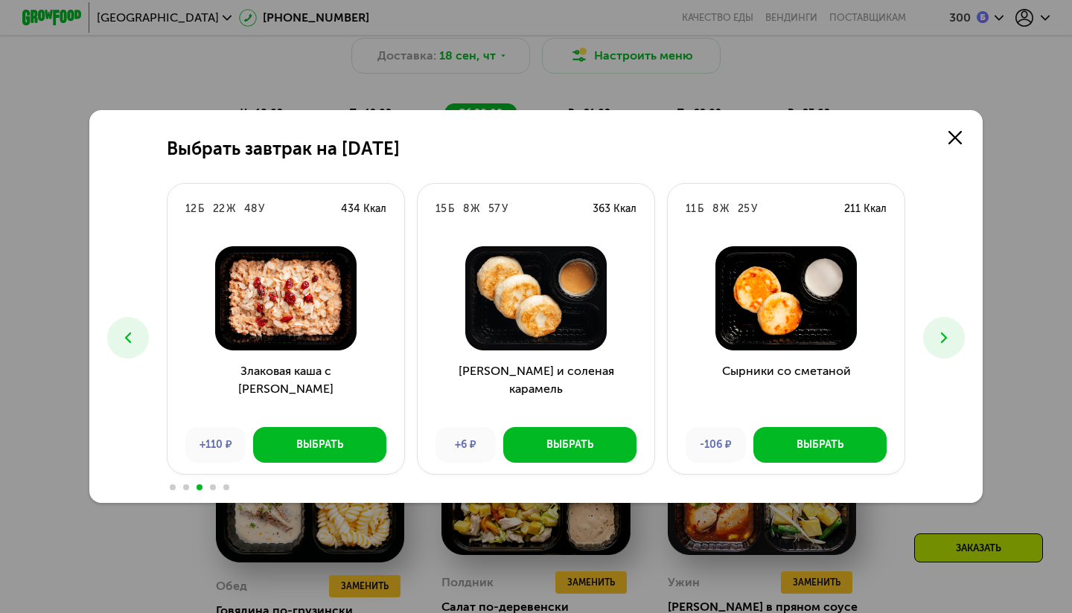
click at [947, 344] on icon at bounding box center [944, 338] width 18 height 18
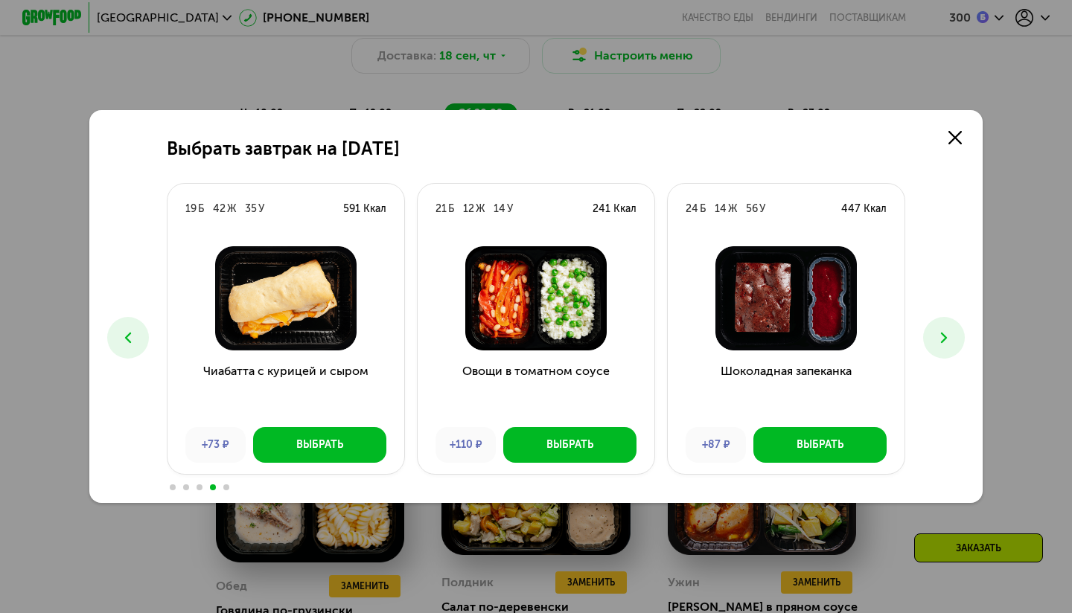
click at [141, 332] on button at bounding box center [128, 338] width 42 height 42
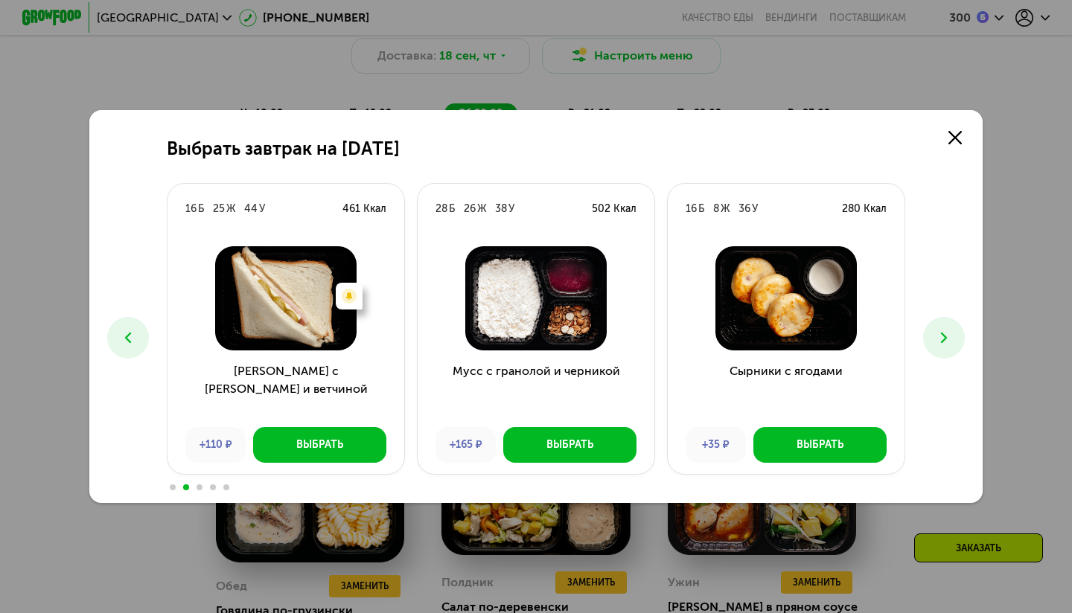
click at [141, 332] on button at bounding box center [128, 338] width 42 height 42
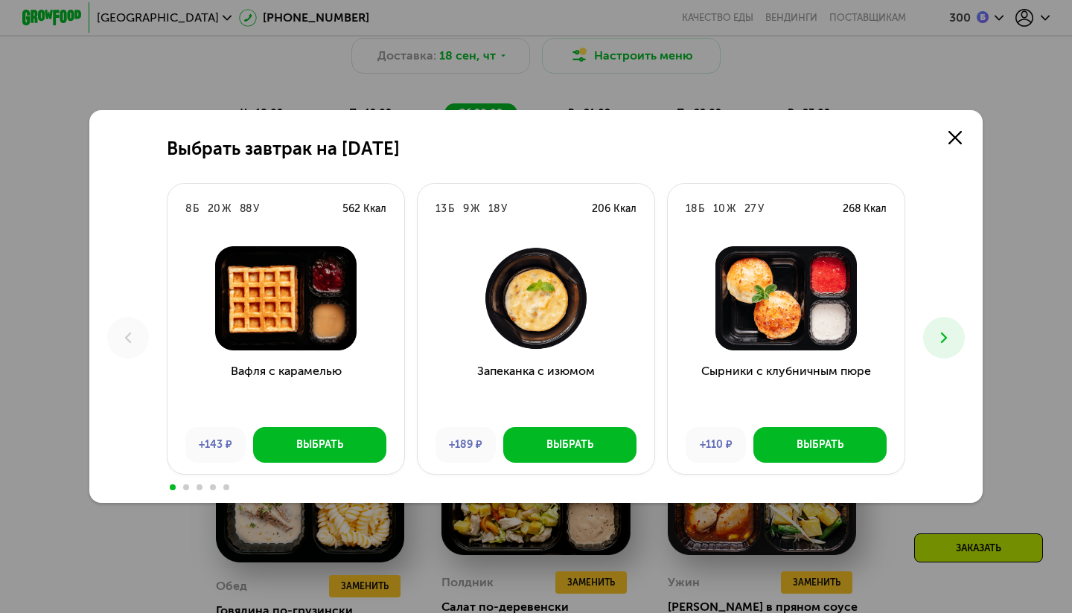
click at [934, 342] on button at bounding box center [944, 338] width 42 height 42
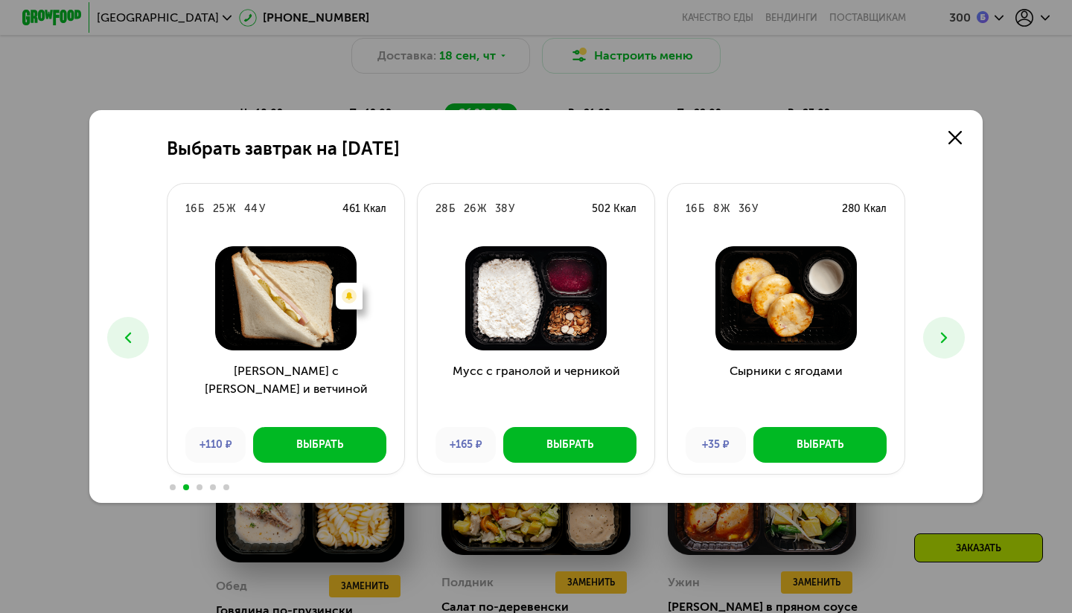
click at [934, 342] on button at bounding box center [944, 338] width 42 height 42
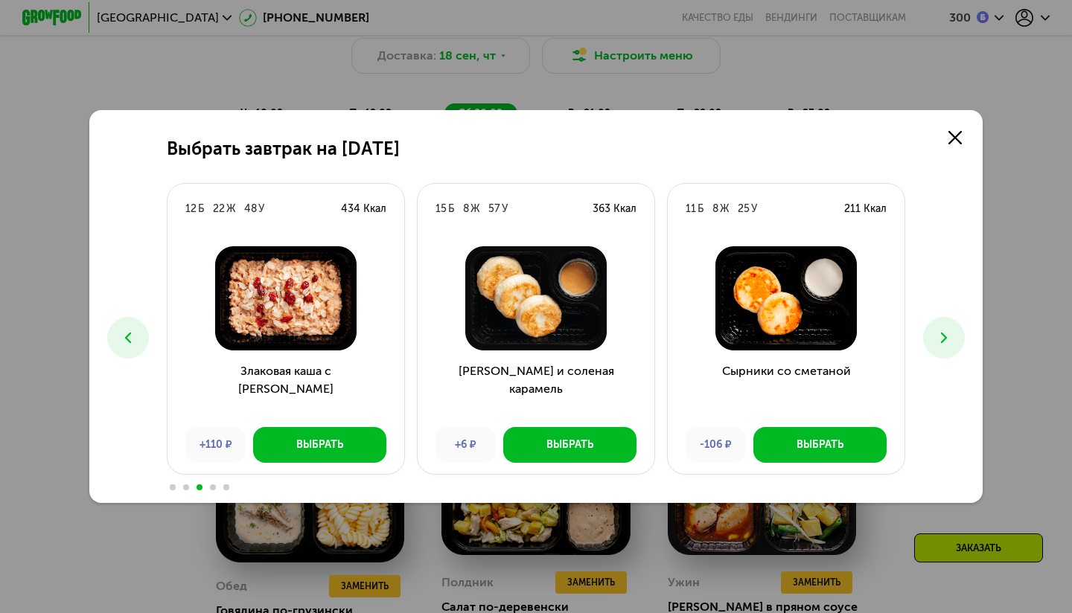
click at [127, 329] on icon at bounding box center [128, 338] width 18 height 18
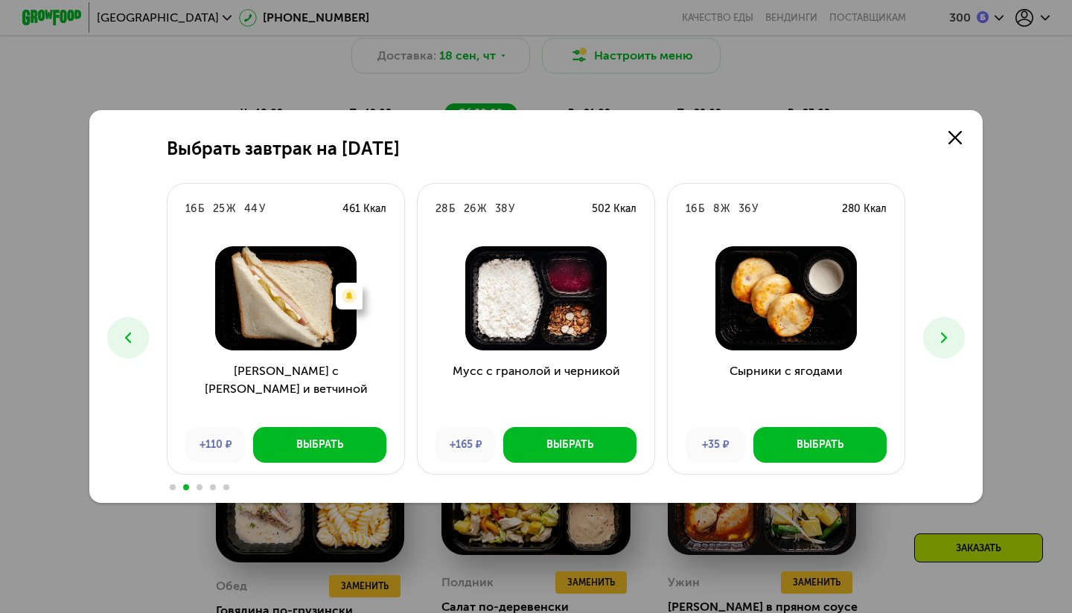
click at [127, 329] on icon at bounding box center [128, 338] width 18 height 18
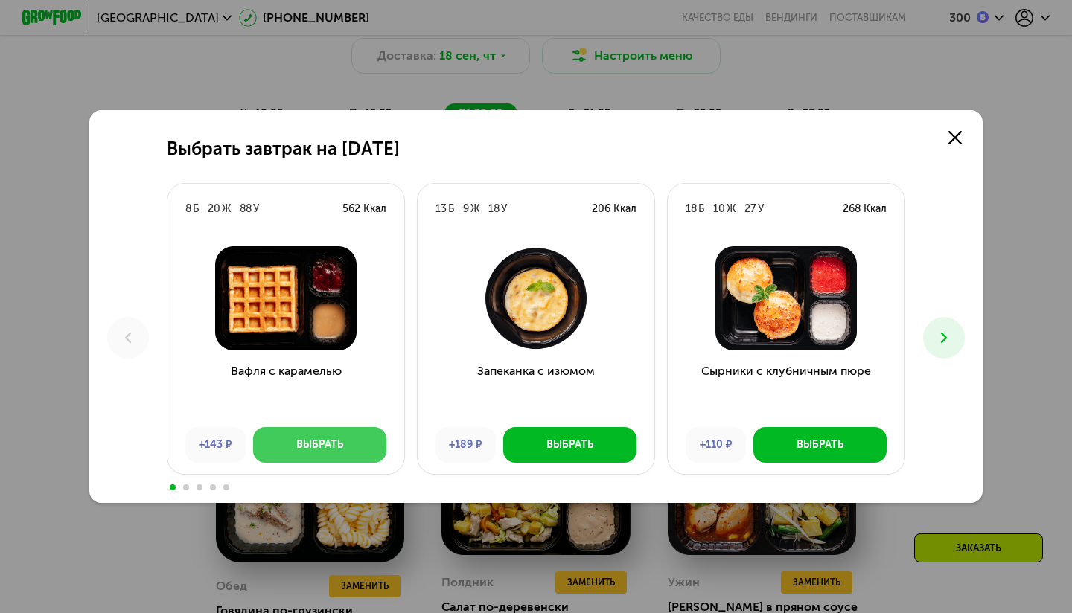
click at [309, 452] on div "Выбрать" at bounding box center [319, 445] width 47 height 15
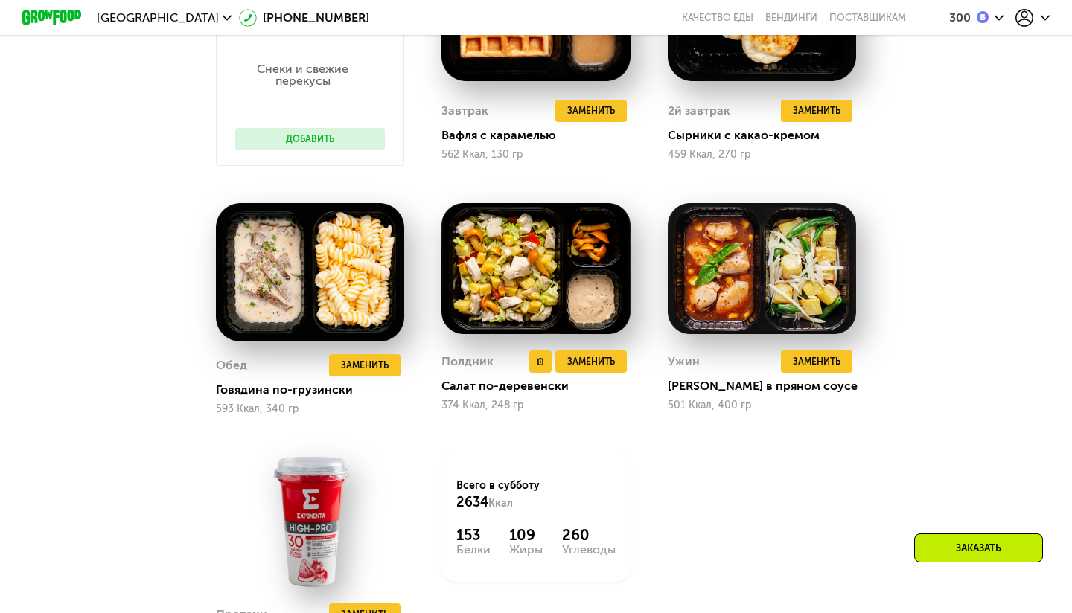
scroll to position [1094, 0]
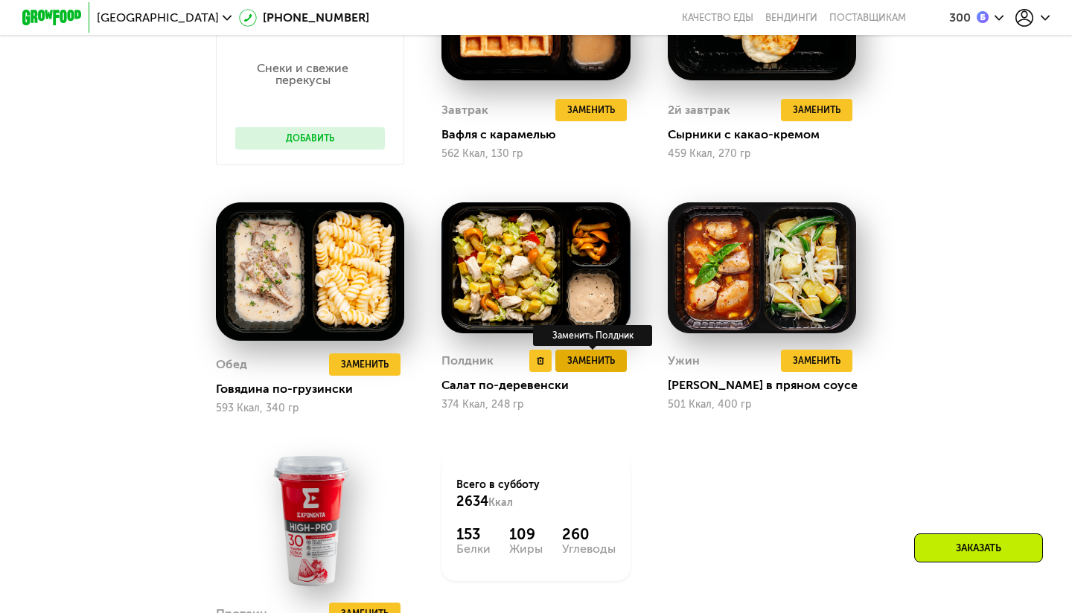
click at [585, 363] on span "Заменить" at bounding box center [591, 361] width 48 height 15
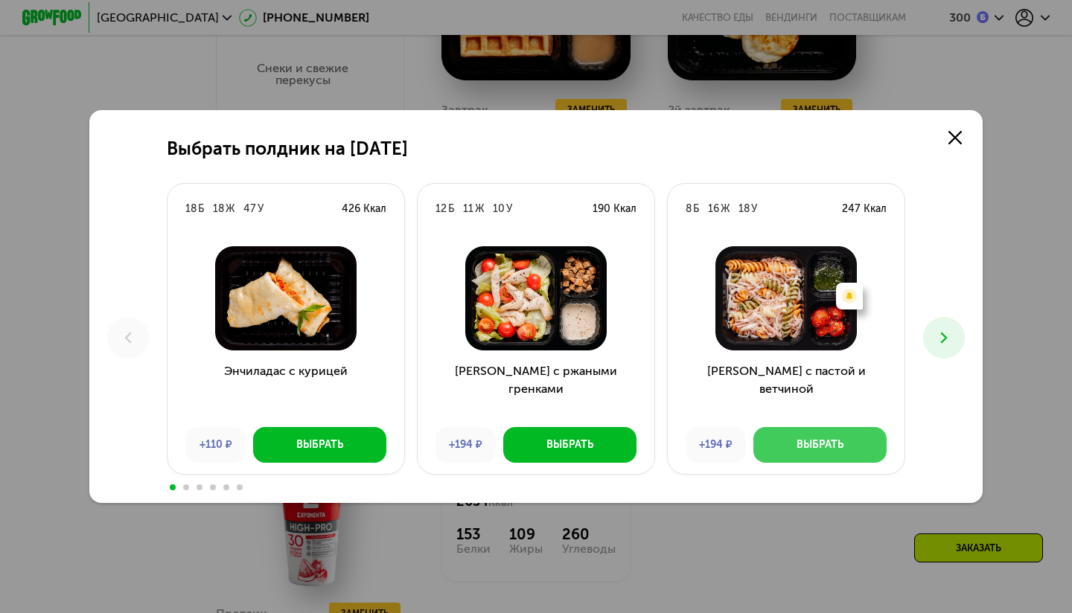
click at [803, 450] on div "Выбрать" at bounding box center [820, 445] width 47 height 15
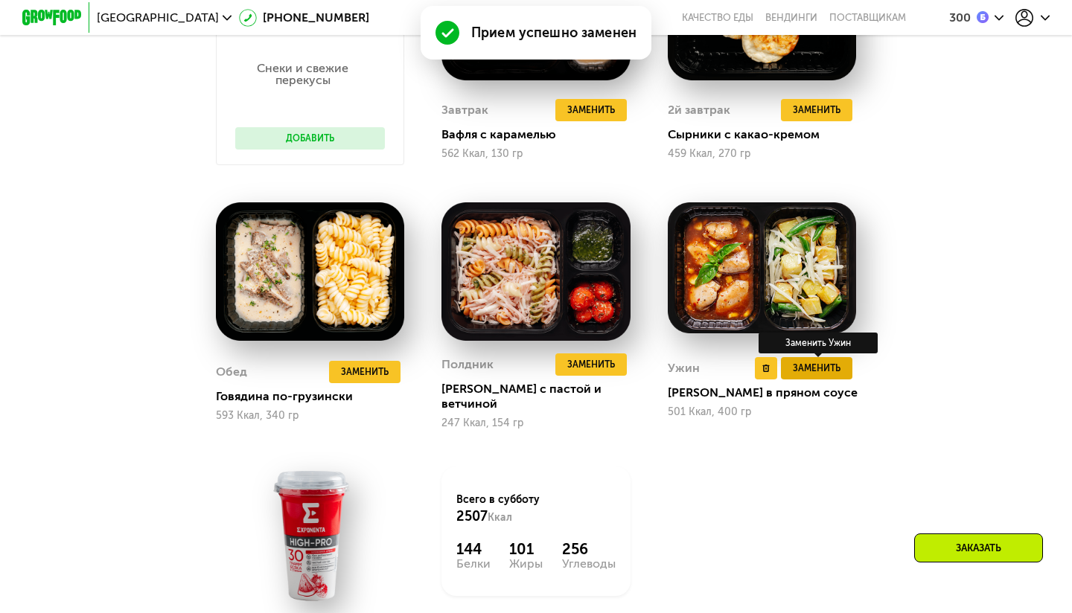
click at [835, 363] on span "Заменить" at bounding box center [817, 368] width 48 height 15
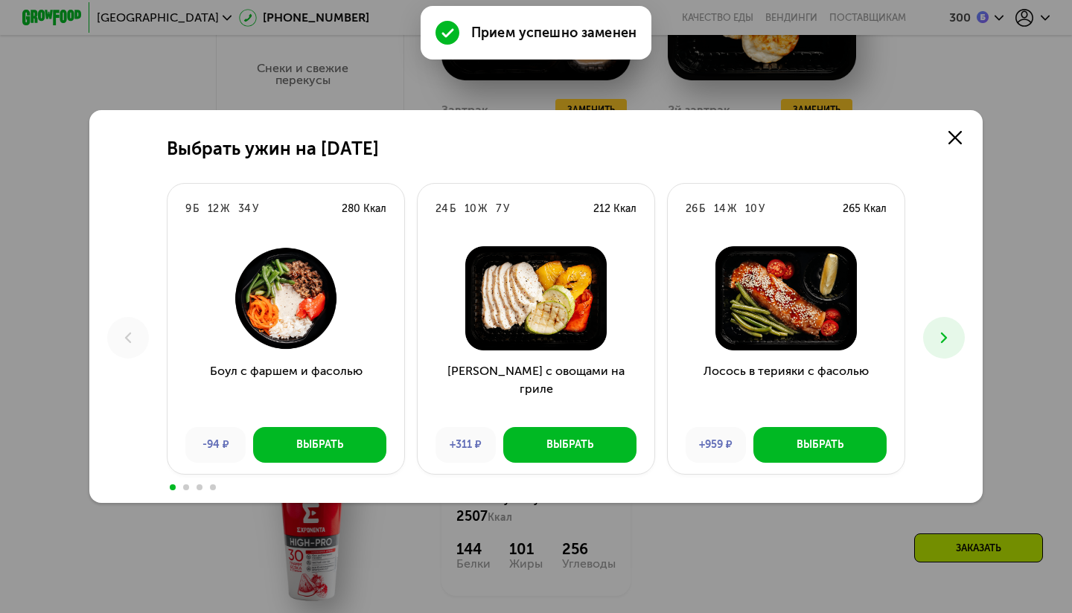
click at [951, 347] on button at bounding box center [944, 338] width 42 height 42
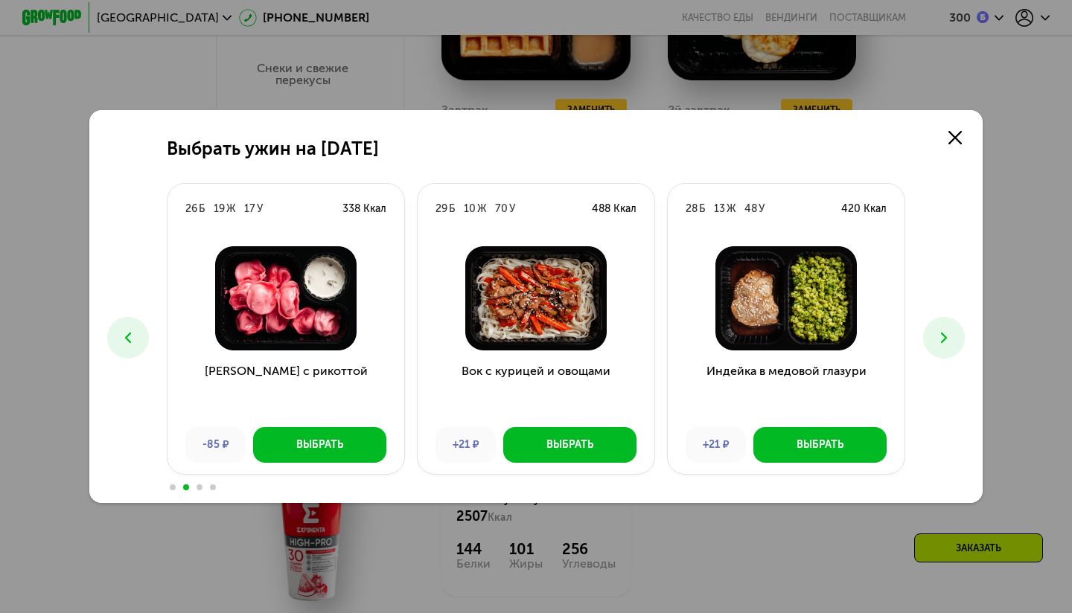
click at [951, 347] on button at bounding box center [944, 338] width 42 height 42
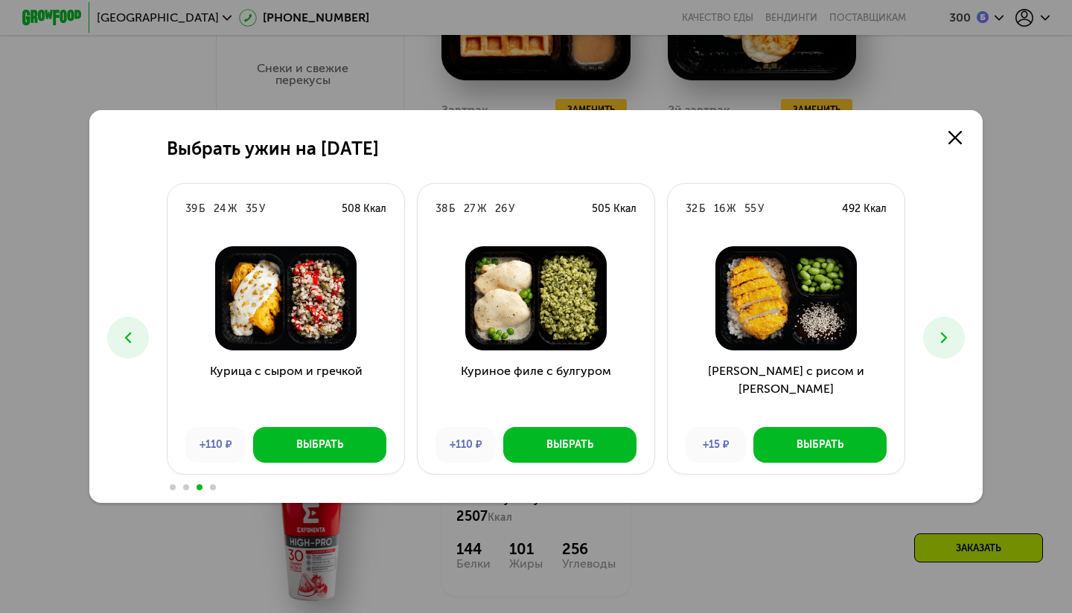
click at [950, 342] on icon at bounding box center [944, 338] width 18 height 18
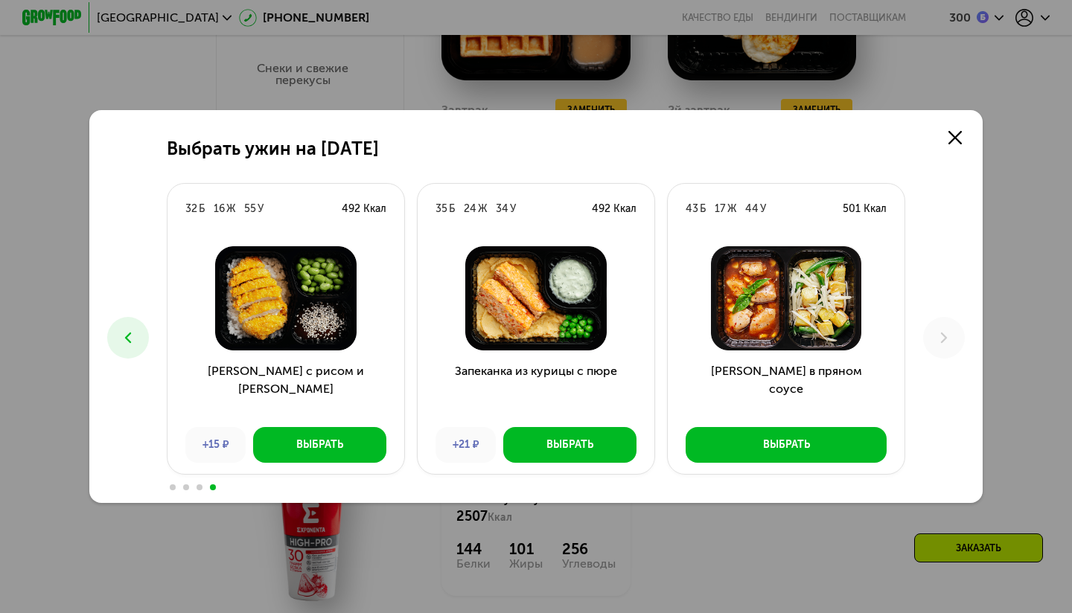
click at [127, 336] on use at bounding box center [128, 338] width 6 height 10
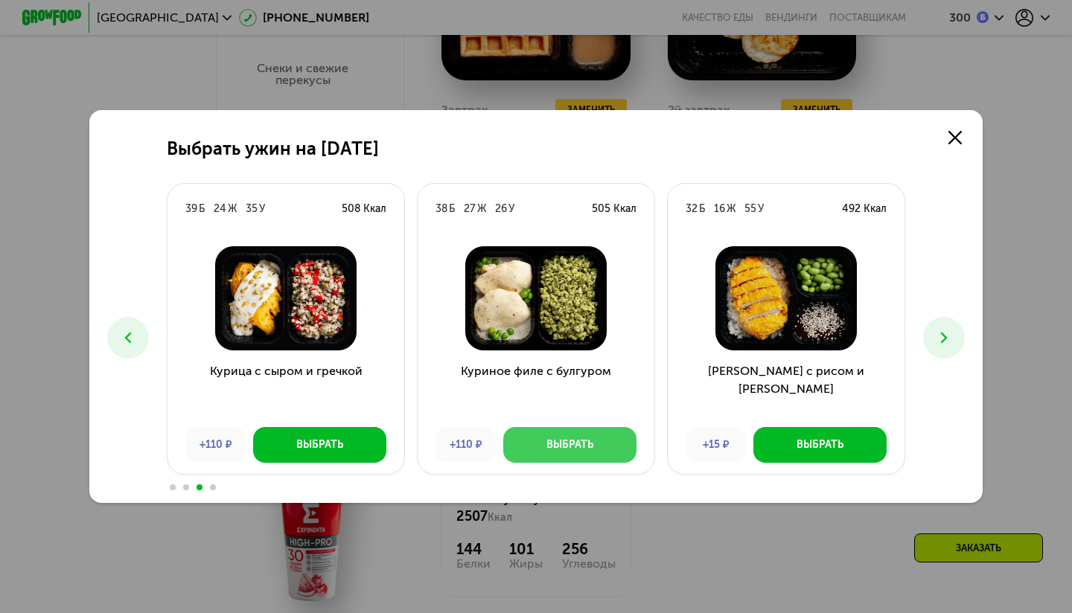
click at [573, 447] on div "Выбрать" at bounding box center [569, 445] width 47 height 15
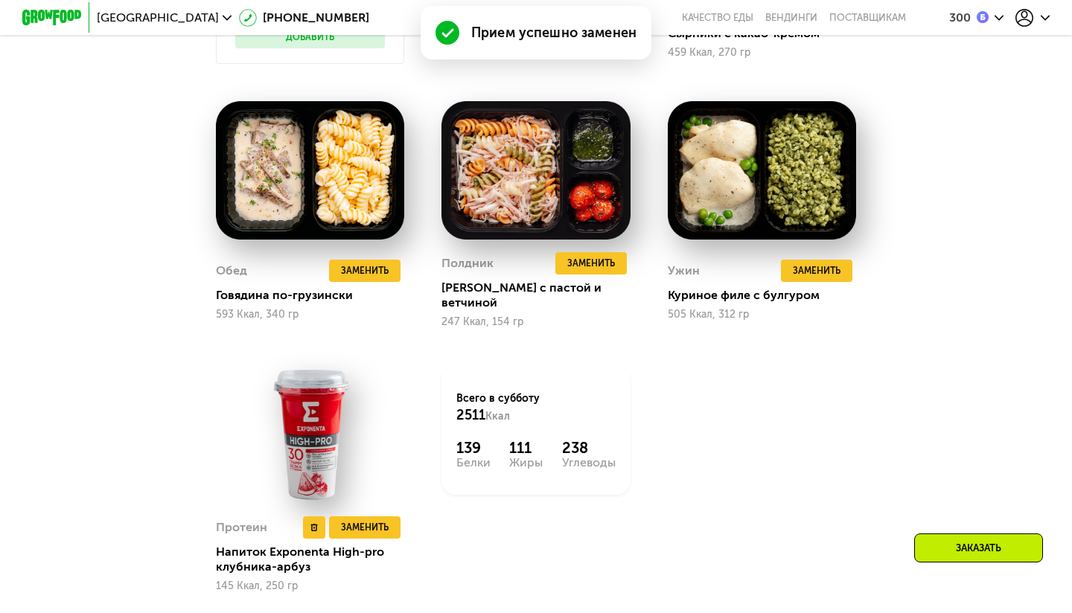
scroll to position [1213, 0]
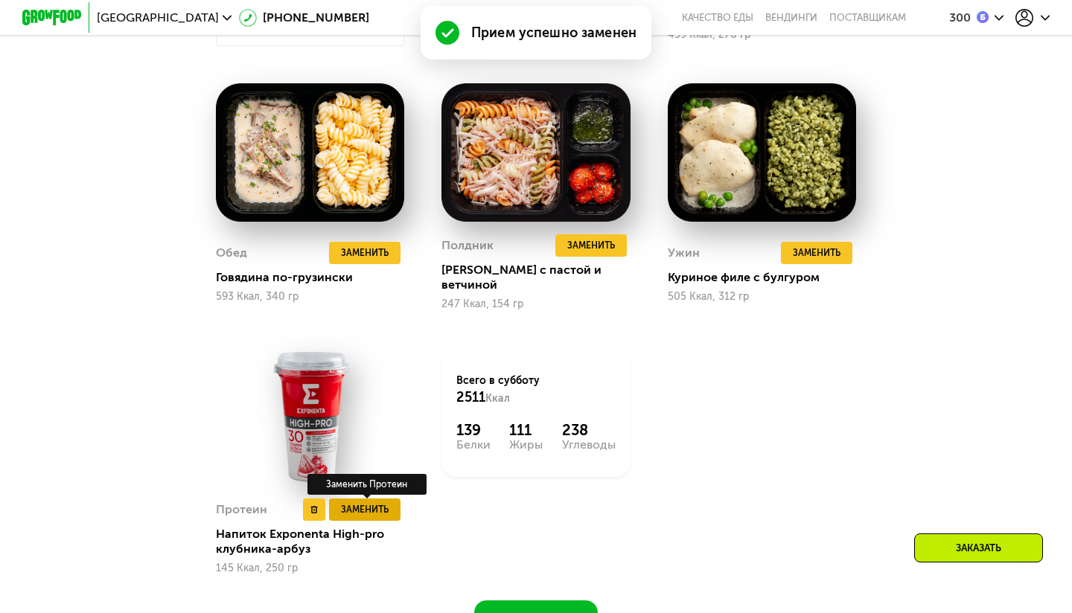
click at [359, 503] on span "Заменить" at bounding box center [365, 510] width 48 height 15
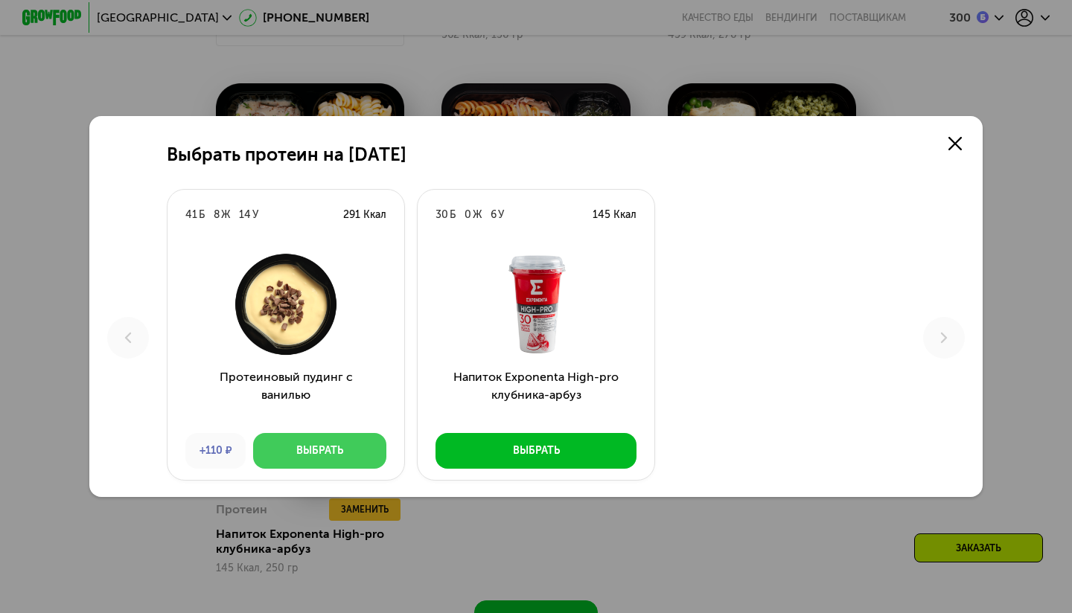
click at [323, 456] on div "Выбрать" at bounding box center [319, 451] width 47 height 15
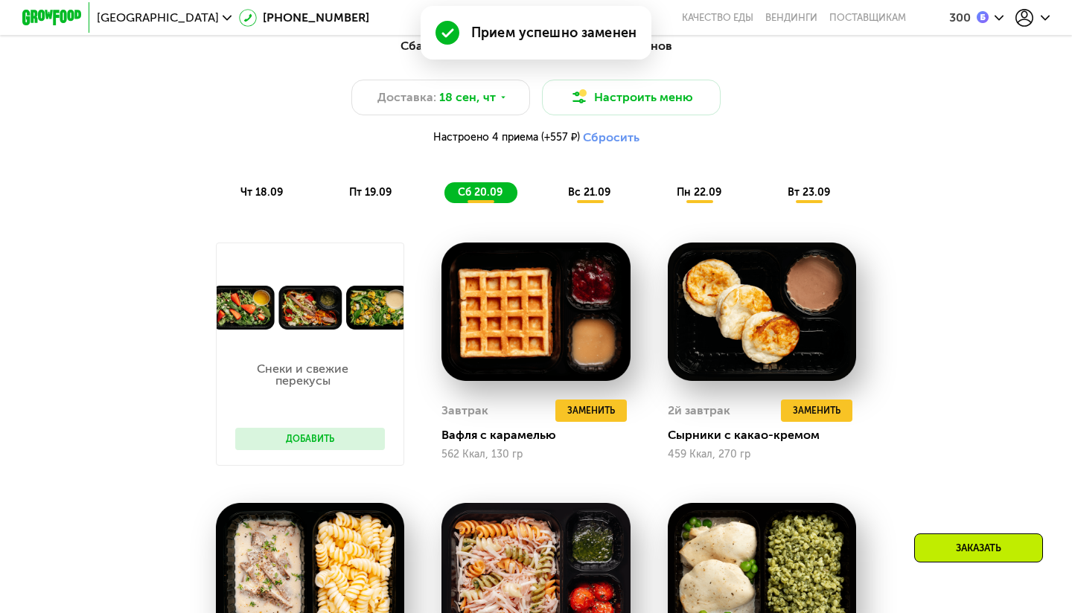
scroll to position [699, 0]
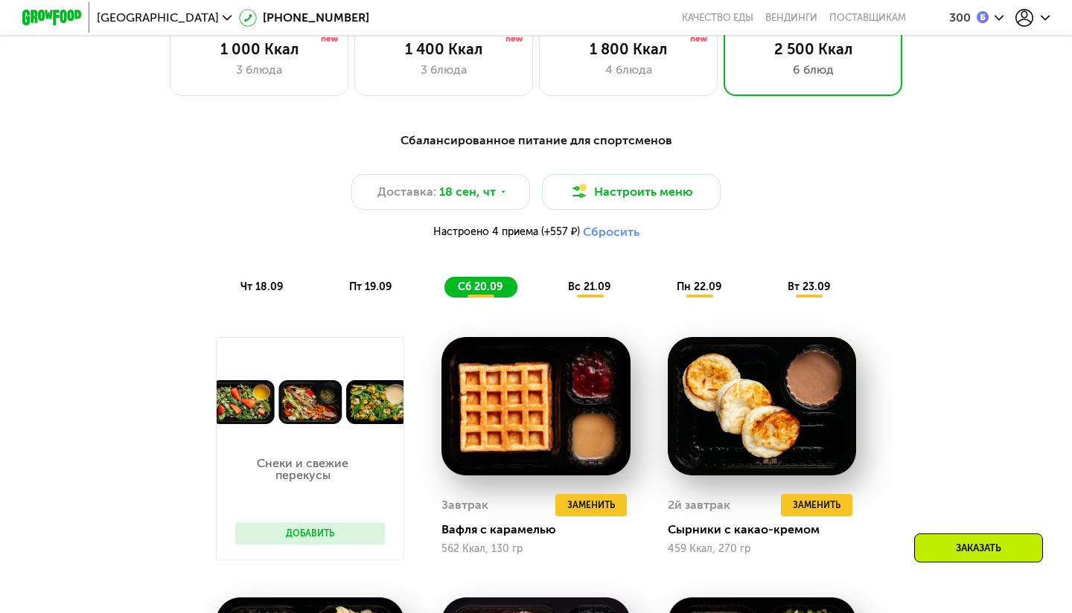
click at [596, 281] on span "вс 21.09" at bounding box center [589, 287] width 42 height 13
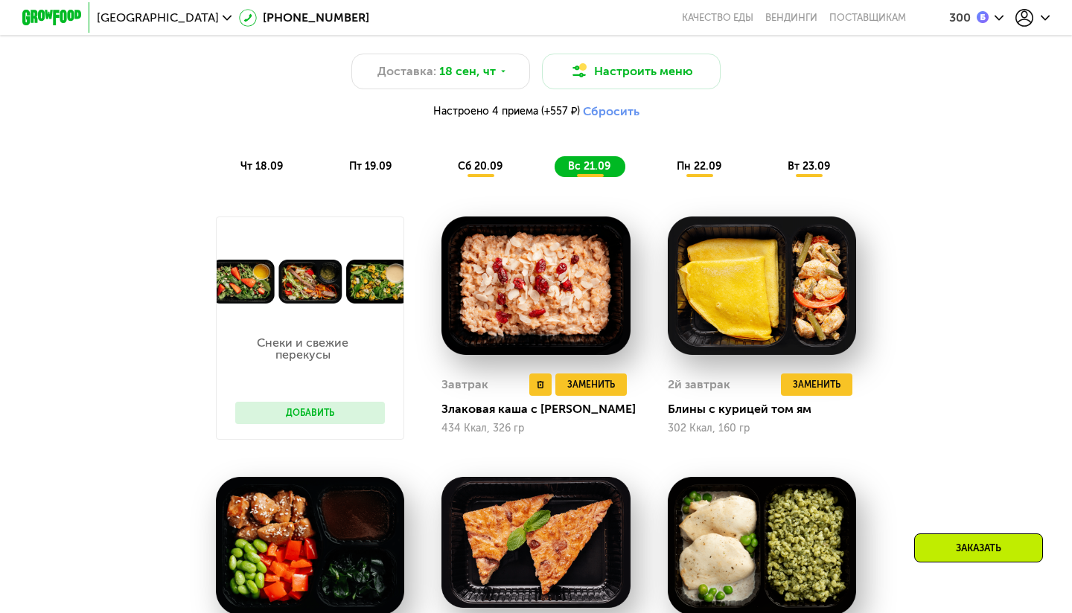
scroll to position [820, 0]
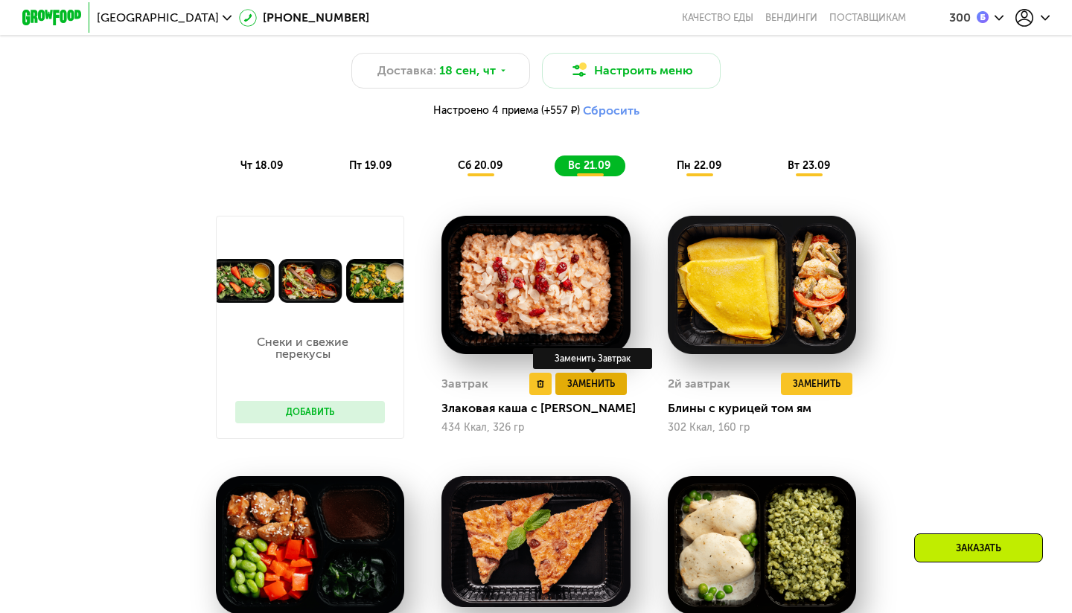
click at [596, 381] on span "Заменить" at bounding box center [591, 384] width 48 height 15
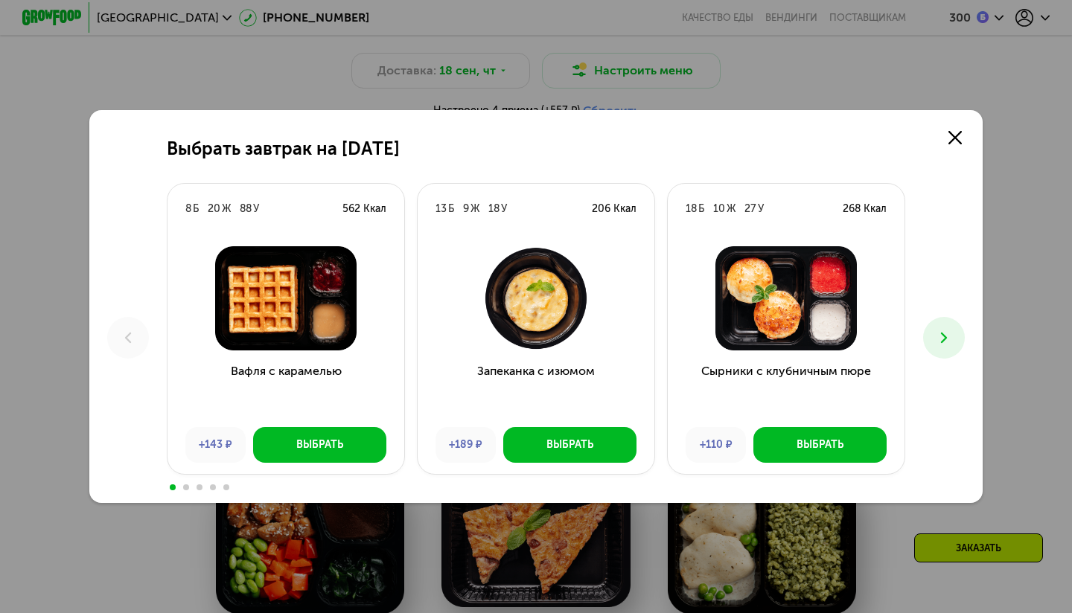
click at [936, 335] on icon at bounding box center [944, 338] width 18 height 18
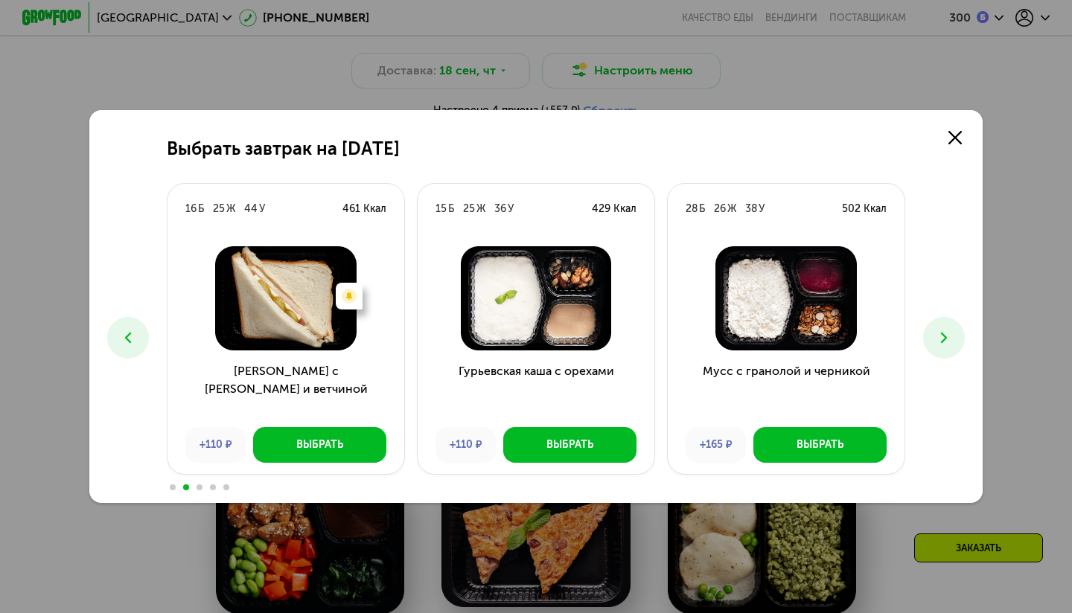
click at [928, 334] on button at bounding box center [944, 338] width 42 height 42
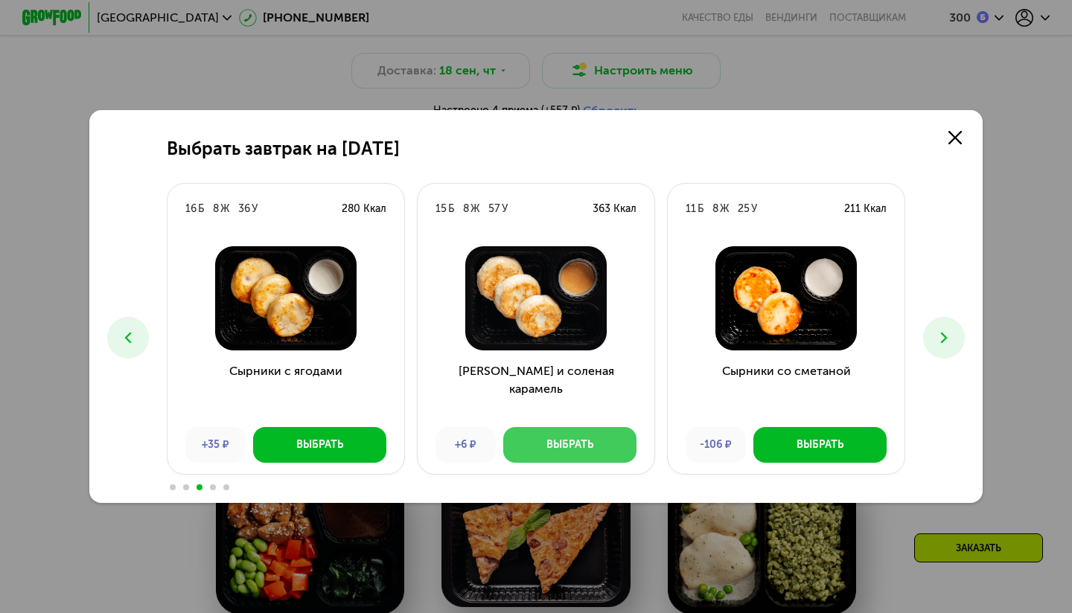
click at [561, 437] on button "Выбрать" at bounding box center [569, 445] width 133 height 36
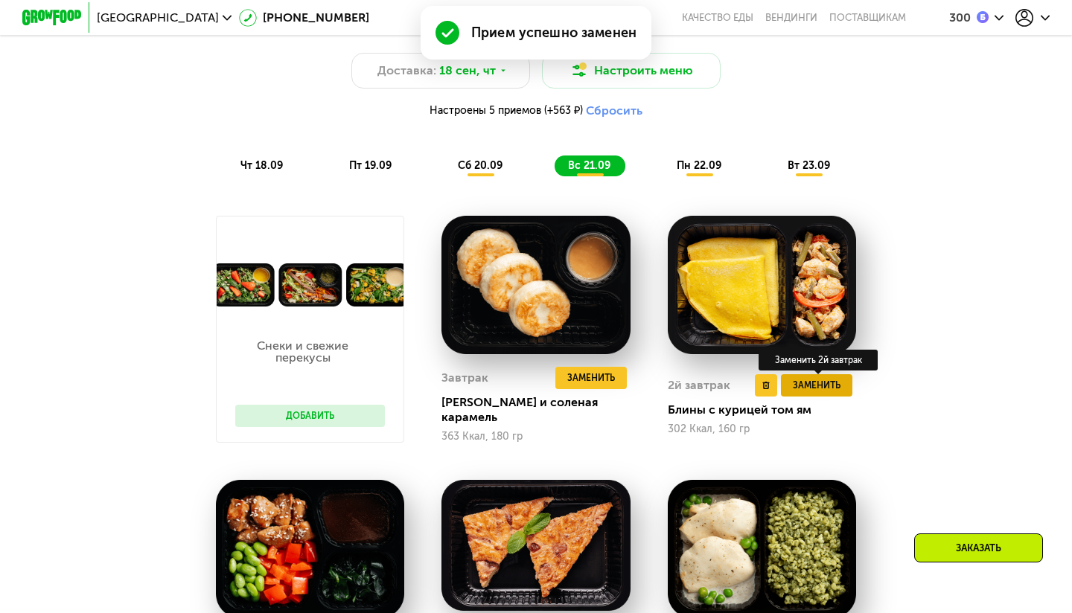
click at [809, 383] on span "Заменить" at bounding box center [817, 385] width 48 height 15
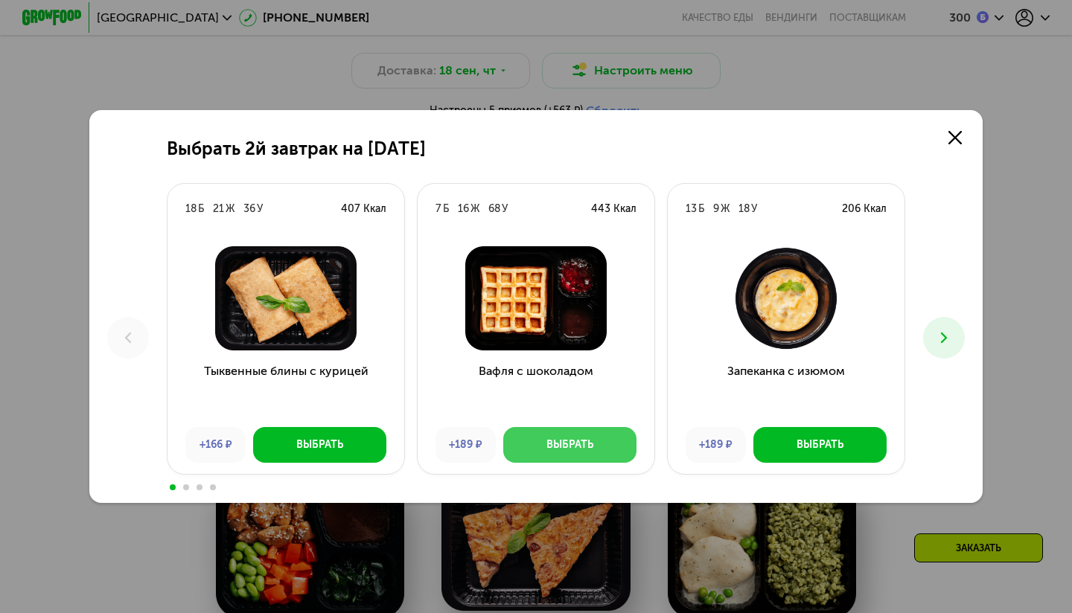
click at [572, 443] on div "Выбрать" at bounding box center [569, 445] width 47 height 15
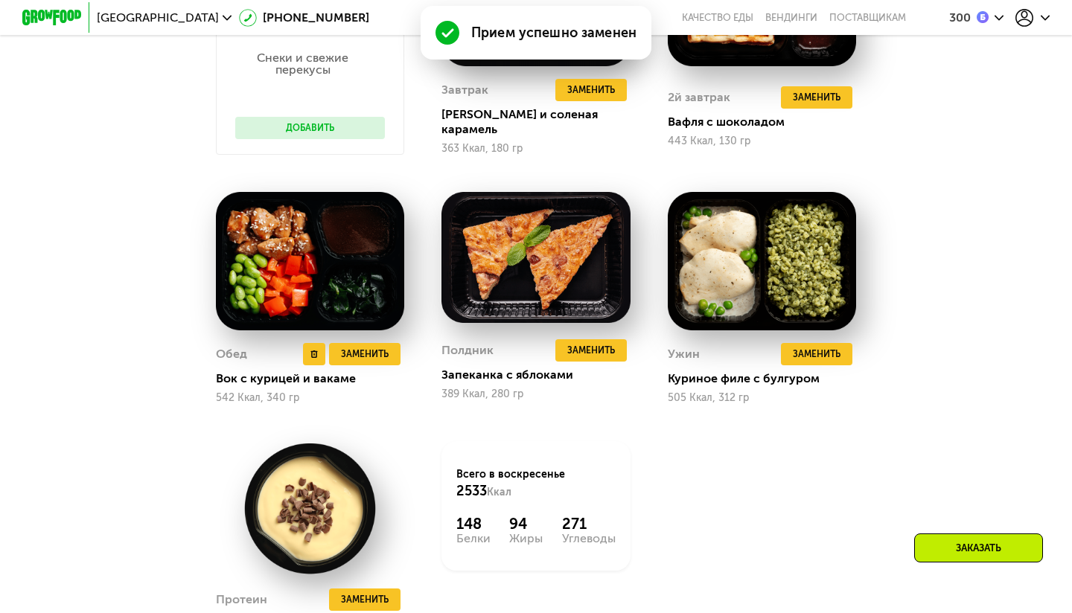
scroll to position [1111, 0]
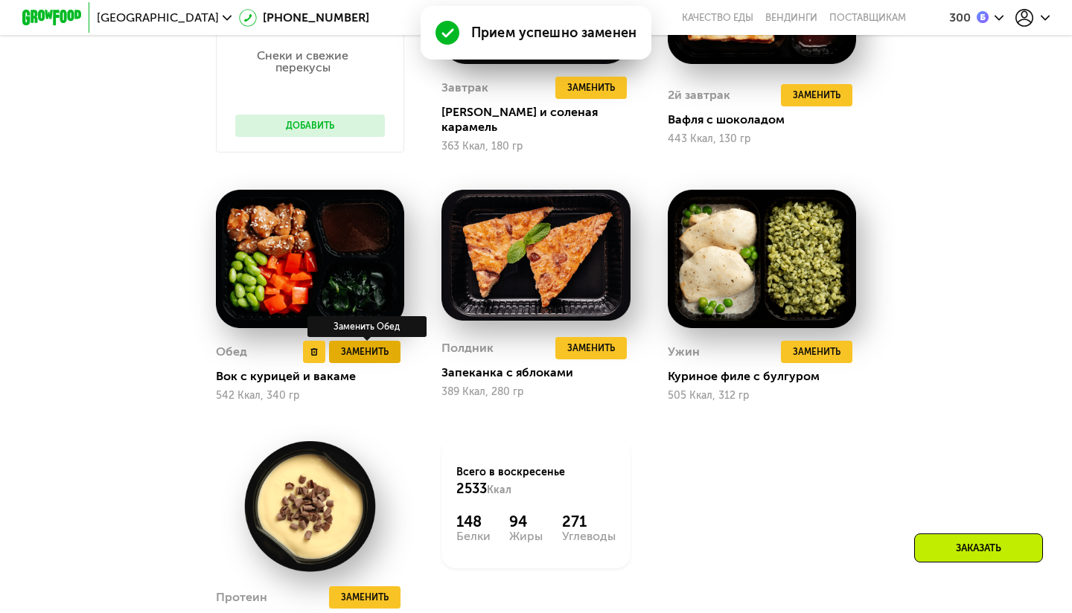
click at [385, 345] on span "Заменить" at bounding box center [365, 352] width 48 height 15
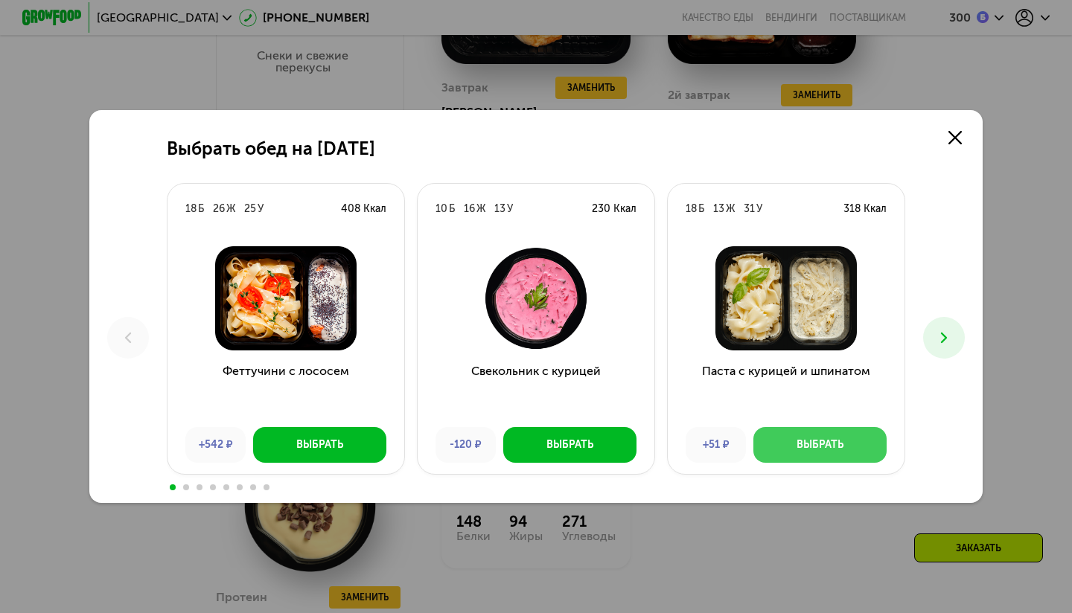
click at [835, 444] on div "Выбрать" at bounding box center [820, 445] width 47 height 15
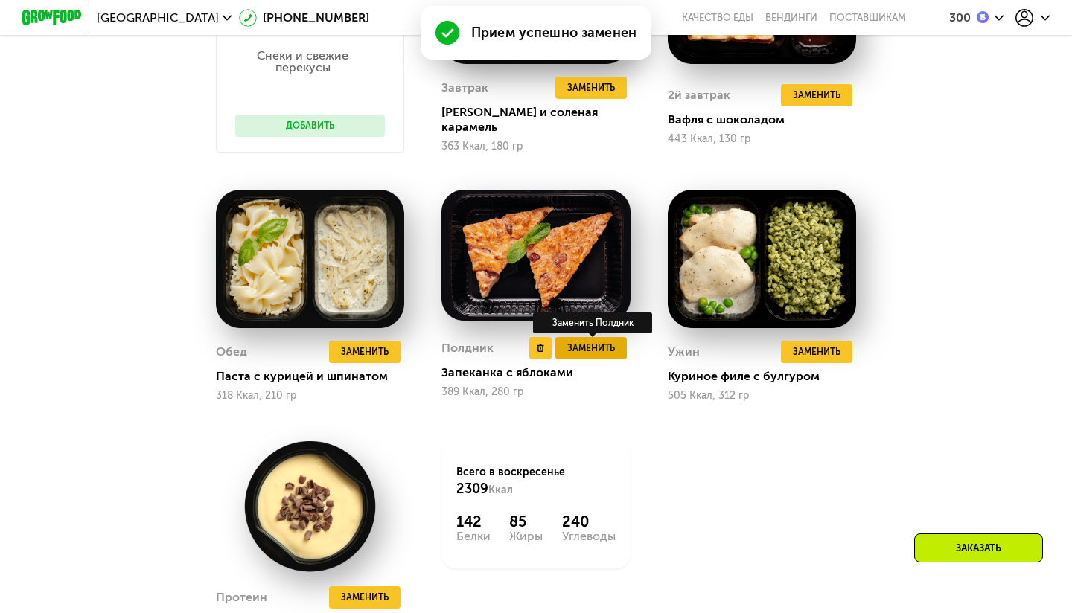
click at [575, 341] on span "Заменить" at bounding box center [591, 348] width 48 height 15
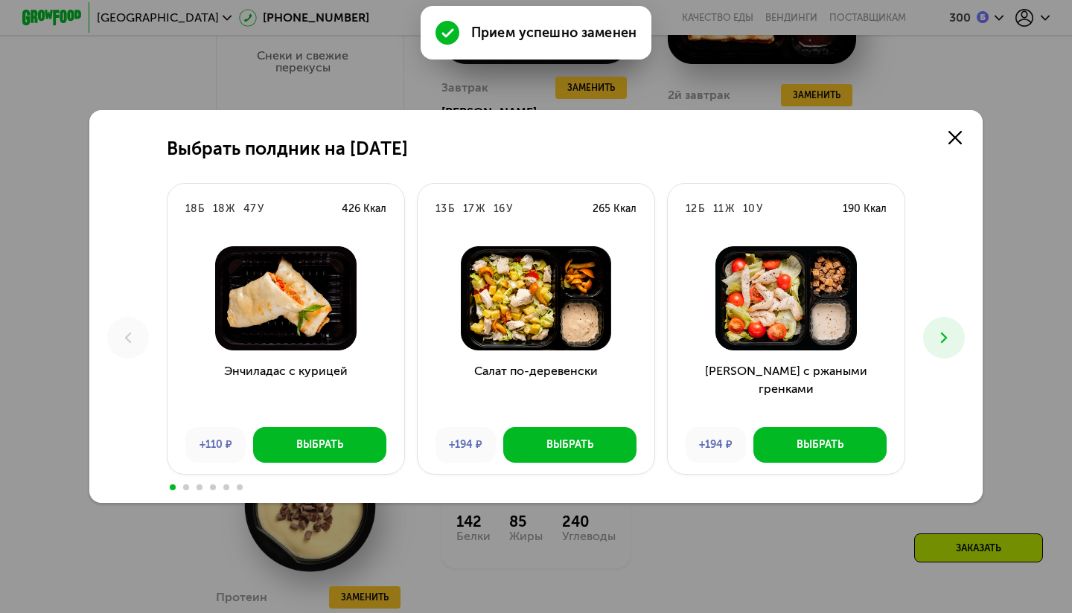
click at [951, 345] on icon at bounding box center [944, 338] width 18 height 18
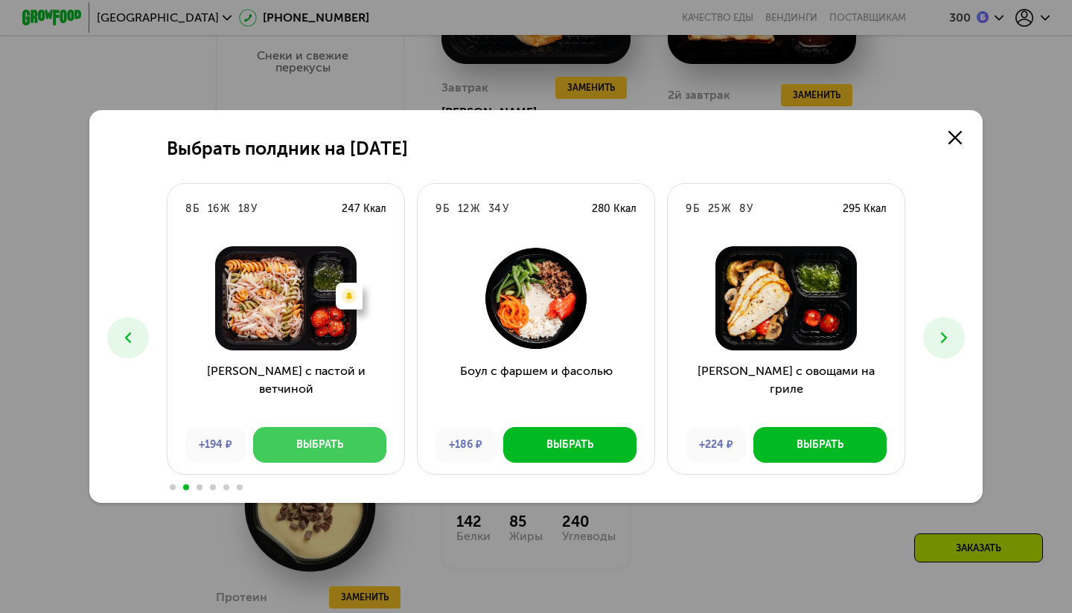
click at [329, 434] on button "Выбрать" at bounding box center [319, 445] width 133 height 36
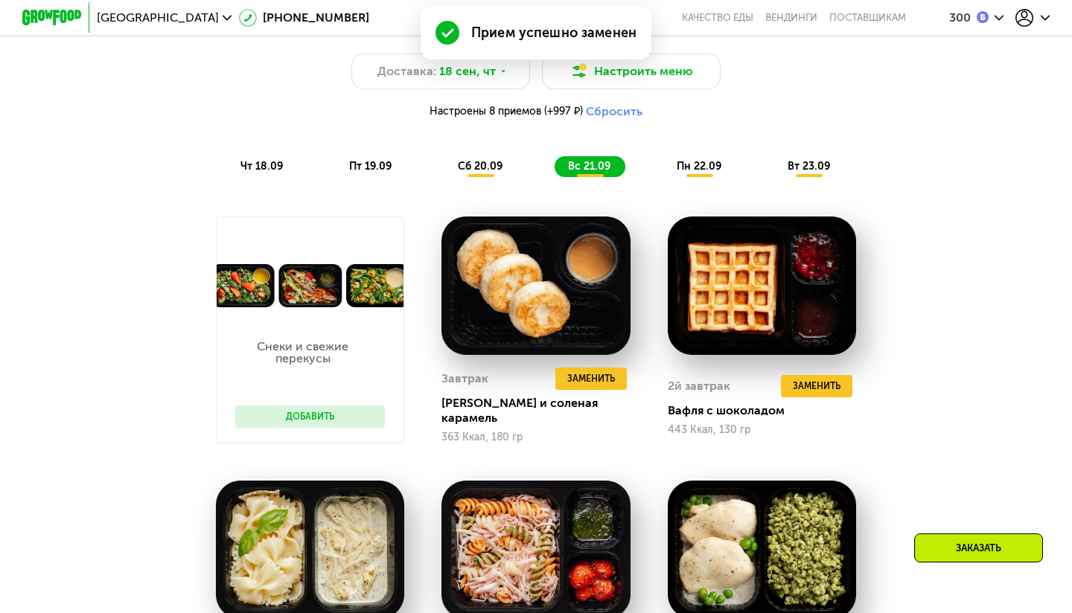
scroll to position [814, 0]
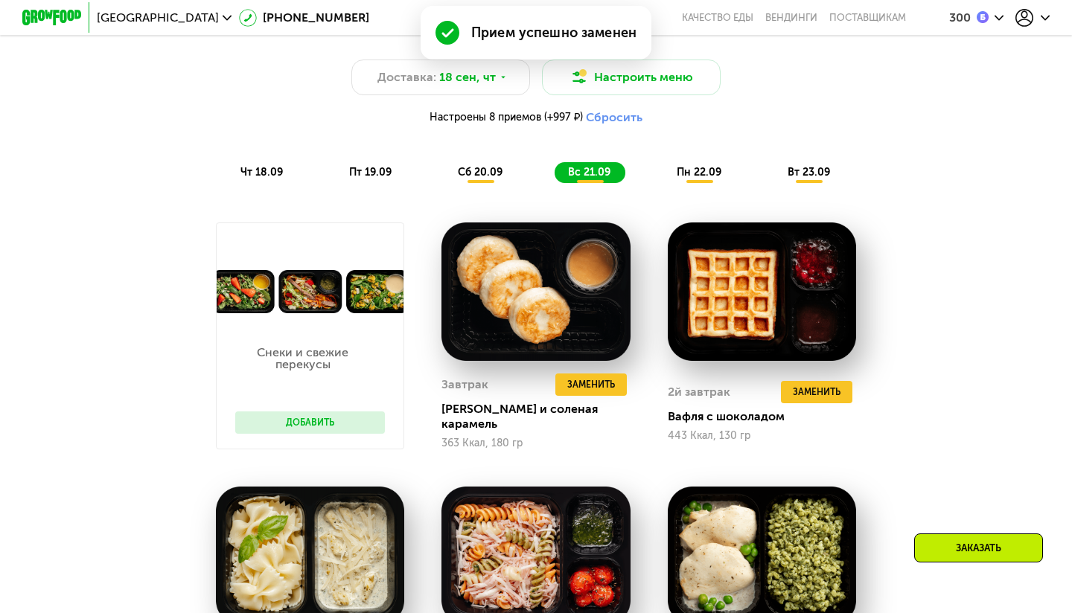
click at [698, 172] on span "пн 22.09" at bounding box center [699, 172] width 45 height 13
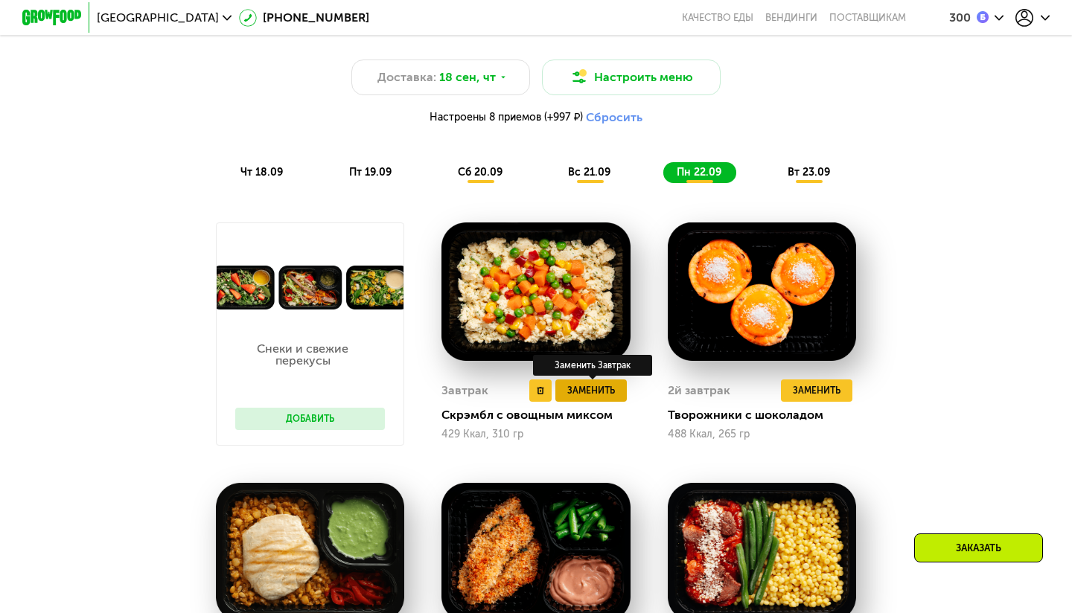
click at [597, 389] on span "Заменить" at bounding box center [591, 390] width 48 height 15
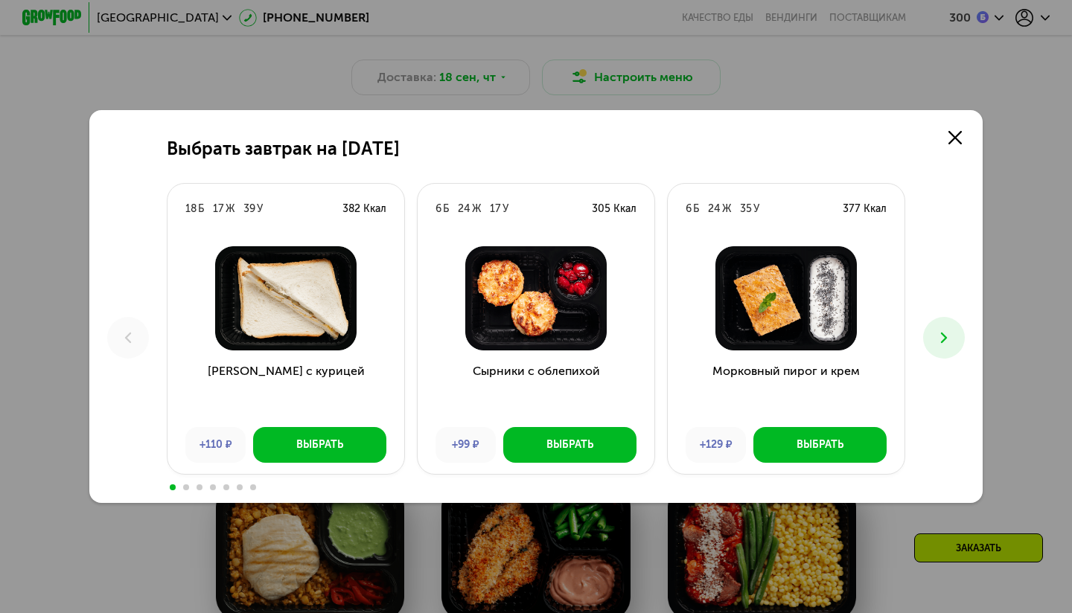
click at [937, 348] on button at bounding box center [944, 338] width 42 height 42
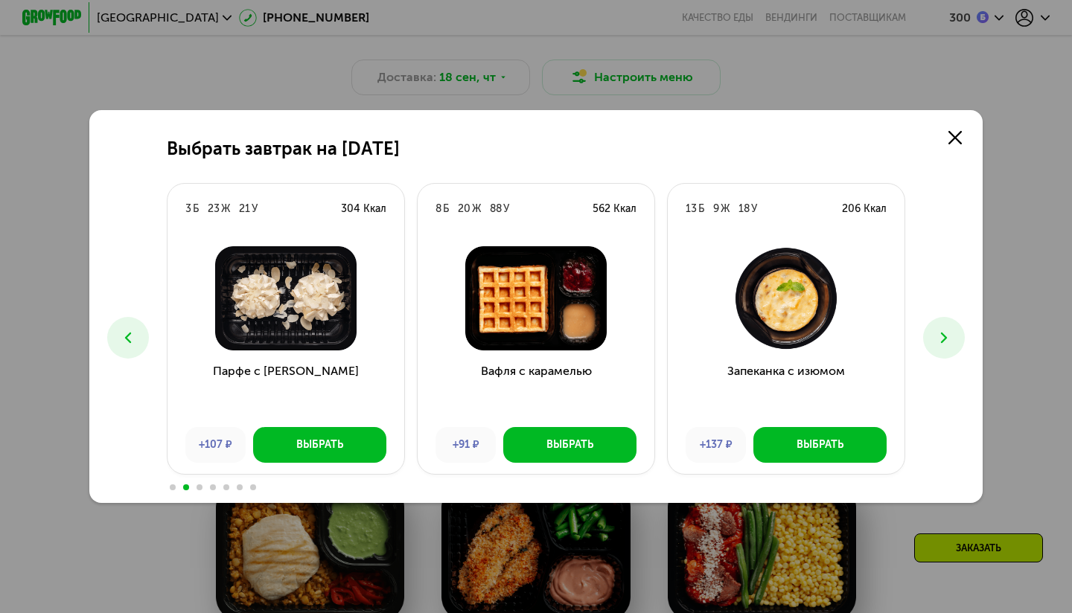
click at [937, 348] on button at bounding box center [944, 338] width 42 height 42
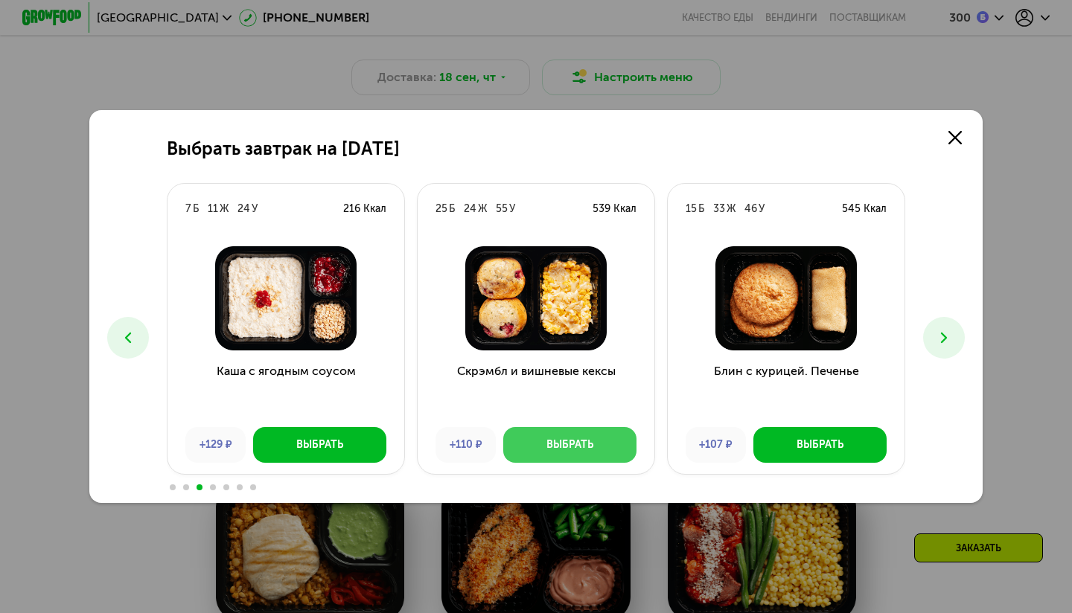
click at [567, 447] on div "Выбрать" at bounding box center [569, 445] width 47 height 15
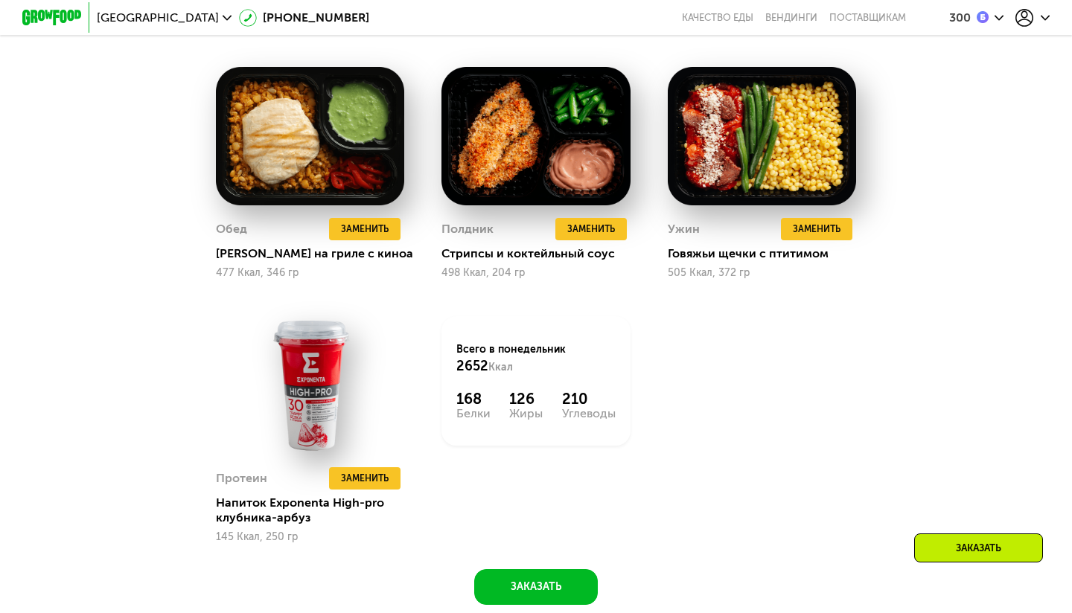
scroll to position [1243, 0]
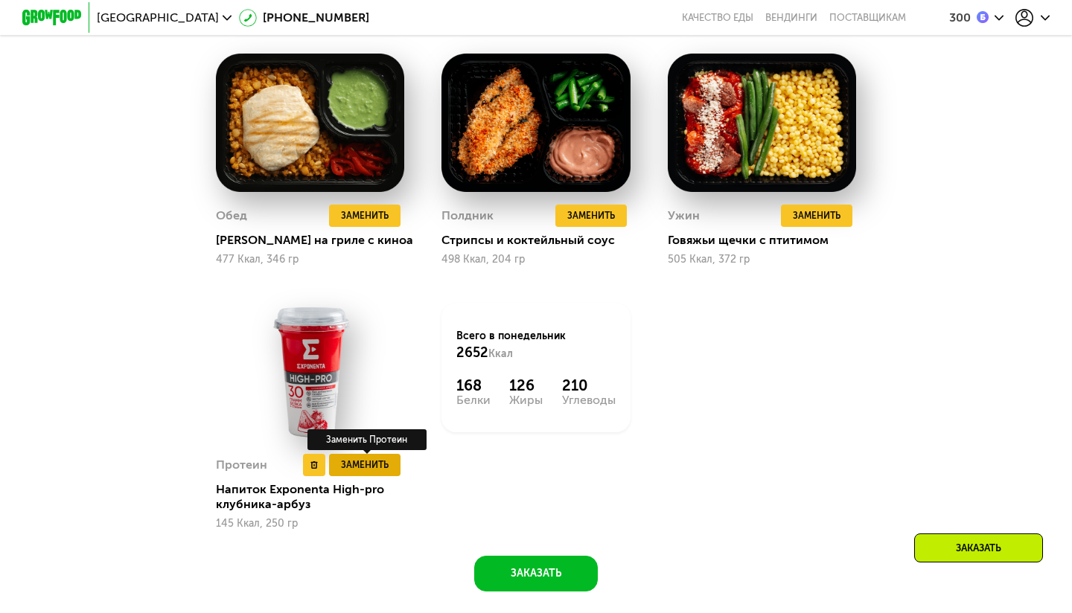
click at [358, 462] on span "Заменить" at bounding box center [365, 465] width 48 height 15
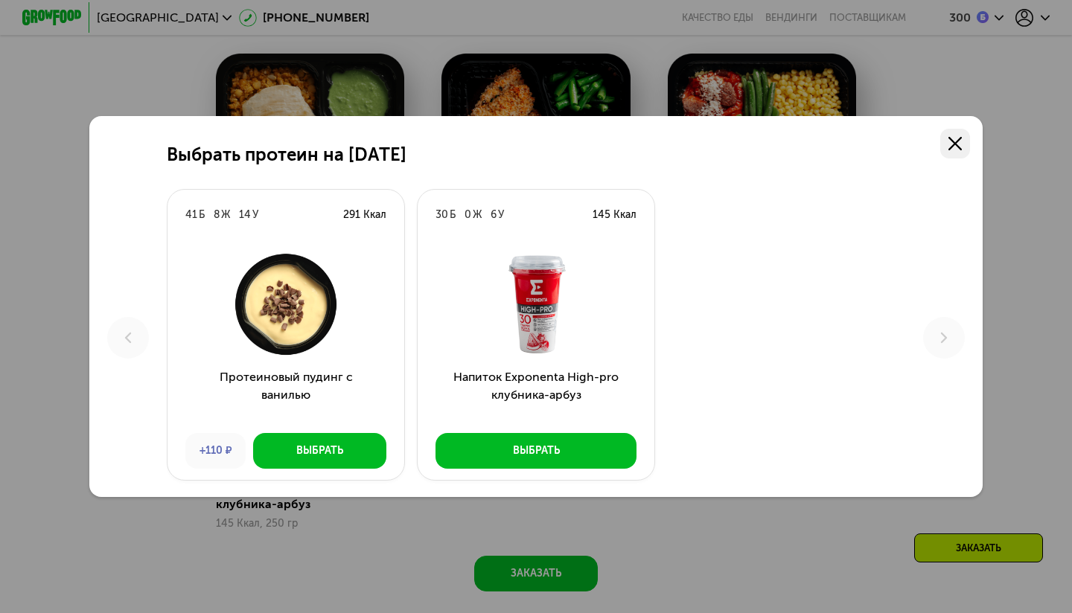
click at [958, 146] on icon at bounding box center [954, 143] width 13 height 13
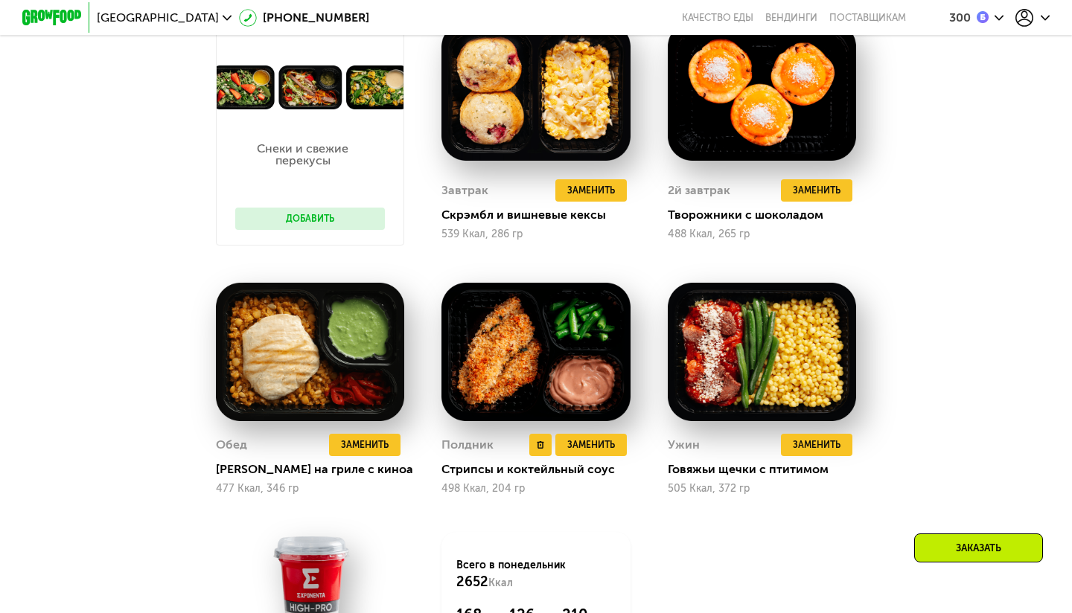
scroll to position [1012, 0]
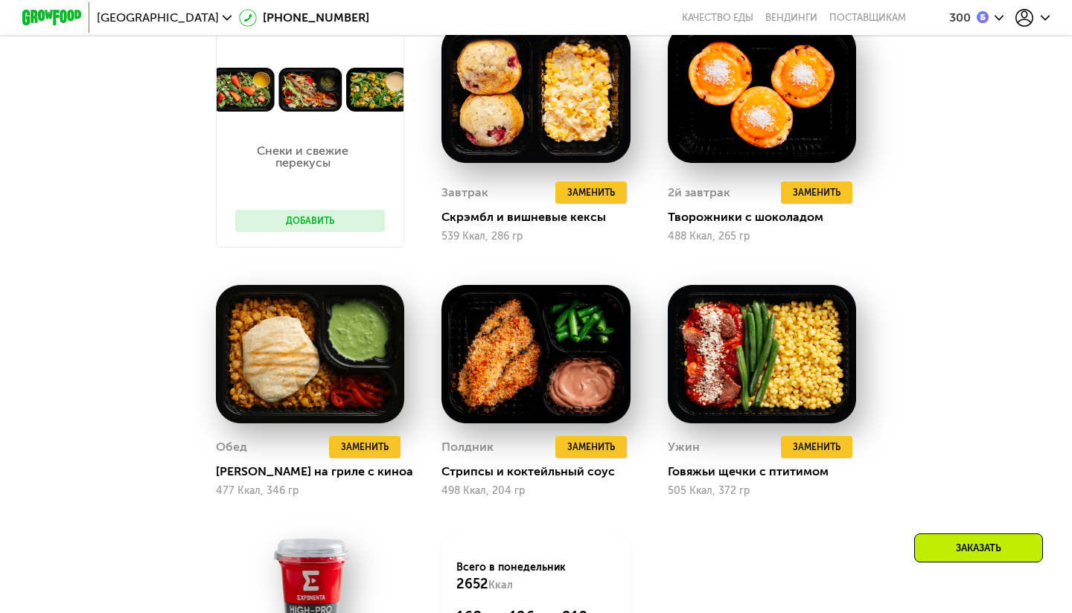
click at [957, 549] on div "Заказать" at bounding box center [978, 548] width 129 height 29
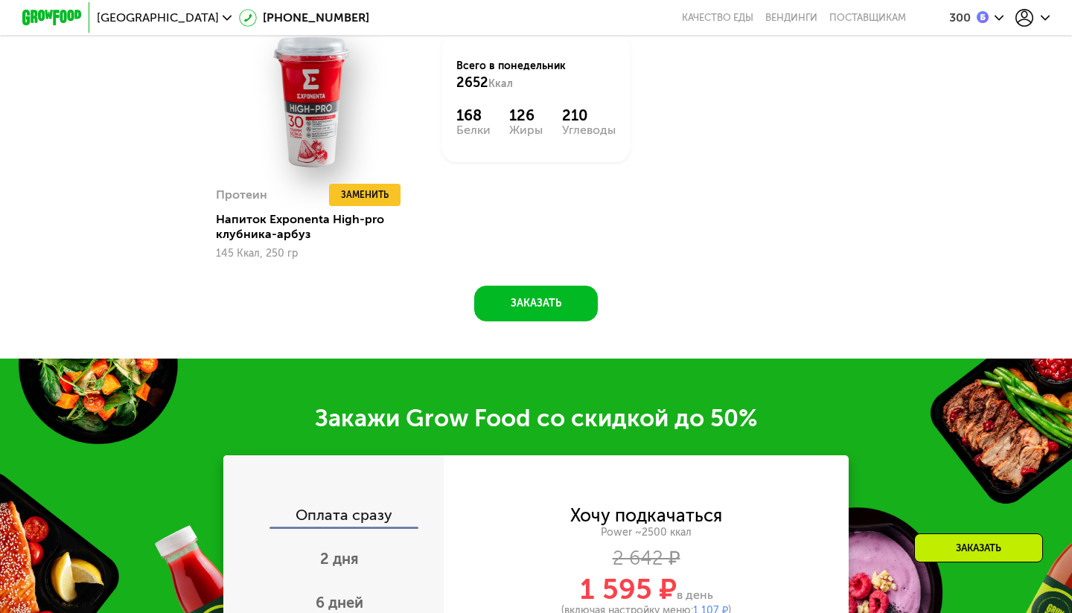
click at [957, 549] on div "Заказать" at bounding box center [978, 548] width 129 height 29
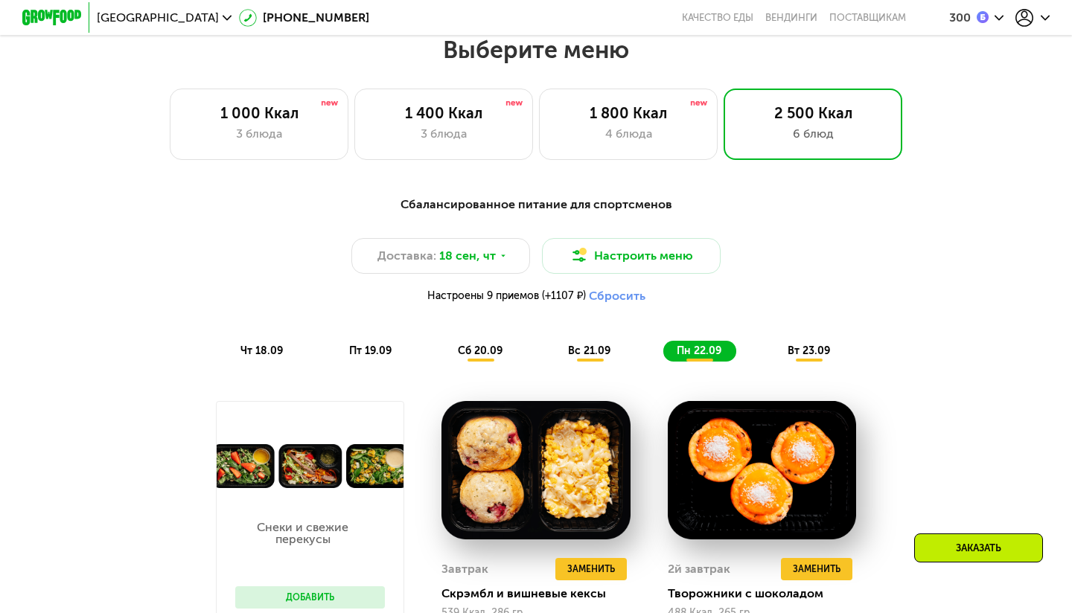
scroll to position [615, 0]
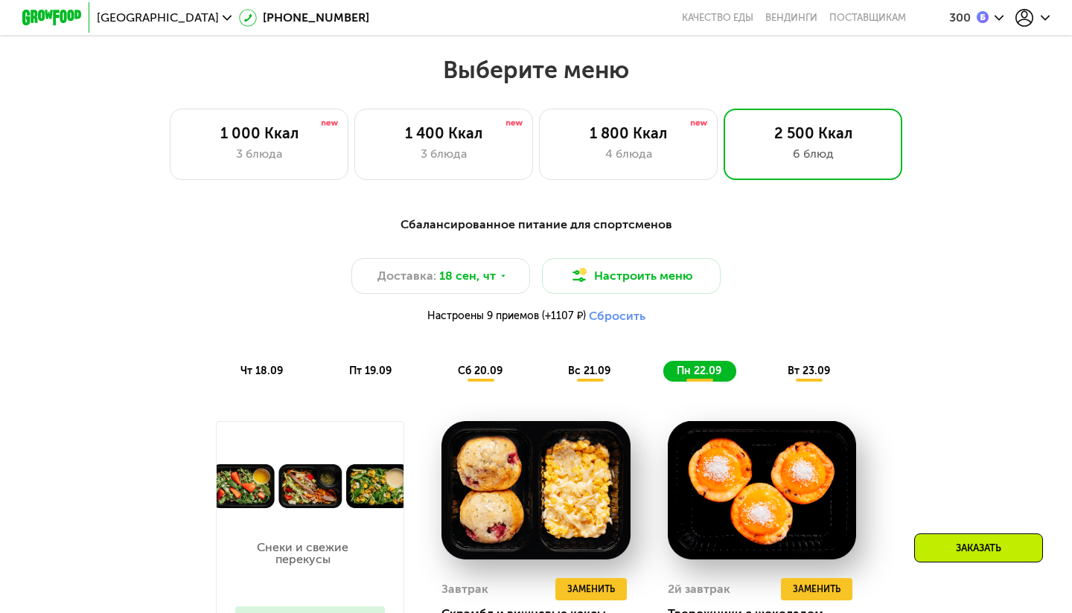
click at [808, 371] on span "вт 23.09" at bounding box center [809, 371] width 42 height 13
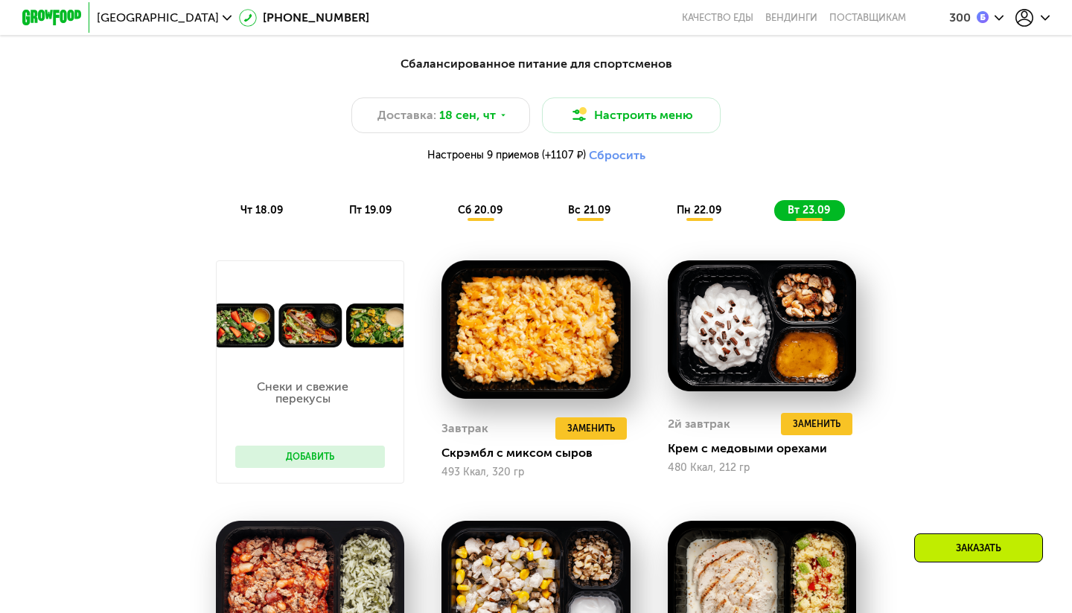
scroll to position [879, 0]
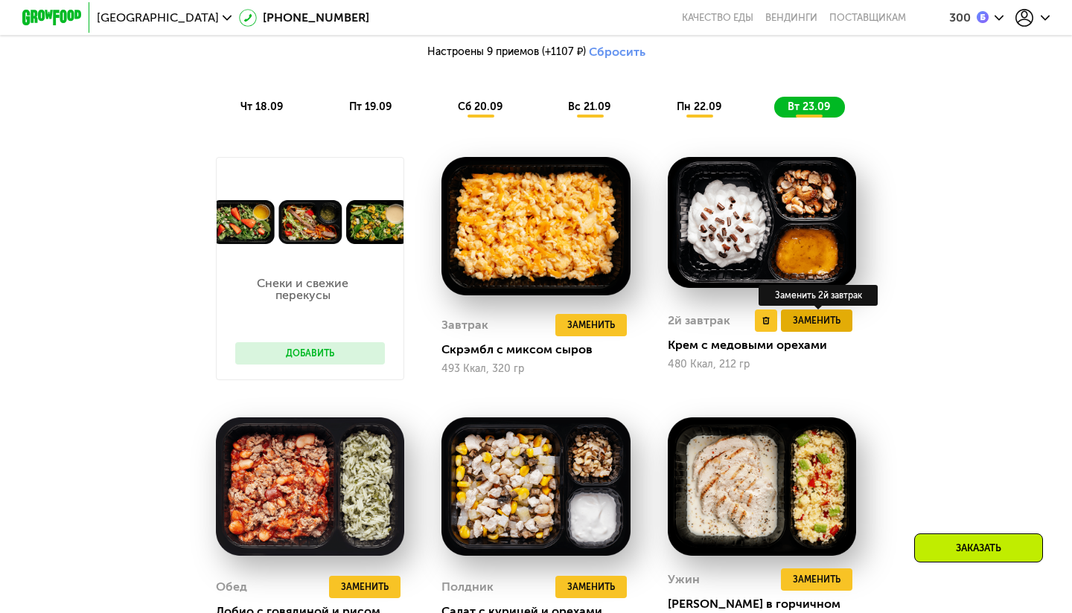
click at [803, 316] on span "Заменить" at bounding box center [817, 320] width 48 height 15
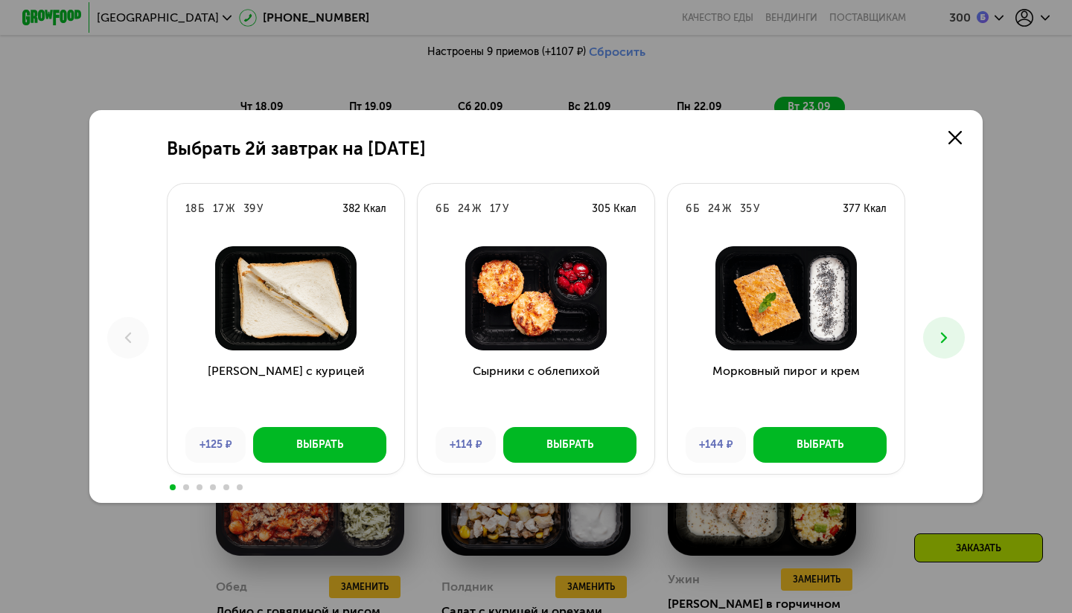
click at [943, 346] on icon at bounding box center [944, 338] width 18 height 18
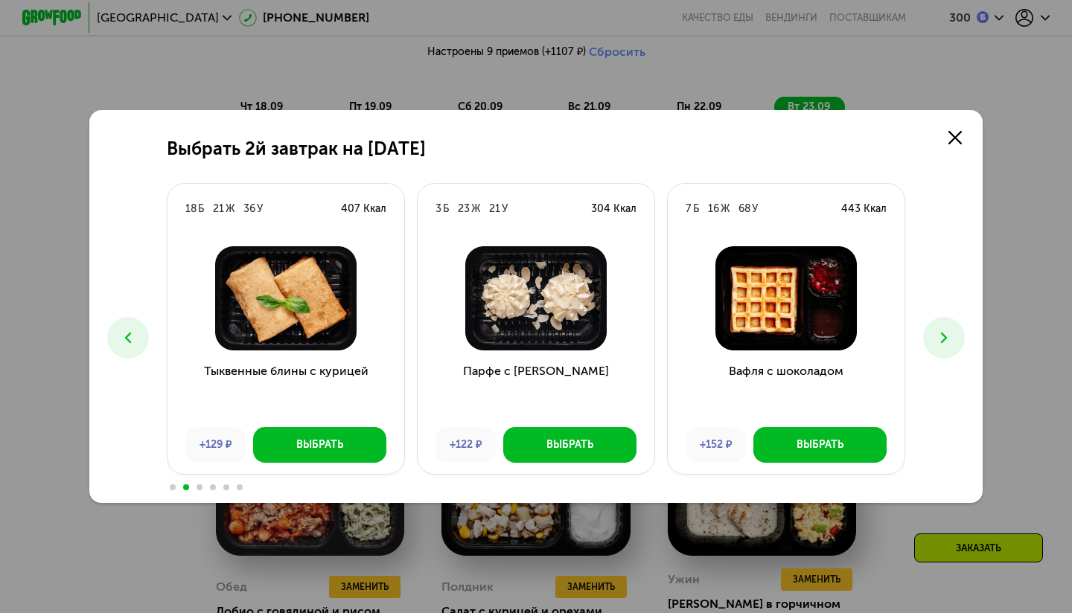
click at [943, 346] on icon at bounding box center [944, 338] width 18 height 18
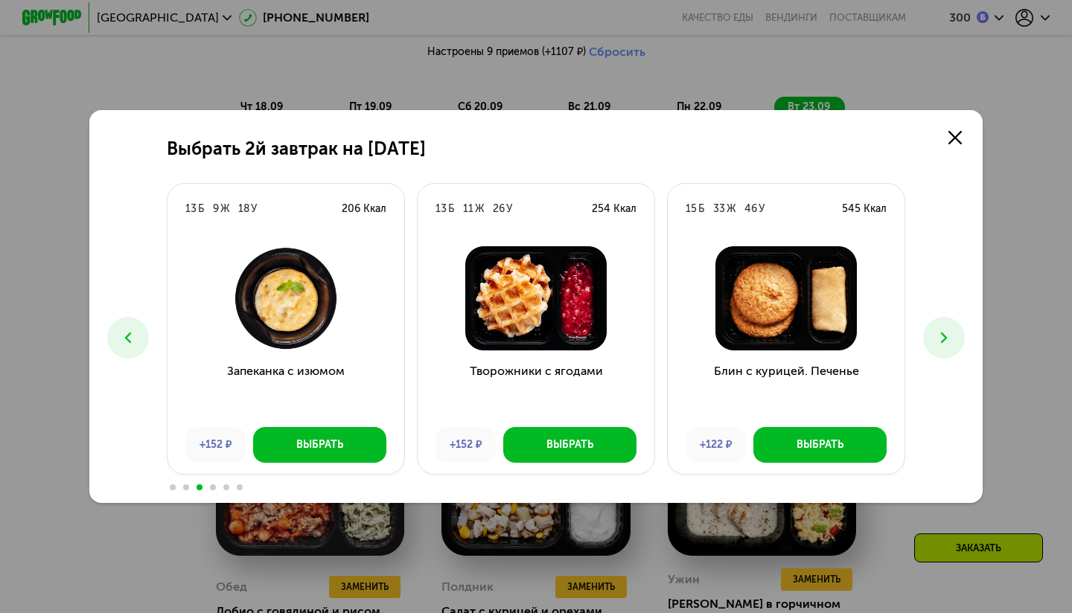
click at [951, 331] on icon at bounding box center [944, 338] width 18 height 18
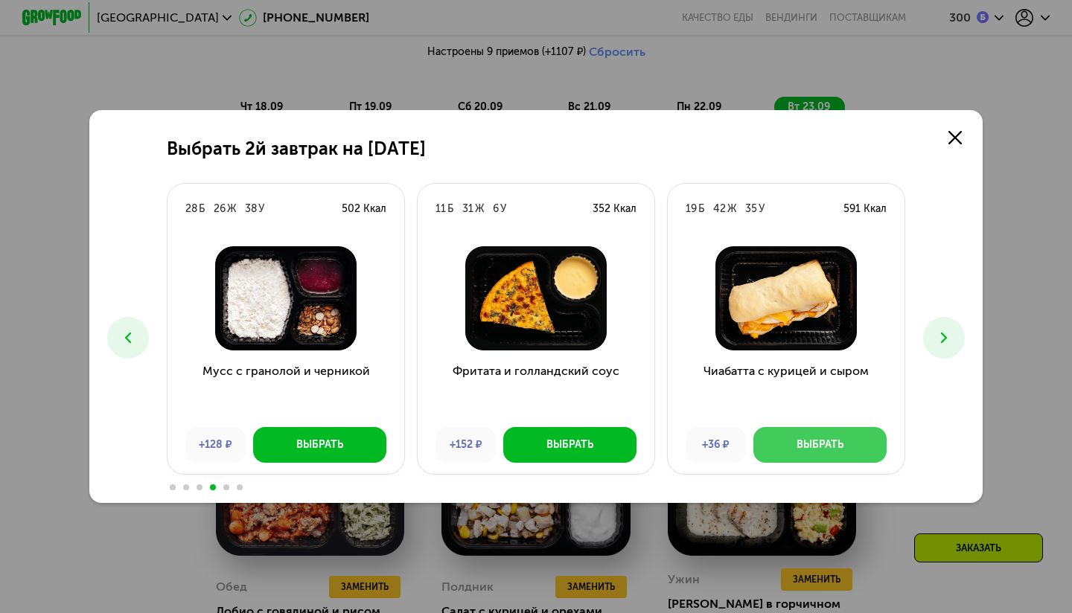
click at [818, 442] on div "Выбрать" at bounding box center [820, 445] width 47 height 15
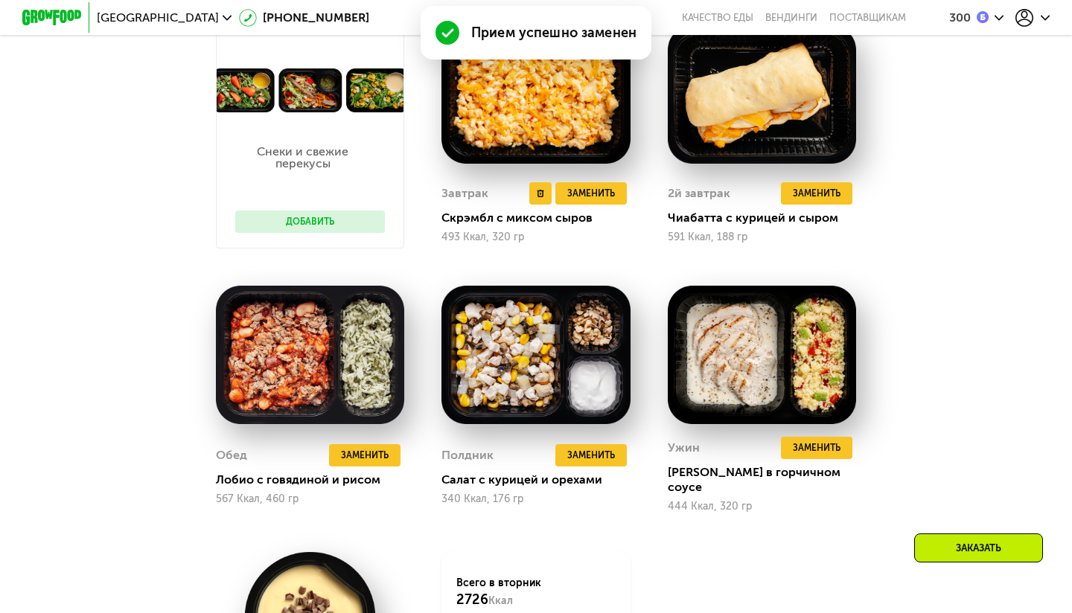
scroll to position [1017, 0]
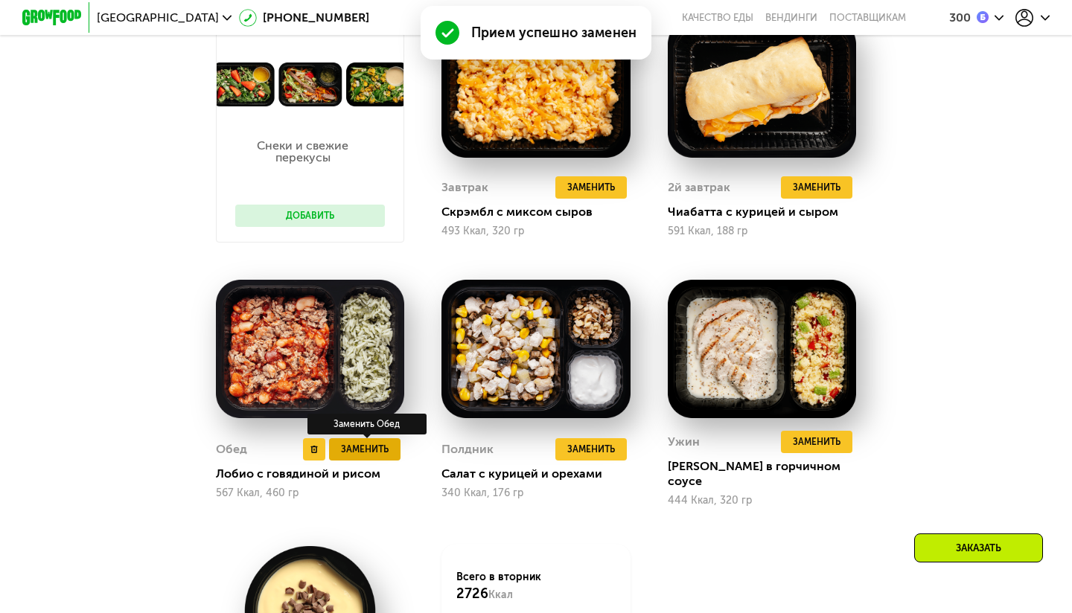
click at [367, 442] on span "Заменить" at bounding box center [365, 449] width 48 height 15
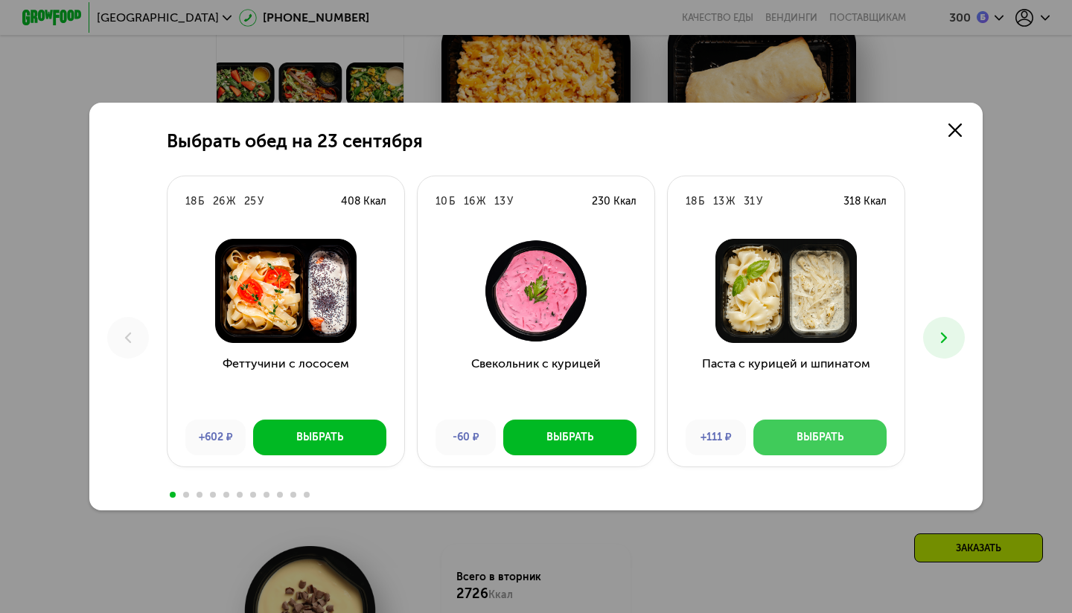
click at [806, 435] on div "Выбрать" at bounding box center [820, 437] width 47 height 15
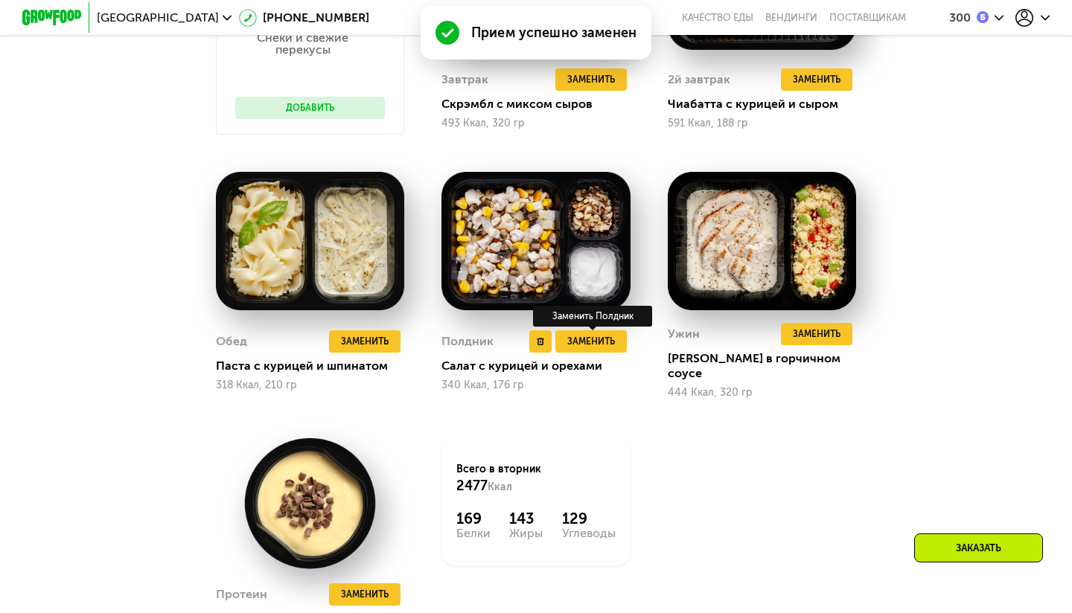
scroll to position [1126, 0]
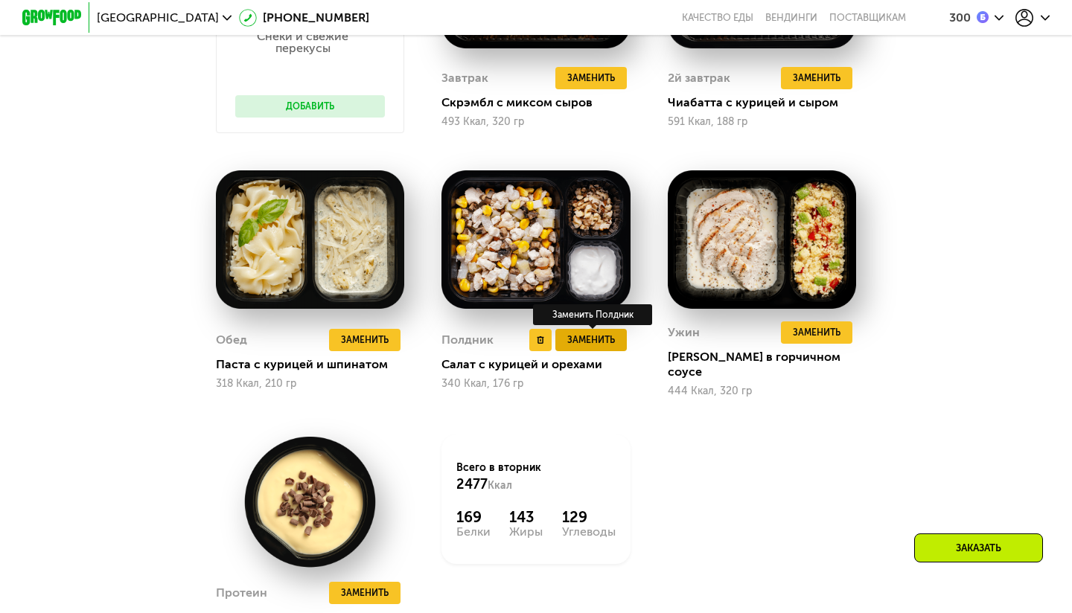
click at [592, 333] on span "Заменить" at bounding box center [591, 340] width 48 height 15
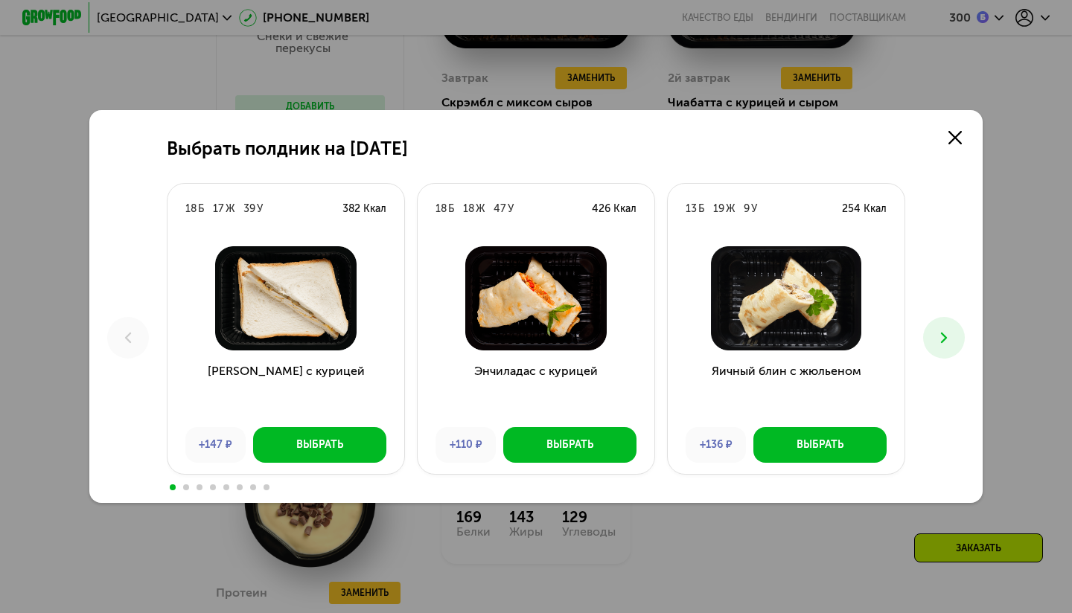
click at [946, 325] on button at bounding box center [944, 338] width 42 height 42
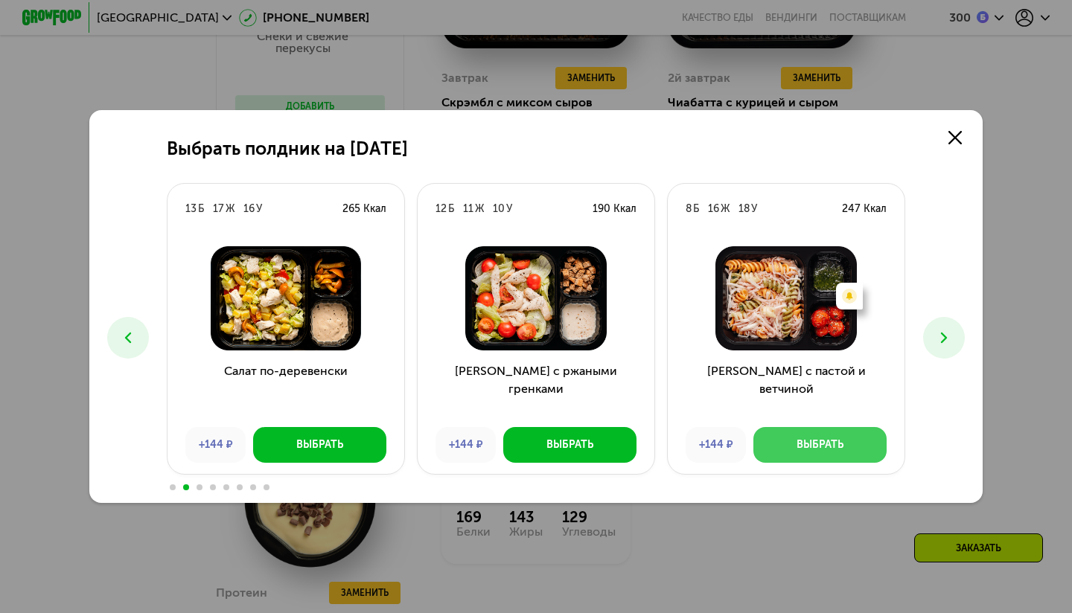
click at [815, 439] on div "Выбрать" at bounding box center [820, 445] width 47 height 15
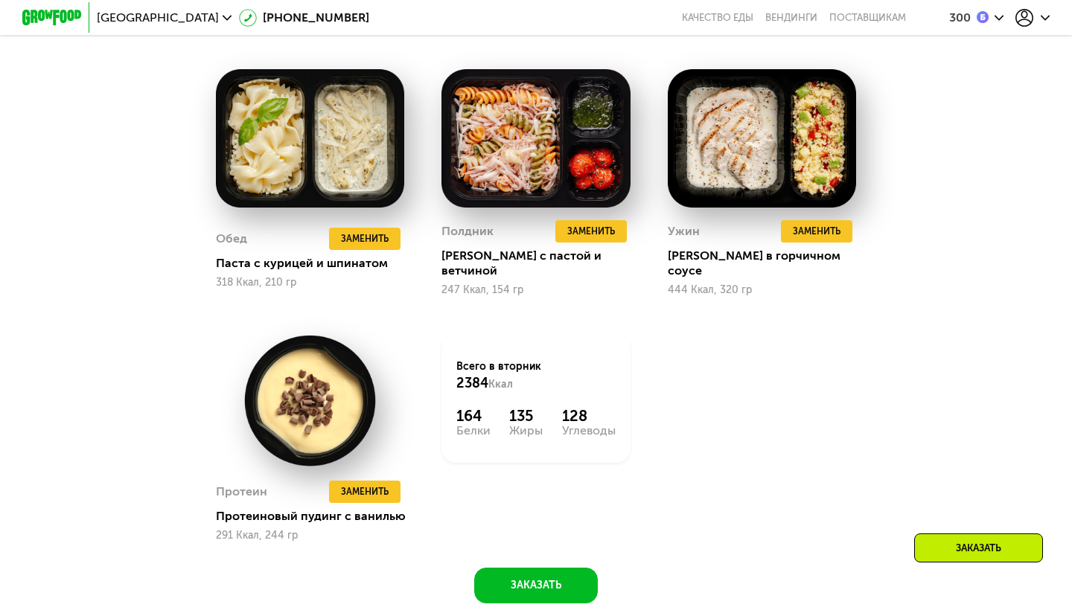
scroll to position [1266, 0]
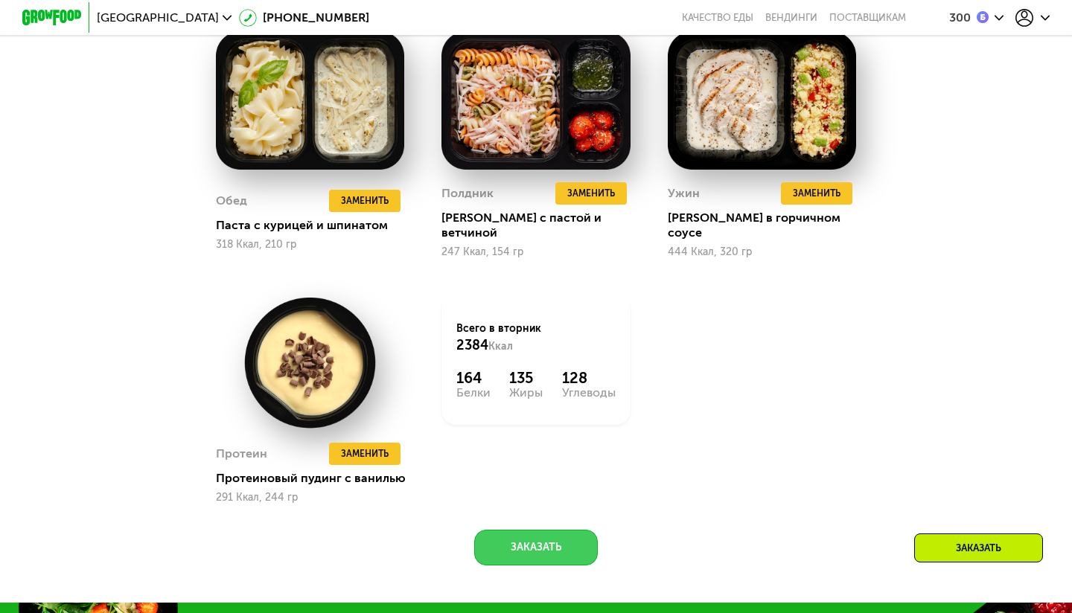
click at [530, 530] on button "Заказать" at bounding box center [536, 548] width 124 height 36
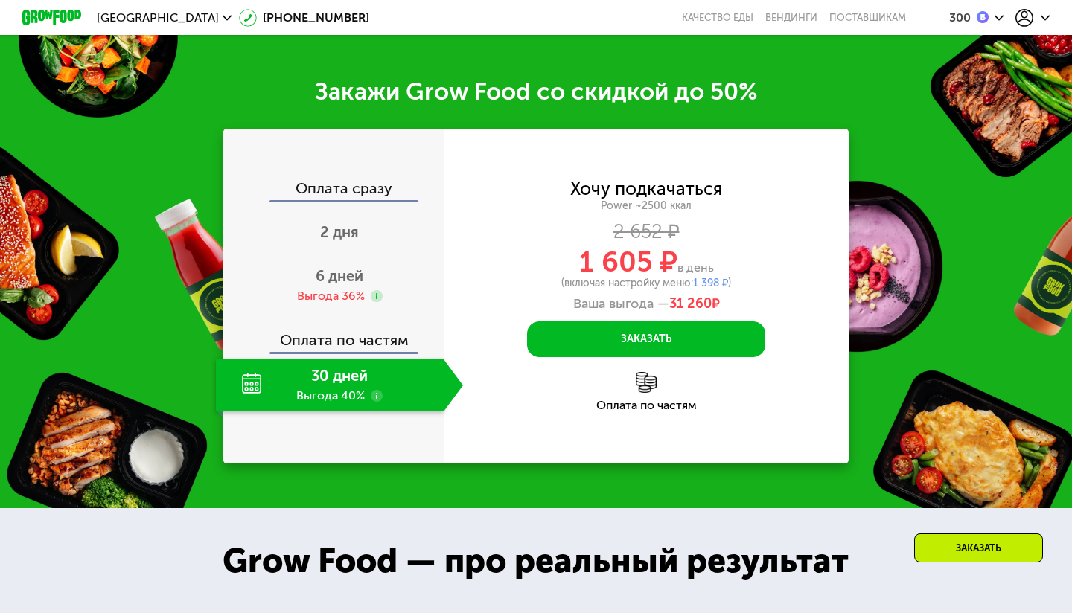
scroll to position [1853, 0]
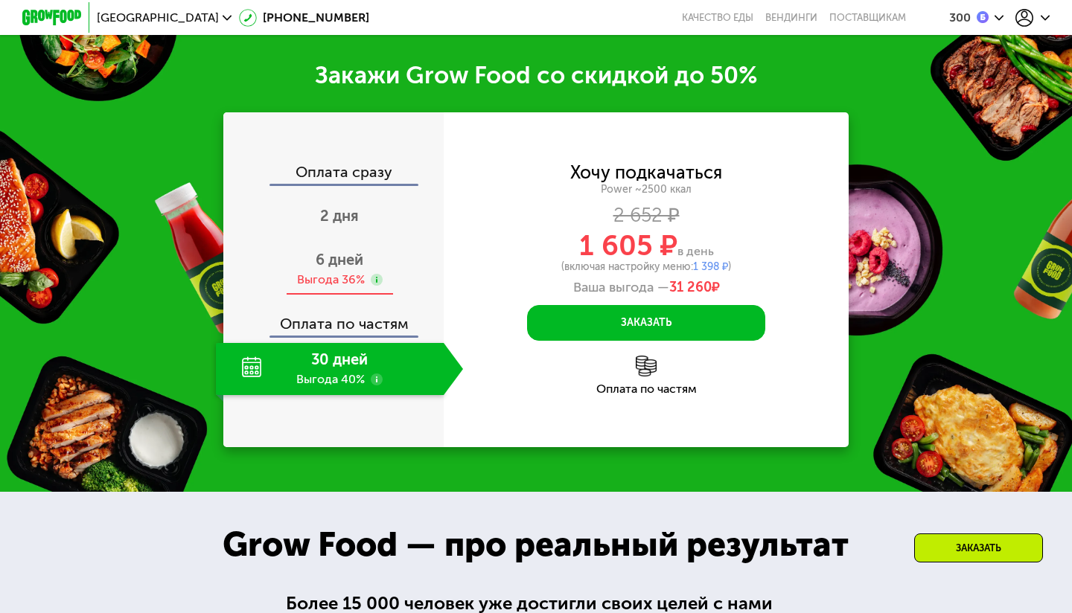
click at [354, 272] on div "Выгода 36%" at bounding box center [331, 280] width 68 height 16
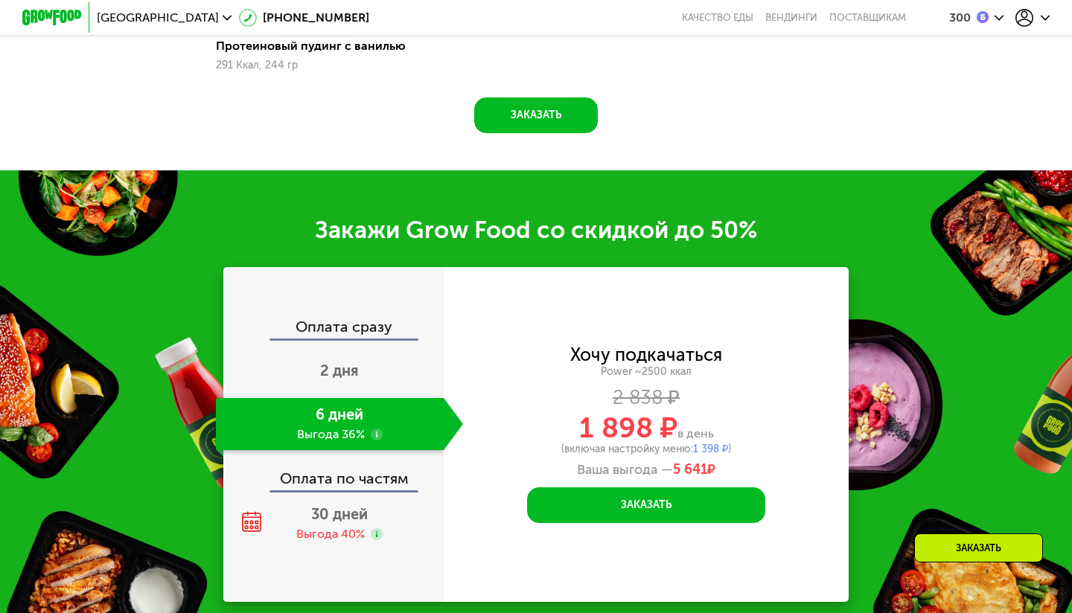
scroll to position [1668, 0]
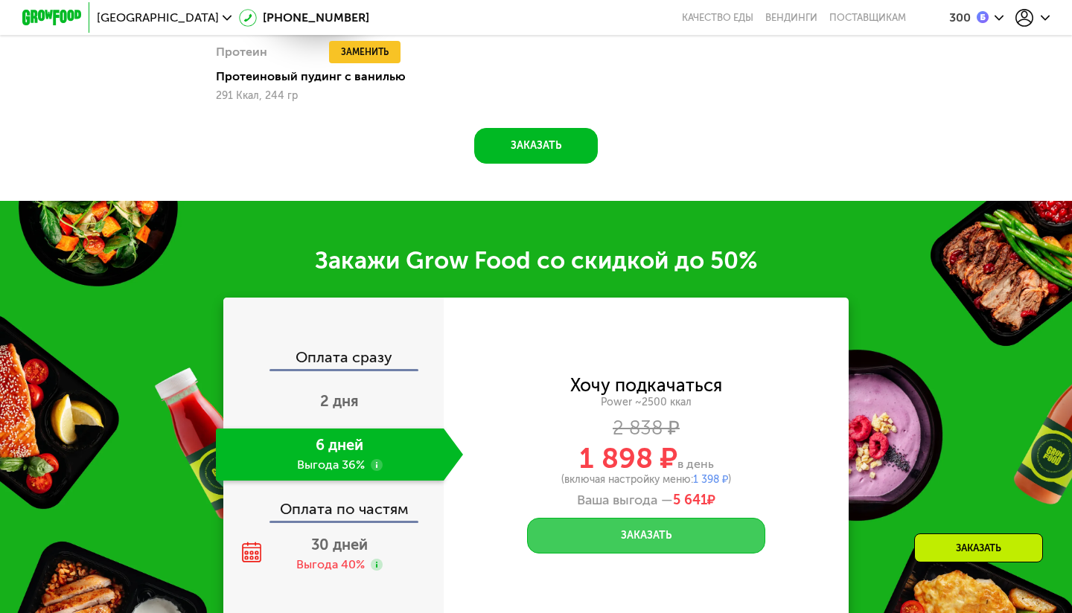
click at [605, 521] on button "Заказать" at bounding box center [646, 536] width 238 height 36
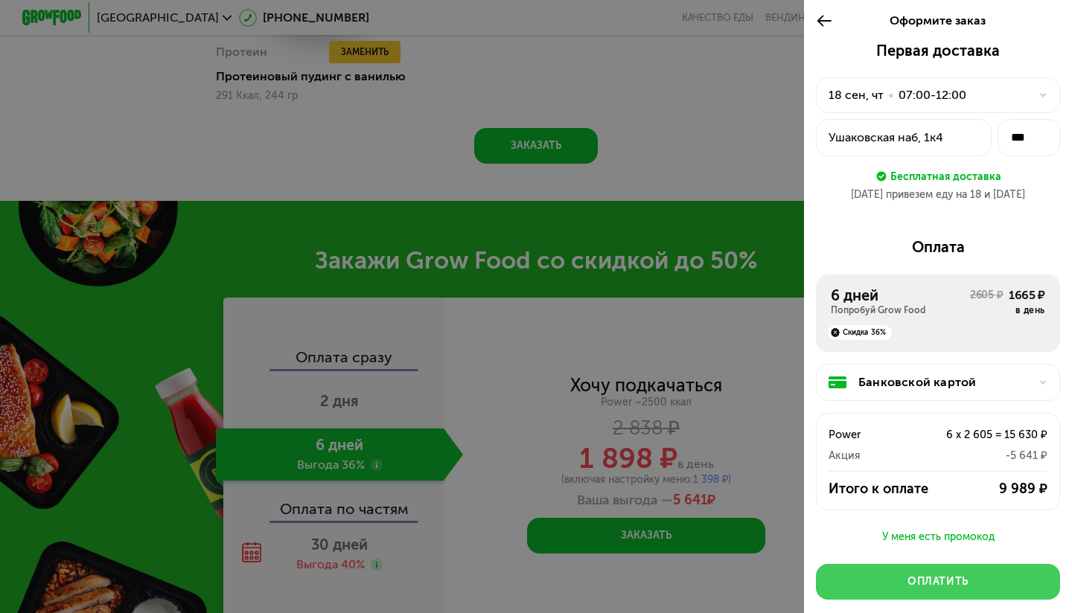
click at [905, 591] on button "Оплатить" at bounding box center [938, 582] width 244 height 36
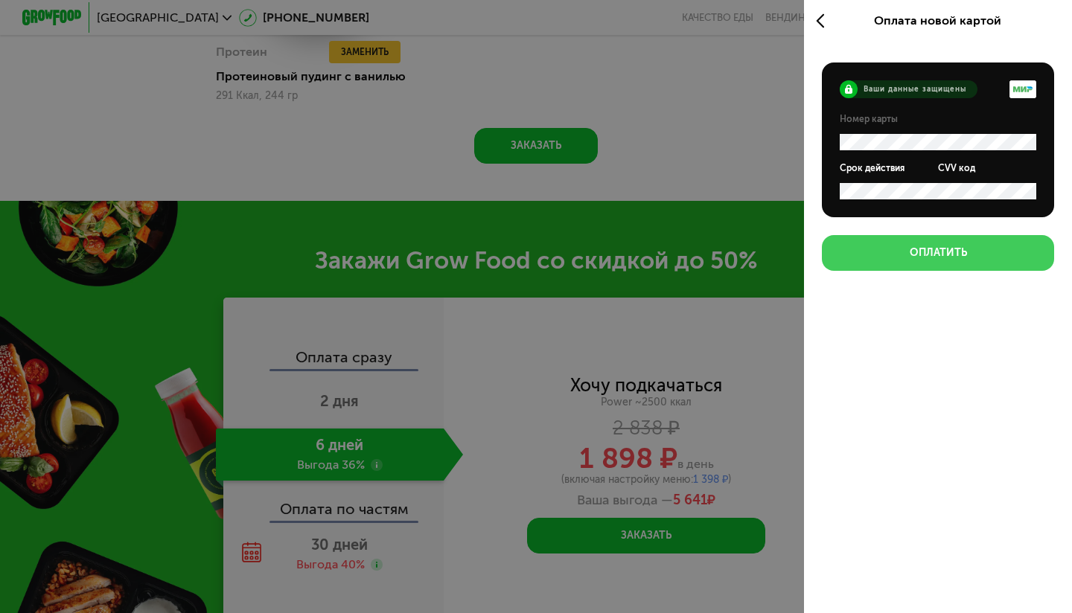
click at [1034, 264] on button "Оплатить" at bounding box center [938, 253] width 232 height 36
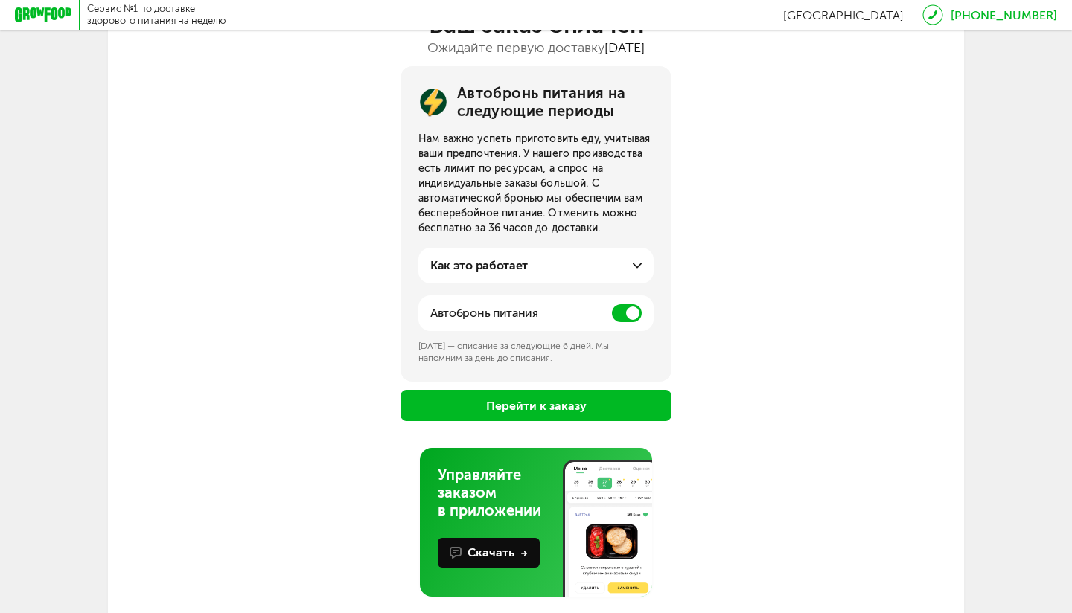
scroll to position [150, 0]
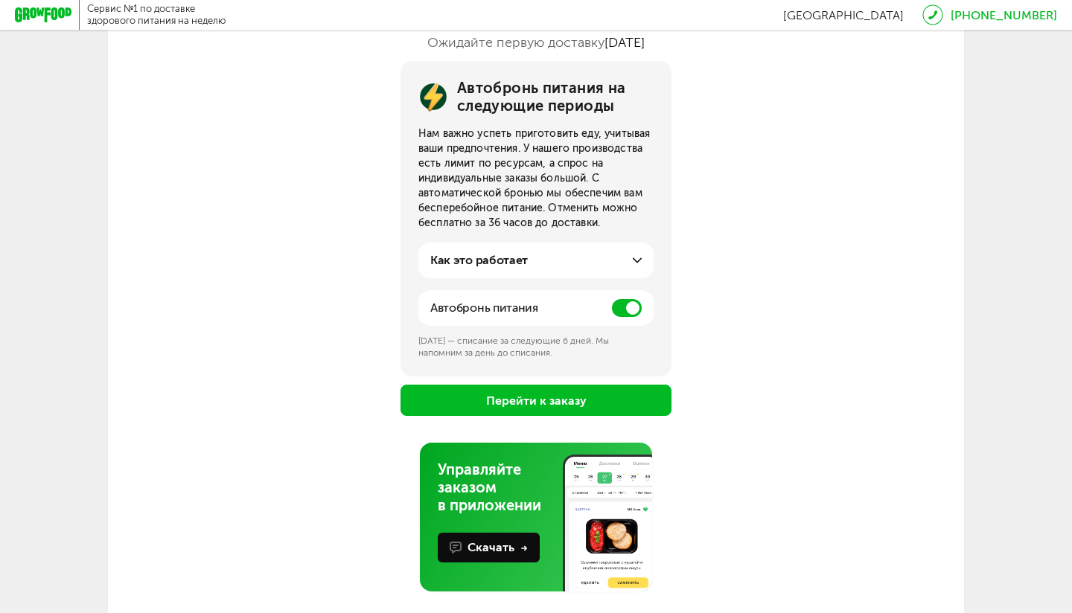
click at [629, 313] on span at bounding box center [627, 308] width 30 height 18
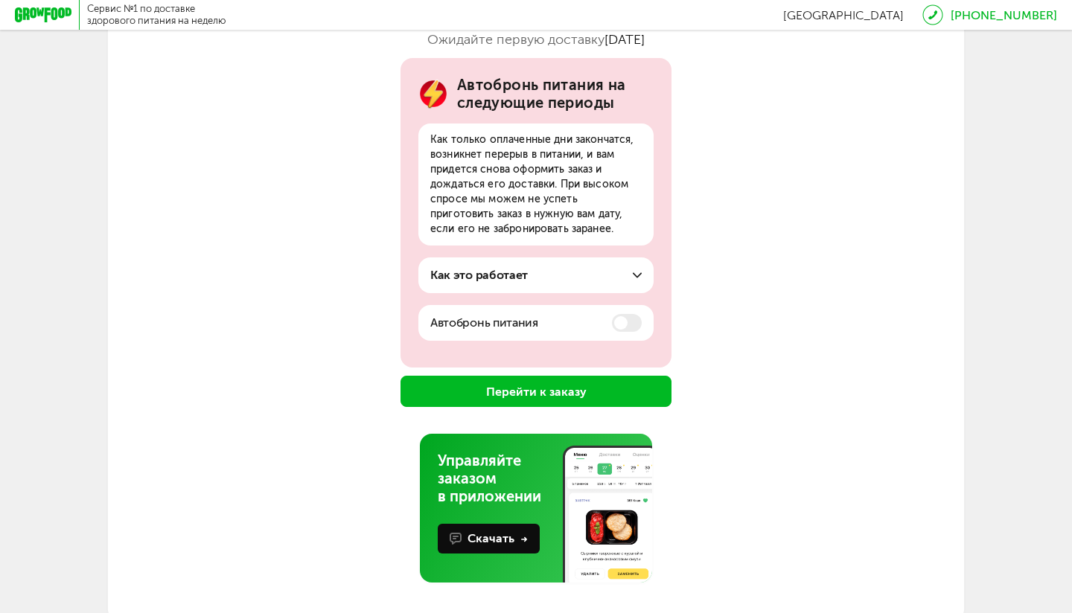
scroll to position [0, 0]
